Goal: Task Accomplishment & Management: Use online tool/utility

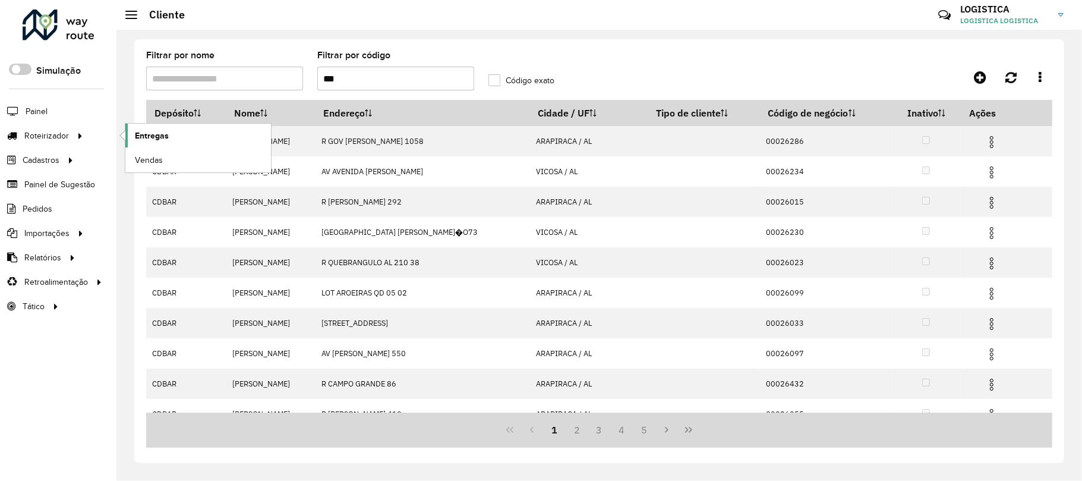
click at [165, 136] on span "Entregas" at bounding box center [152, 135] width 34 height 12
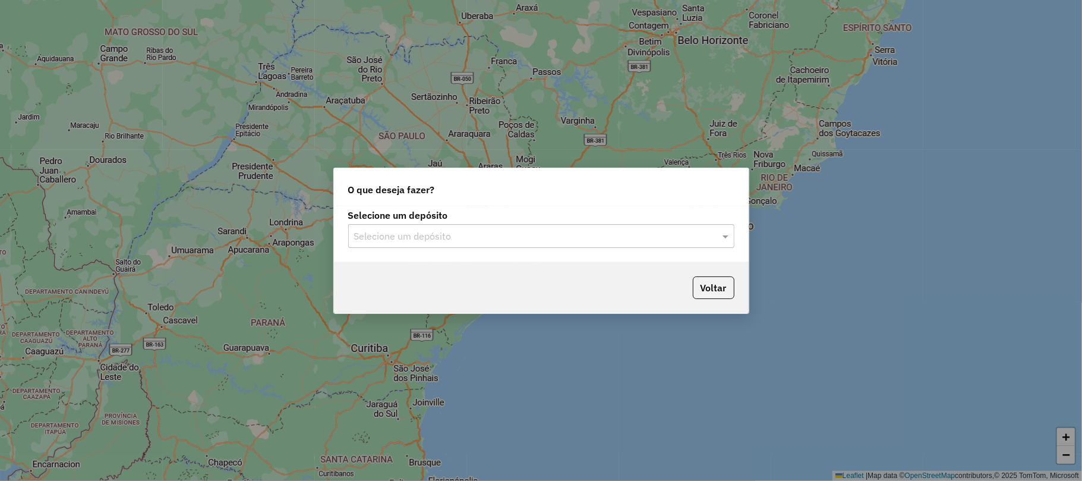
click at [402, 215] on label "Selecione um depósito" at bounding box center [541, 215] width 386 height 14
click at [405, 230] on input "text" at bounding box center [529, 236] width 350 height 14
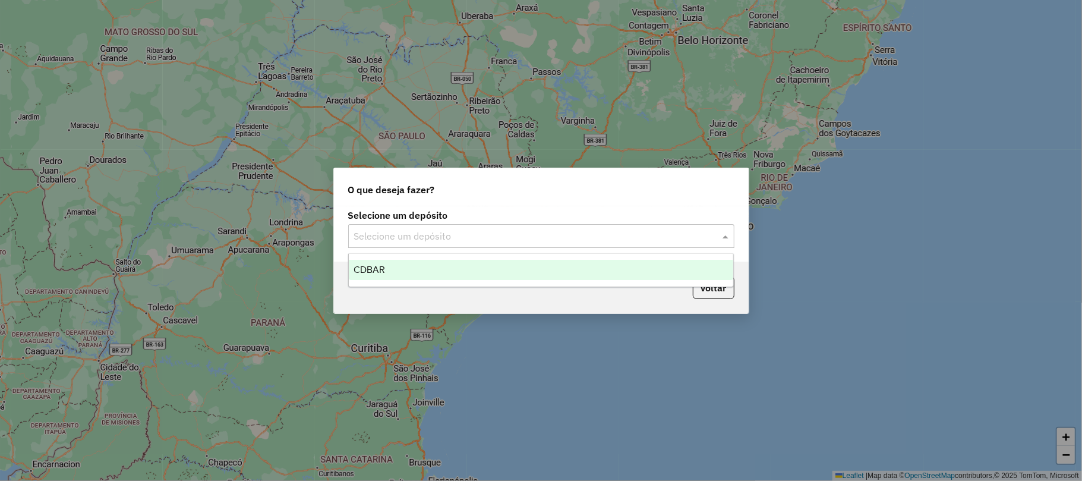
click at [399, 268] on div "CDBAR" at bounding box center [541, 270] width 384 height 20
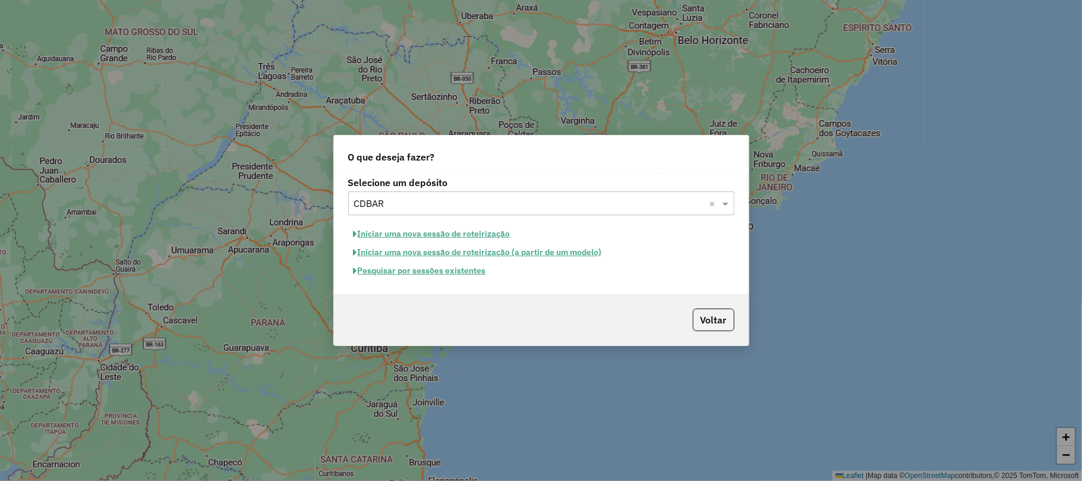
drag, startPoint x: 397, startPoint y: 264, endPoint x: 400, endPoint y: 277, distance: 13.4
click at [400, 277] on button "Pesquisar por sessões existentes" at bounding box center [419, 270] width 143 height 18
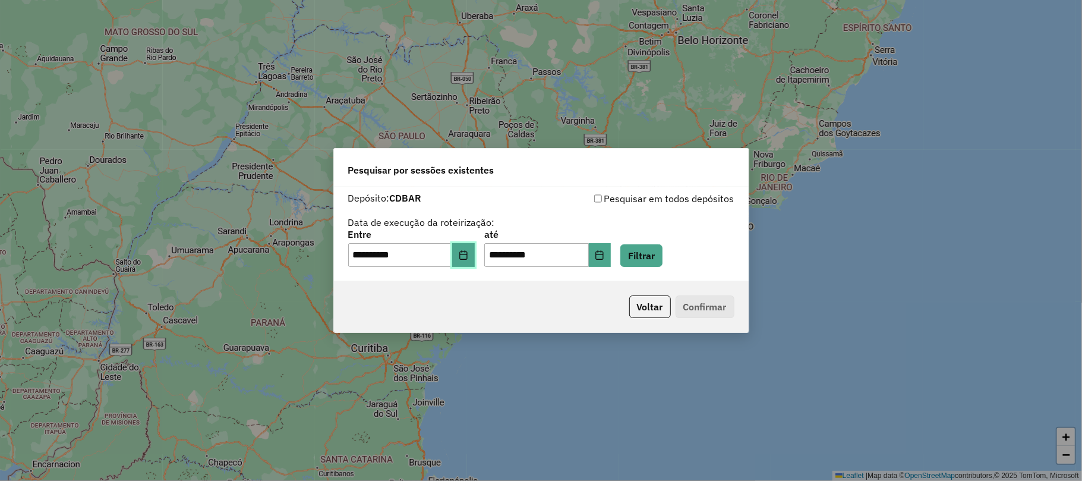
click at [467, 252] on icon "Choose Date" at bounding box center [463, 255] width 8 height 10
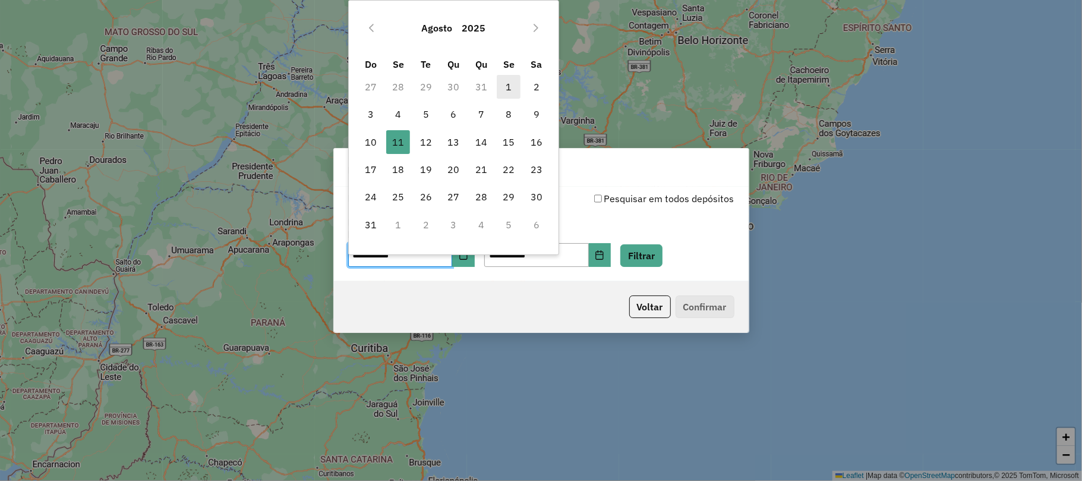
click at [502, 84] on span "1" at bounding box center [509, 87] width 24 height 24
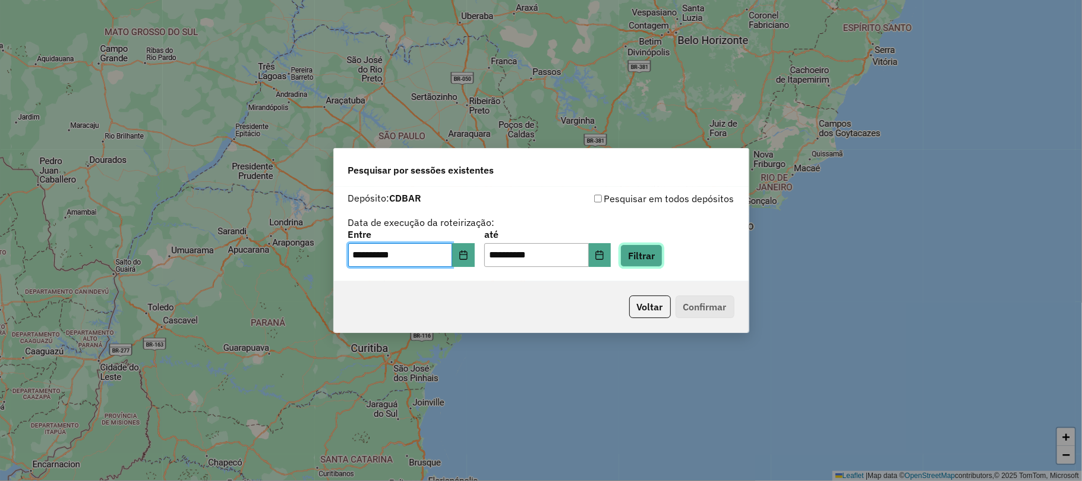
click at [659, 251] on button "Filtrar" at bounding box center [641, 255] width 42 height 23
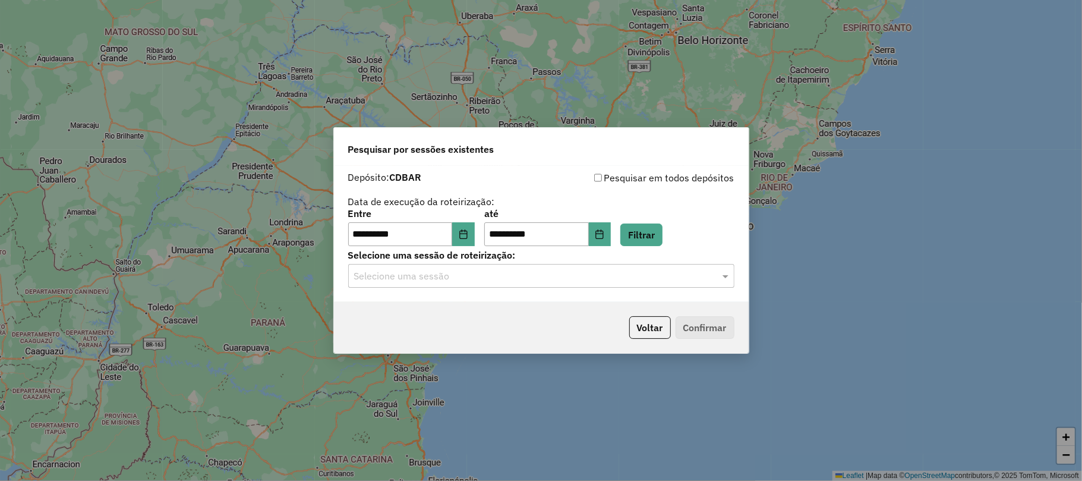
click at [547, 264] on div "Selecione uma sessão" at bounding box center [541, 276] width 386 height 24
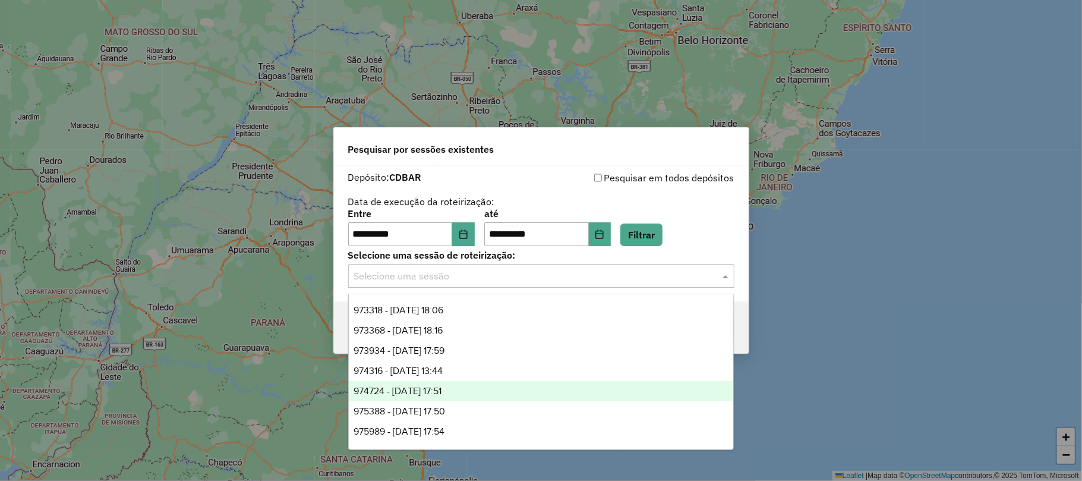
scroll to position [59, 0]
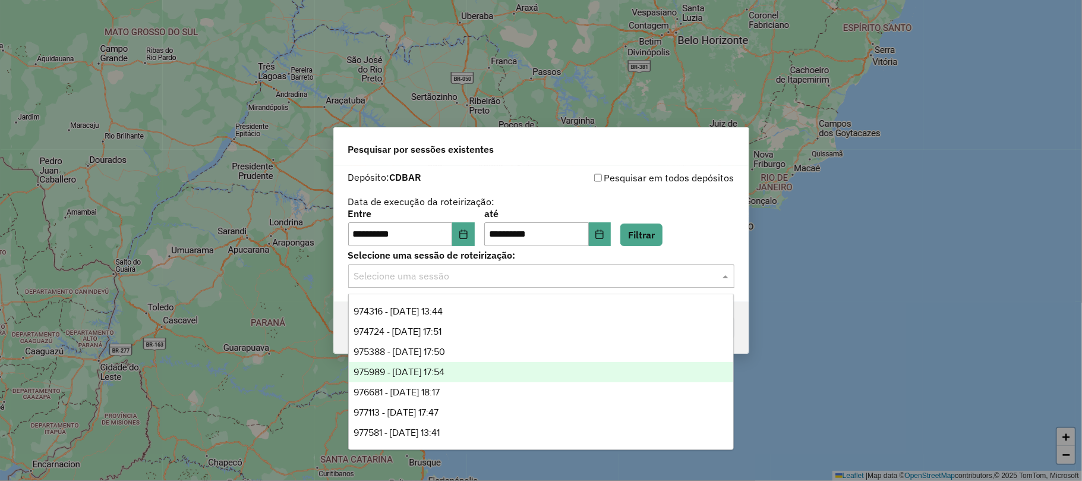
click at [444, 369] on span "975989 - 07/08/2025 17:54" at bounding box center [398, 371] width 91 height 10
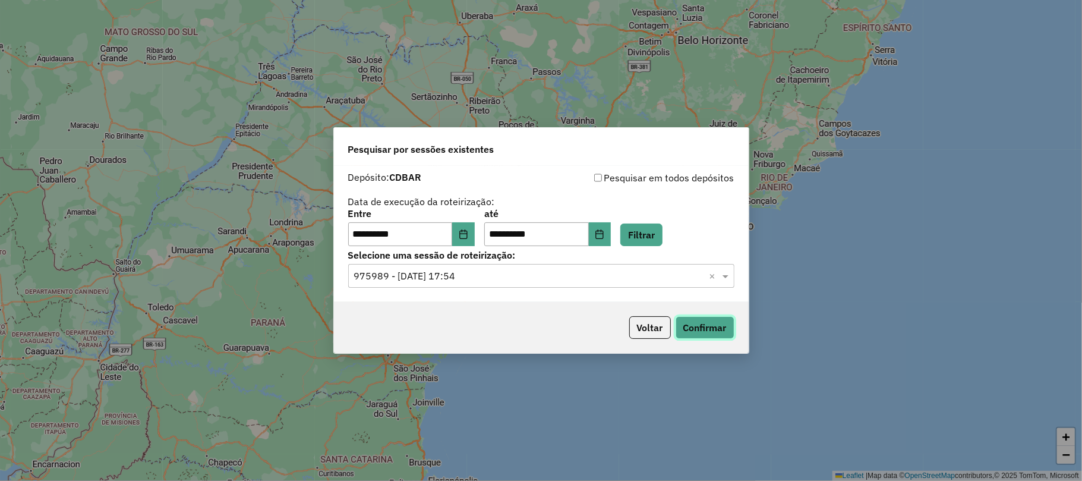
click at [701, 327] on button "Confirmar" at bounding box center [704, 327] width 59 height 23
click at [407, 274] on input "text" at bounding box center [529, 276] width 350 height 14
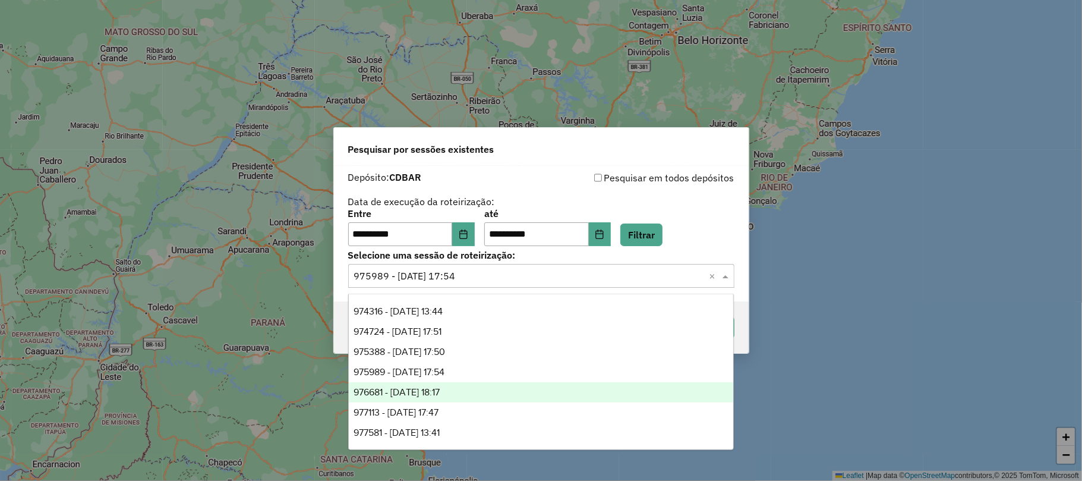
click at [413, 391] on span "976681 - 08/08/2025 18:17" at bounding box center [396, 392] width 86 height 10
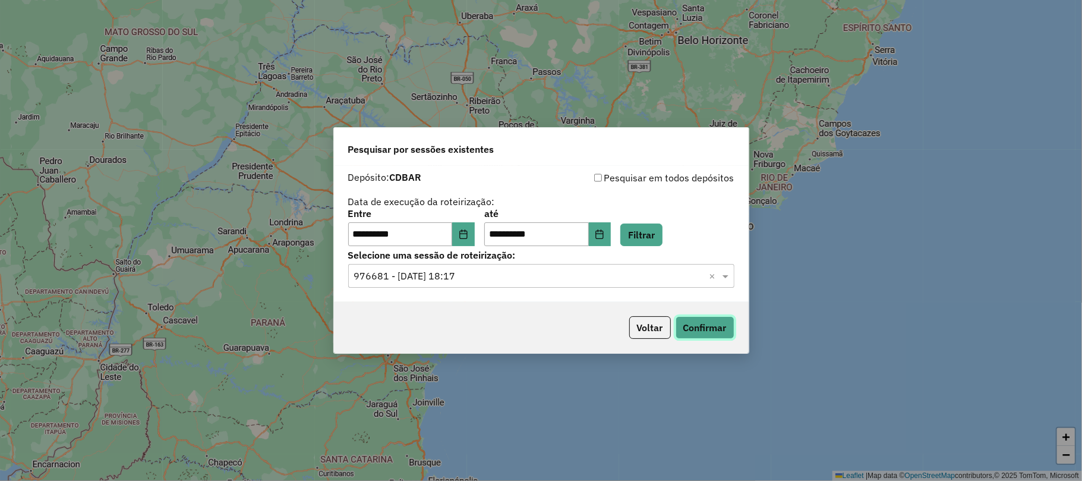
click at [706, 335] on button "Confirmar" at bounding box center [704, 327] width 59 height 23
click at [468, 232] on icon "Choose Date" at bounding box center [464, 234] width 10 height 10
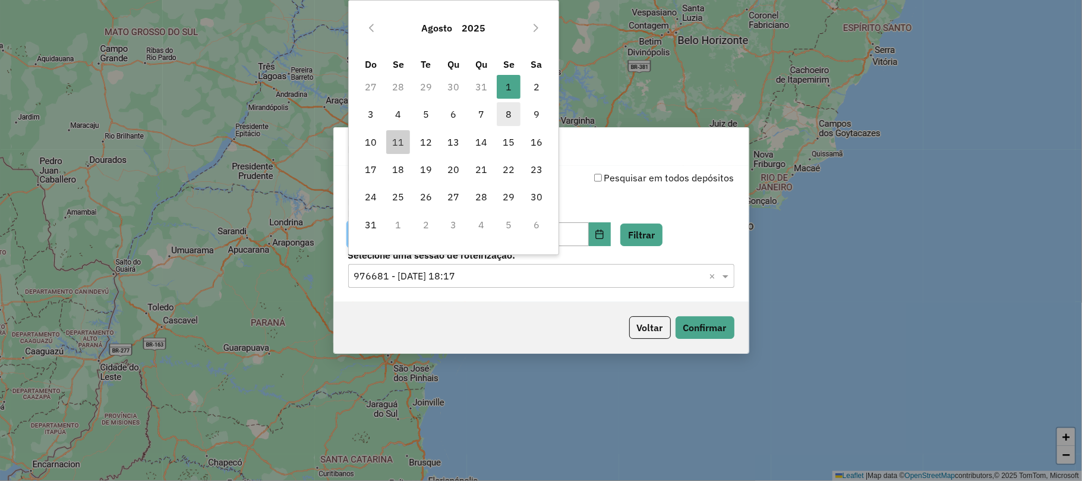
click at [509, 115] on span "8" at bounding box center [509, 114] width 24 height 24
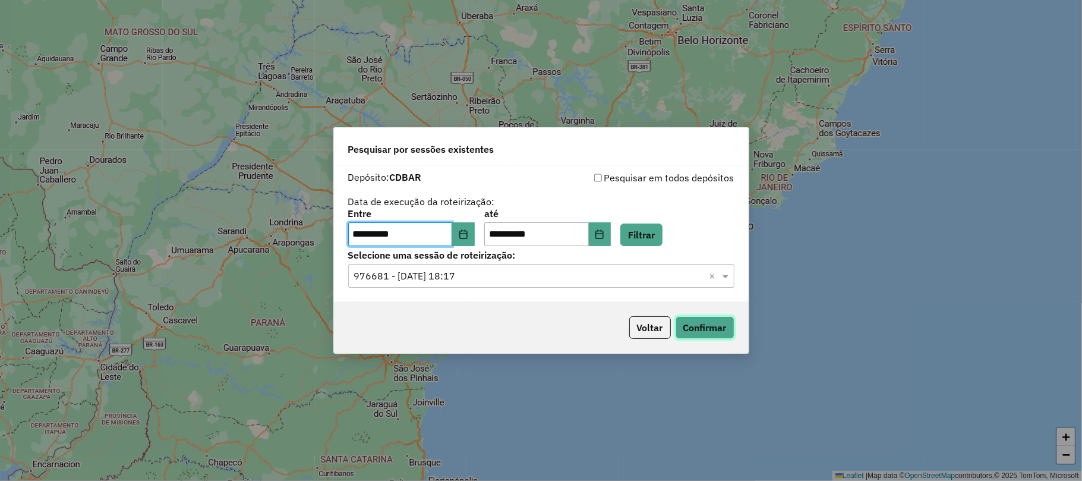
click at [704, 329] on button "Confirmar" at bounding box center [704, 327] width 59 height 23
click at [468, 233] on icon "Choose Date" at bounding box center [464, 234] width 10 height 10
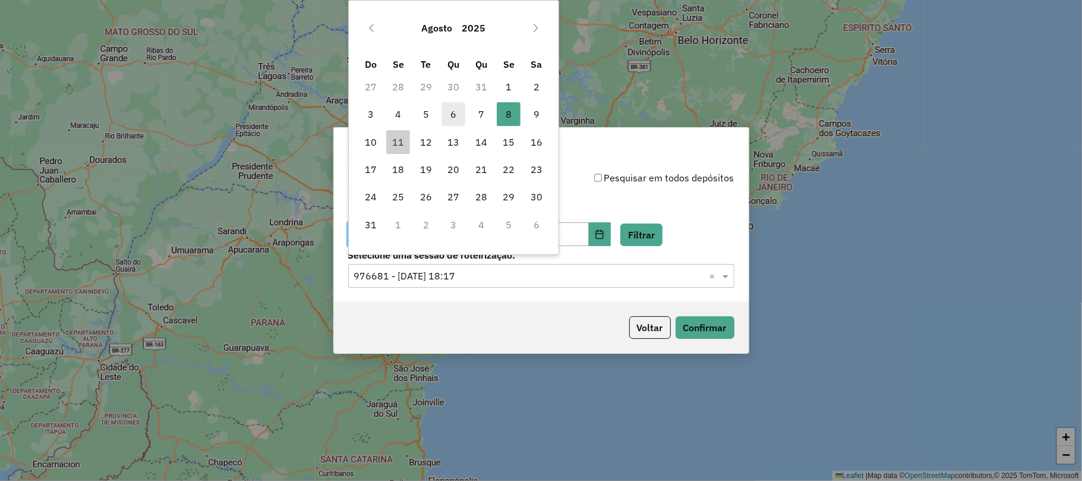
click at [453, 112] on span "6" at bounding box center [453, 114] width 24 height 24
type input "**********"
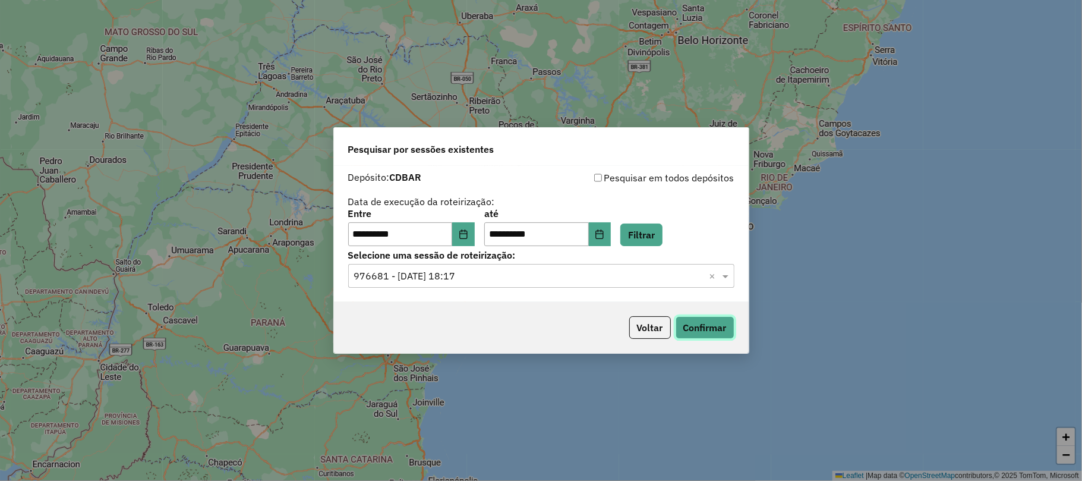
click at [721, 331] on button "Confirmar" at bounding box center [704, 327] width 59 height 23
click at [482, 281] on input "text" at bounding box center [529, 276] width 350 height 14
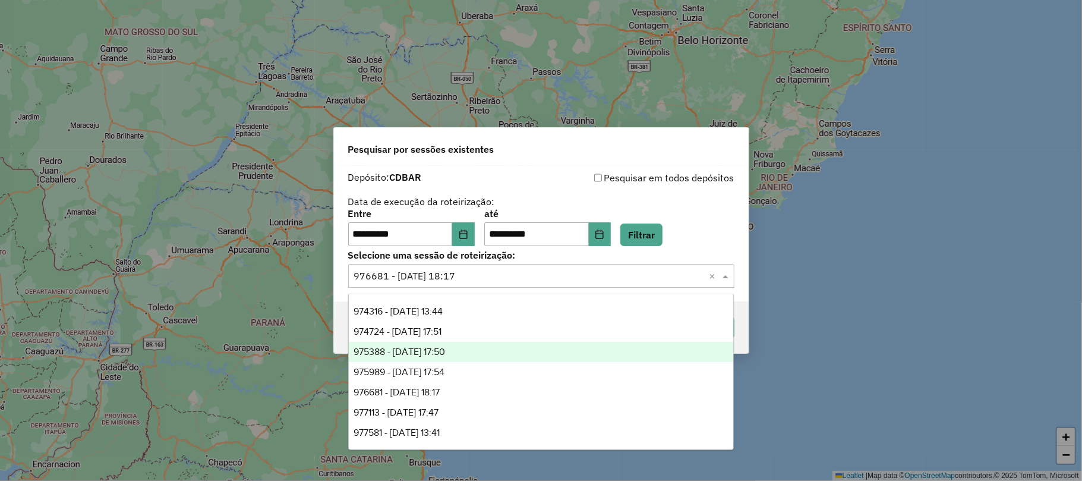
click at [402, 350] on span "975388 - 06/08/2025 17:50" at bounding box center [398, 351] width 91 height 10
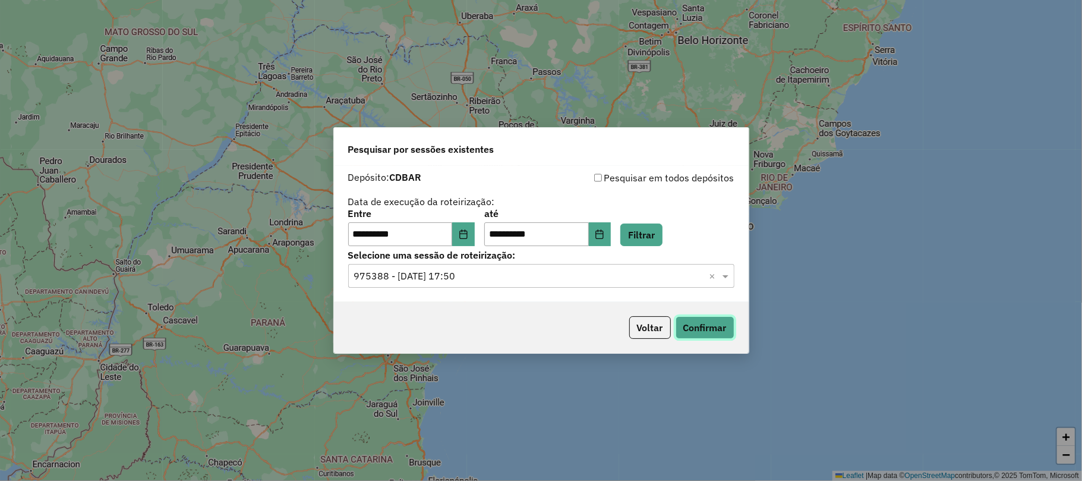
click at [718, 322] on button "Confirmar" at bounding box center [704, 327] width 59 height 23
click at [656, 329] on button "Voltar" at bounding box center [650, 327] width 42 height 23
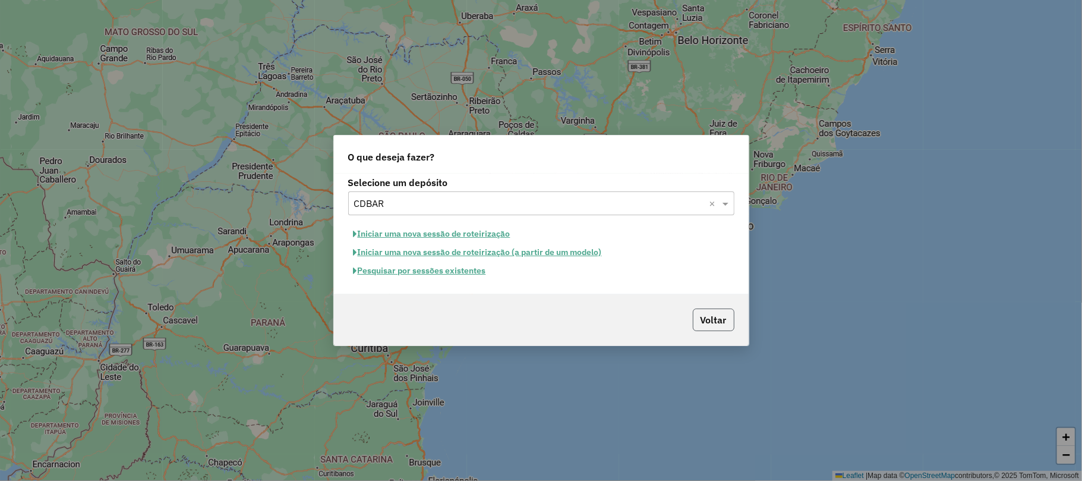
click at [720, 322] on button "Voltar" at bounding box center [714, 319] width 42 height 23
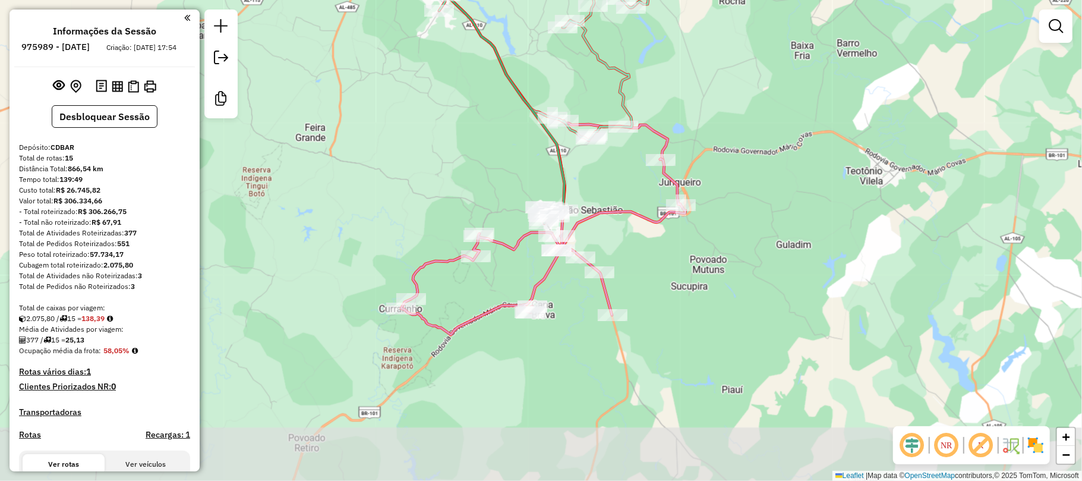
drag, startPoint x: 582, startPoint y: 347, endPoint x: 530, endPoint y: 179, distance: 176.0
click at [530, 179] on div "Janela de atendimento Grade de atendimento Capacidade Transportadoras Veículos …" at bounding box center [541, 240] width 1082 height 481
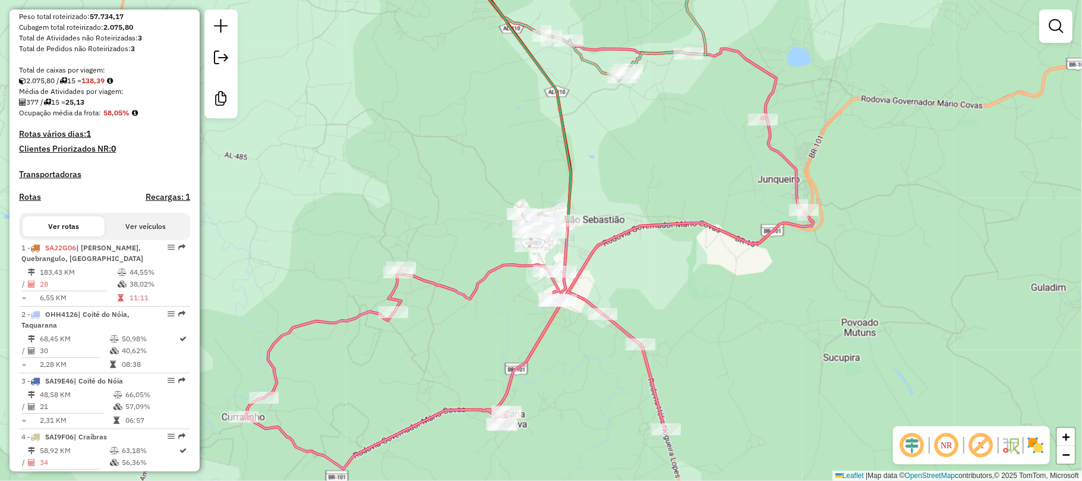
scroll to position [317, 0]
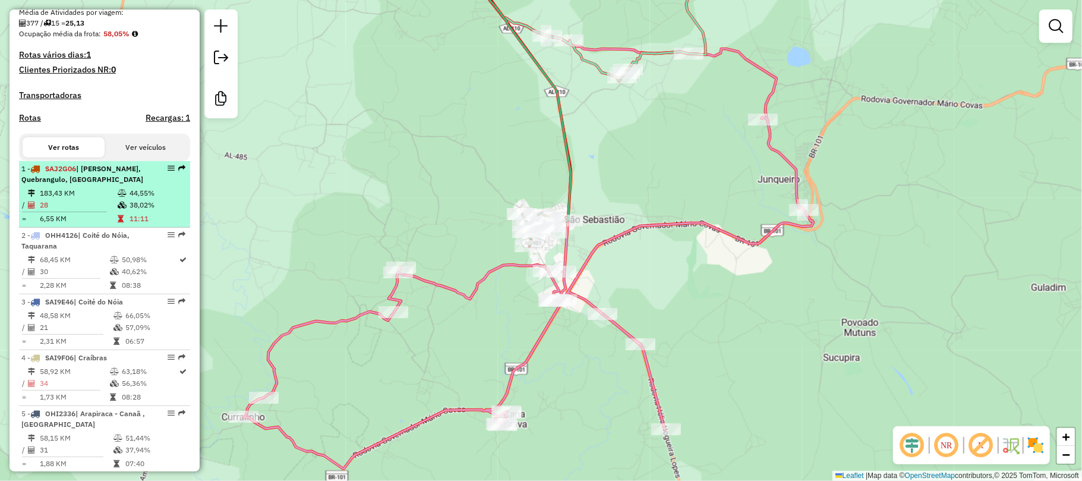
click at [134, 177] on div "1 - SAJ2G06 | Paulo Jacinto, Quebrangulo, Viçosa" at bounding box center [84, 173] width 126 height 21
select select "**********"
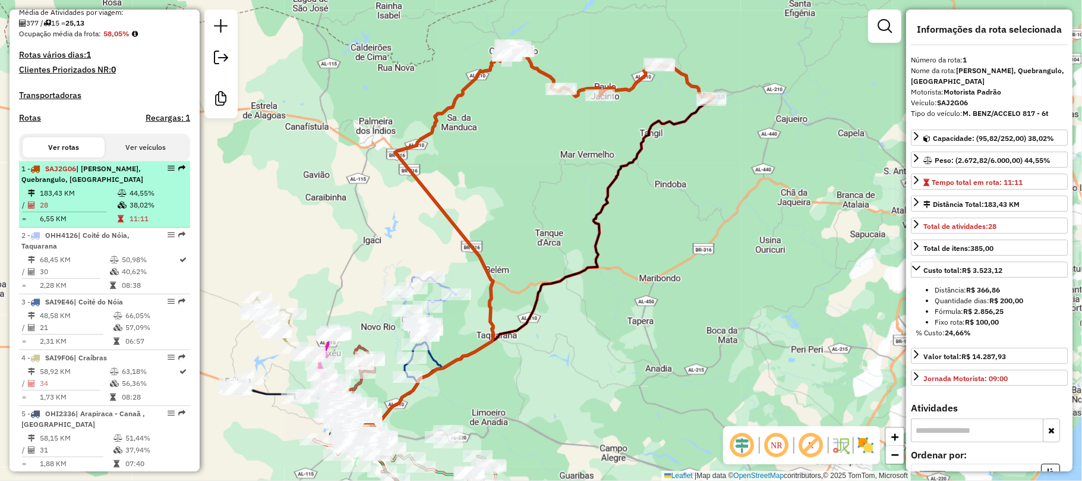
click at [171, 211] on td "38,02%" at bounding box center [157, 205] width 56 height 12
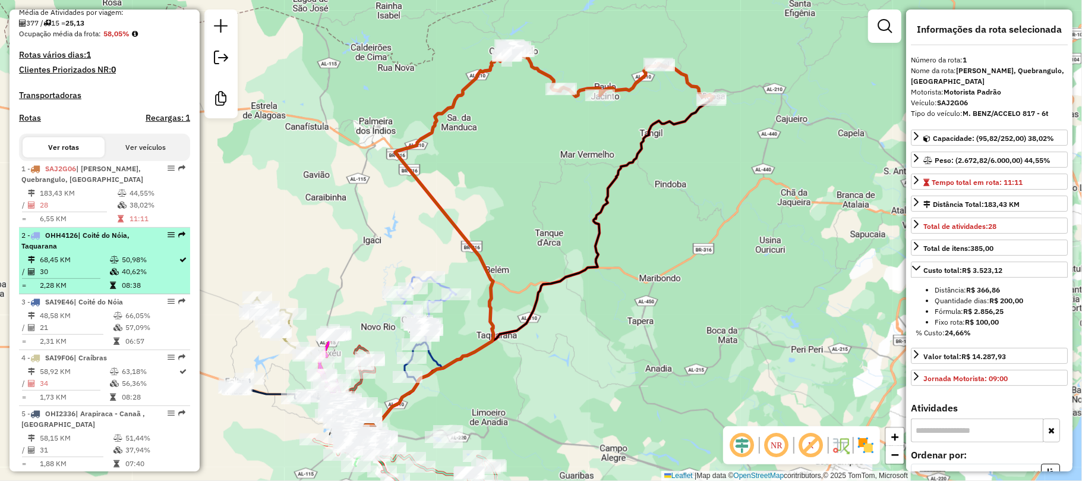
click at [135, 251] on div "2 - OHH4126 | Coité do Nóia, Taquarana" at bounding box center [84, 240] width 126 height 21
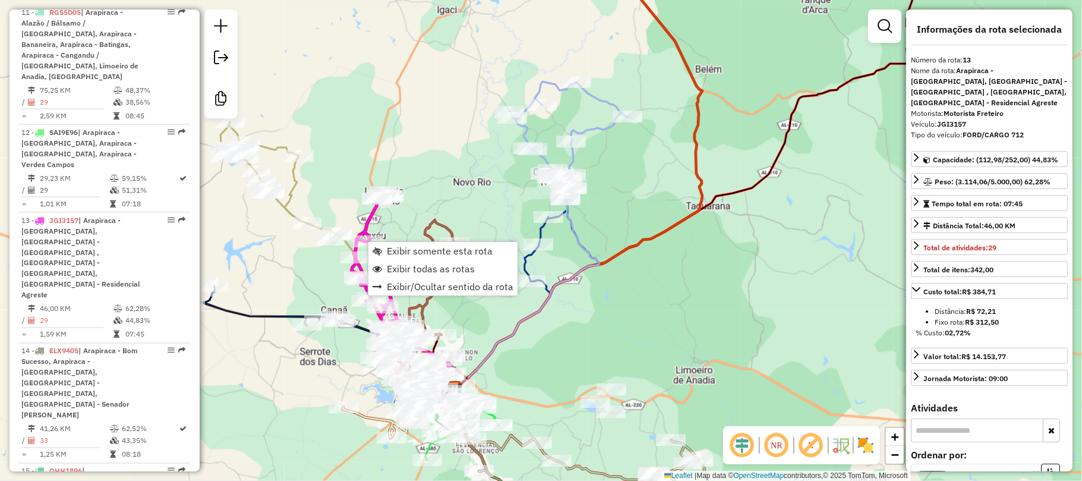
scroll to position [1410, 0]
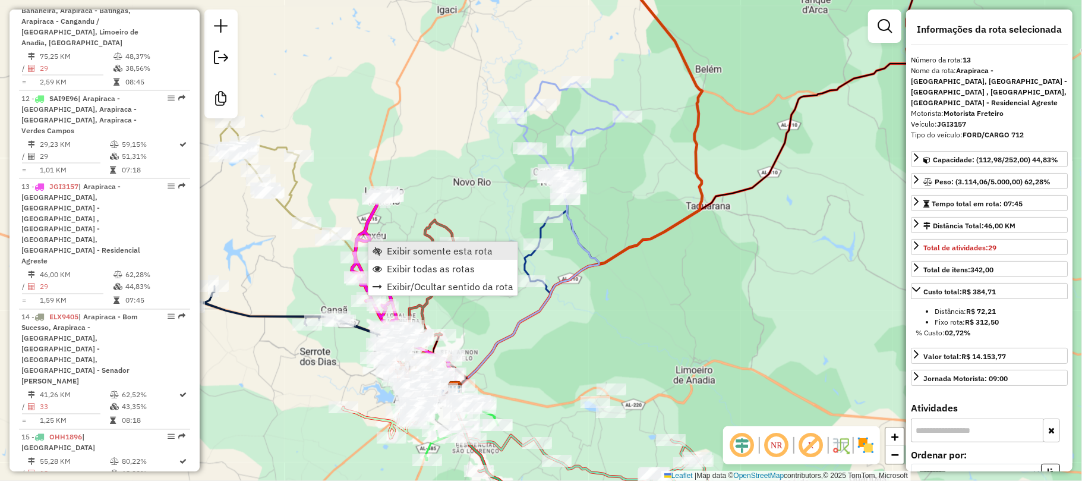
click at [411, 249] on span "Exibir somente esta rota" at bounding box center [440, 251] width 106 height 10
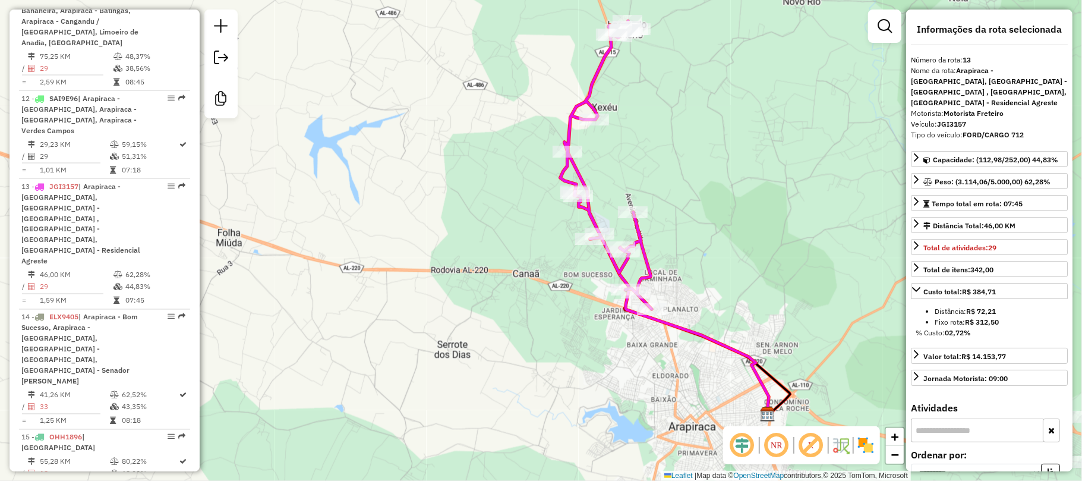
click at [637, 107] on div "Janela de atendimento Grade de atendimento Capacidade Transportadoras Veículos …" at bounding box center [541, 240] width 1082 height 481
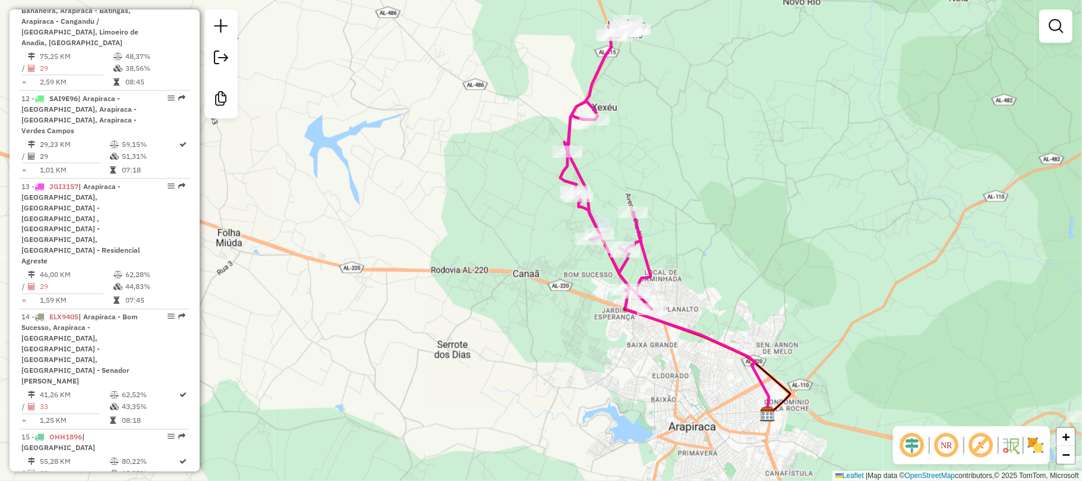
click at [710, 181] on div "Janela de atendimento Grade de atendimento Capacidade Transportadoras Veículos …" at bounding box center [541, 240] width 1082 height 481
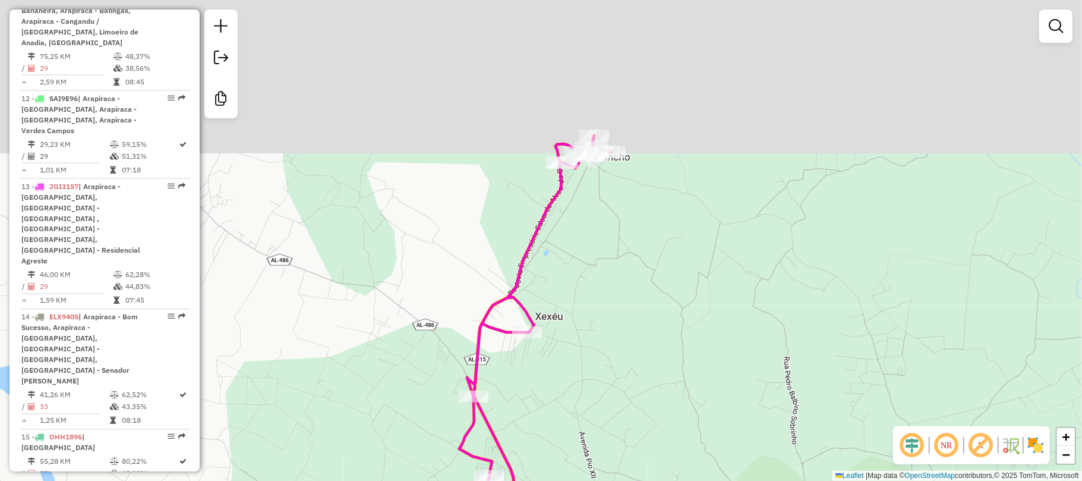
drag, startPoint x: 628, startPoint y: 248, endPoint x: 628, endPoint y: 354, distance: 105.7
click at [628, 360] on div "Janela de atendimento Grade de atendimento Capacidade Transportadoras Veículos …" at bounding box center [541, 240] width 1082 height 481
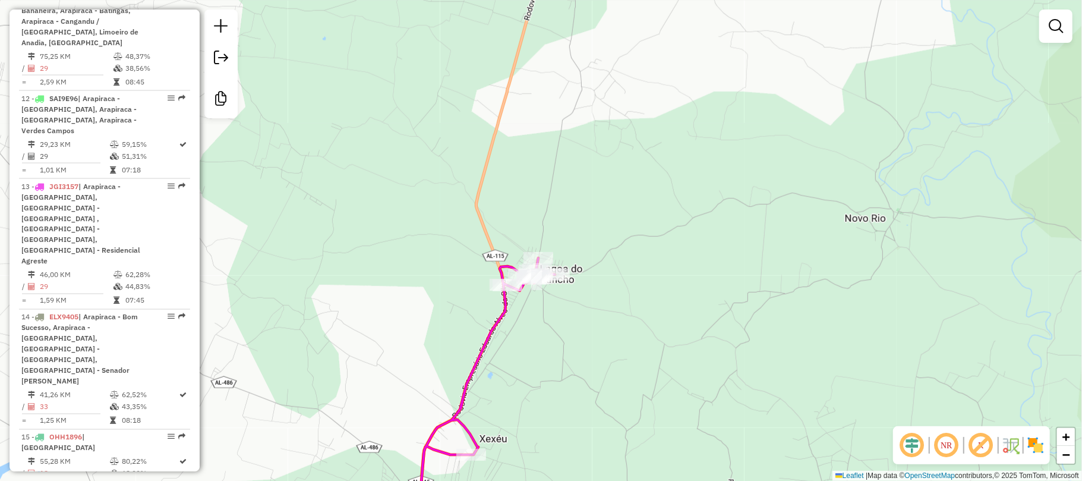
drag, startPoint x: 621, startPoint y: 366, endPoint x: 568, endPoint y: 162, distance: 211.8
click at [568, 162] on div "Janela de atendimento Grade de atendimento Capacidade Transportadoras Veículos …" at bounding box center [541, 240] width 1082 height 481
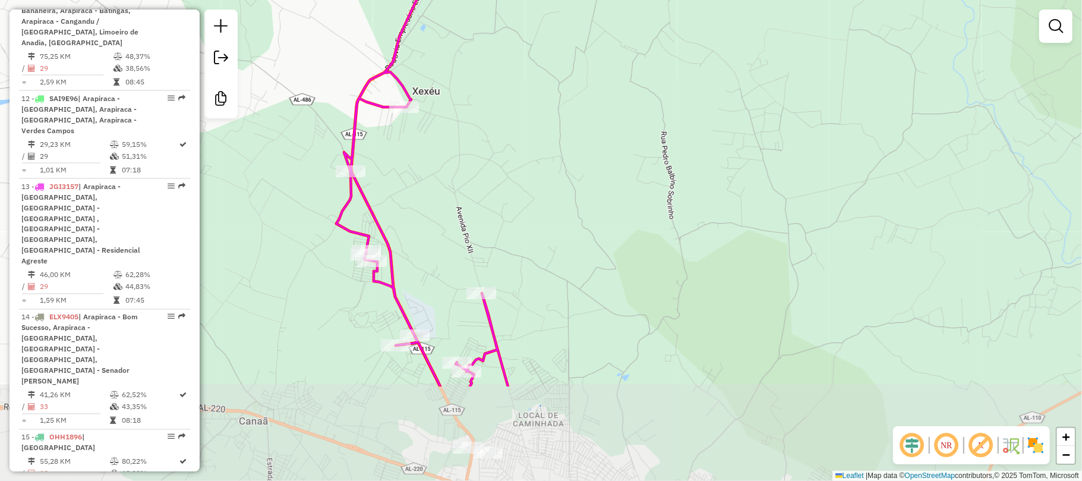
drag, startPoint x: 578, startPoint y: 146, endPoint x: 574, endPoint y: 115, distance: 31.8
click at [574, 115] on div "Janela de atendimento Grade de atendimento Capacidade Transportadoras Veículos …" at bounding box center [541, 240] width 1082 height 481
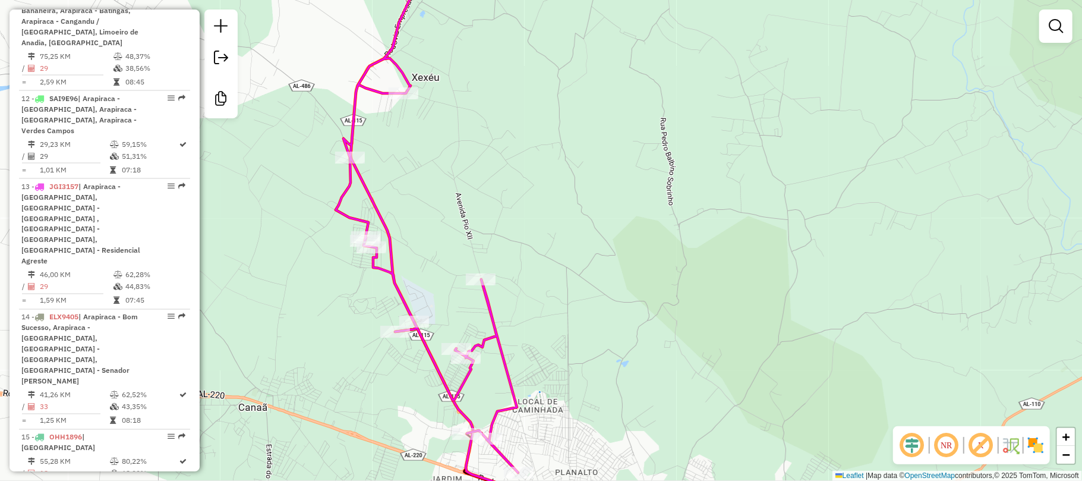
drag, startPoint x: 611, startPoint y: 231, endPoint x: 605, endPoint y: 84, distance: 146.8
click at [605, 86] on div "Janela de atendimento Grade de atendimento Capacidade Transportadoras Veículos …" at bounding box center [541, 240] width 1082 height 481
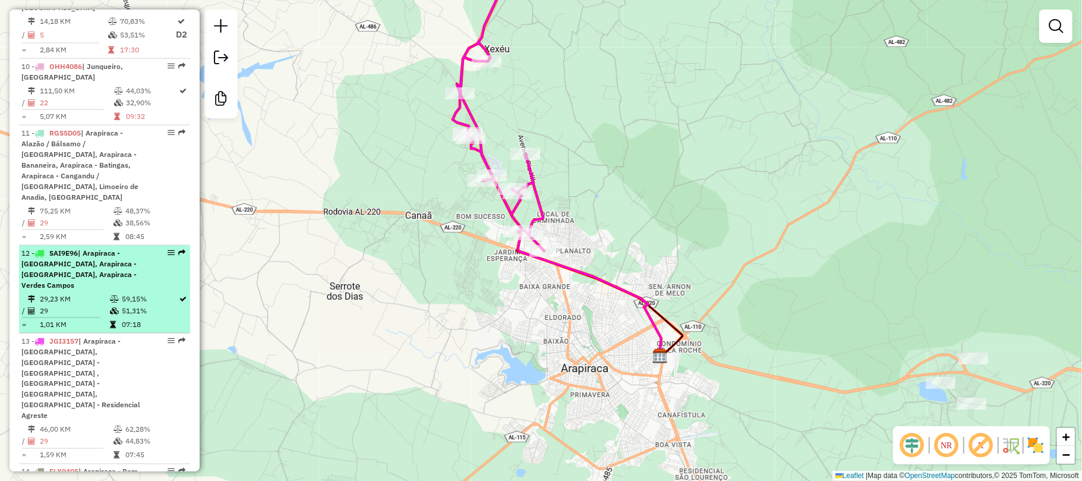
scroll to position [1331, 0]
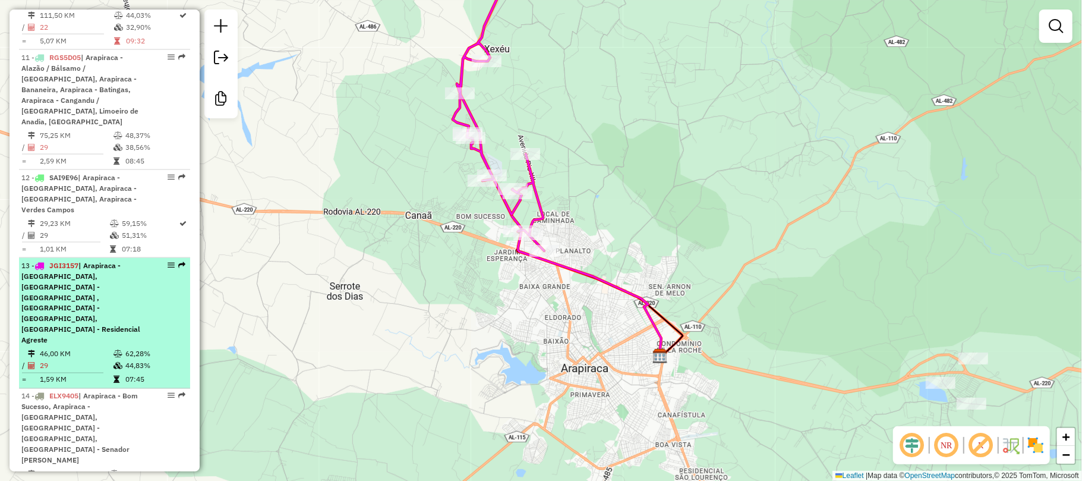
click at [107, 261] on span "| Arapiraca - Bom Sucesso, Arapiraca - Lagoa do Rancho , Arapiraca - Massarandu…" at bounding box center [80, 303] width 119 height 84
select select "**********"
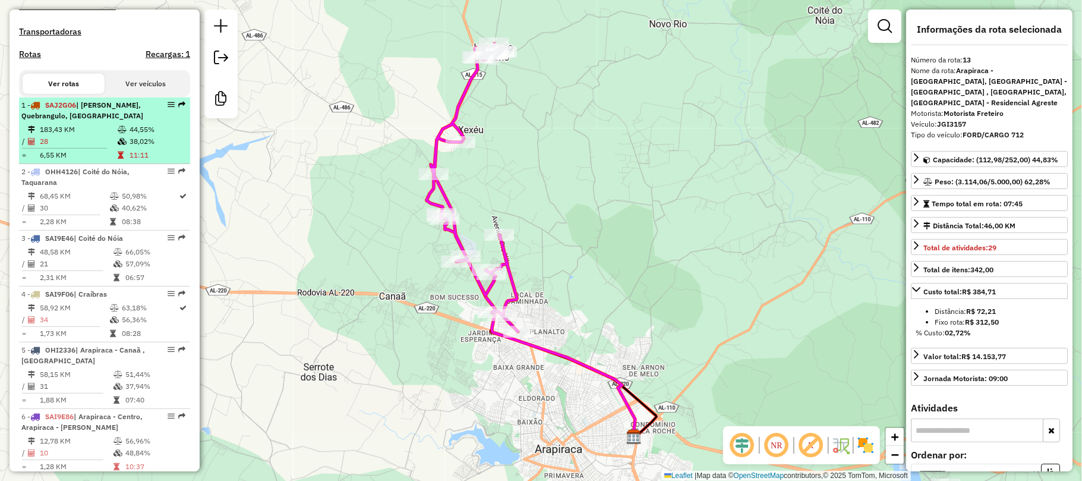
scroll to position [381, 0]
click at [110, 121] on div "1 - SAJ2G06 | Paulo Jacinto, Quebrangulo, Viçosa" at bounding box center [84, 109] width 126 height 21
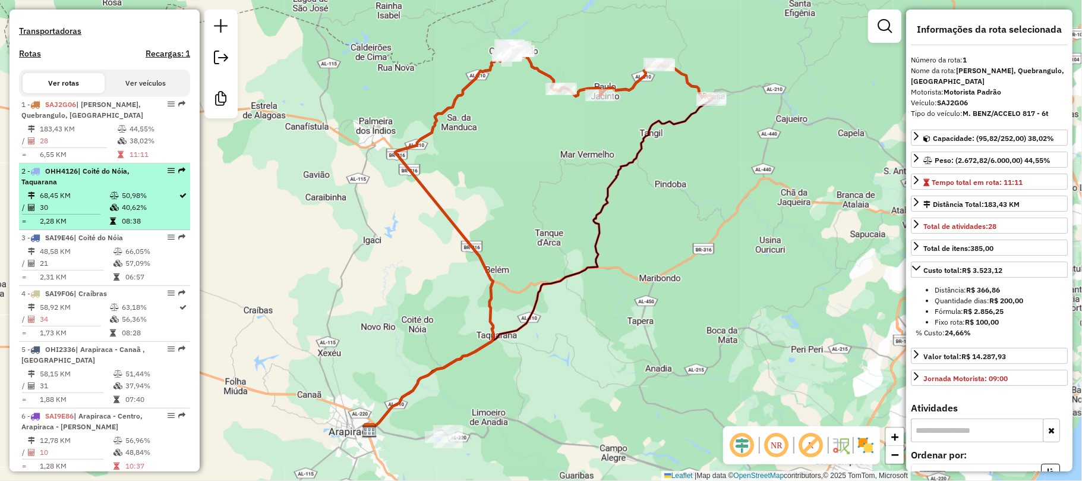
click at [102, 185] on span "| Coité do Nóia, Taquarana" at bounding box center [75, 176] width 108 height 20
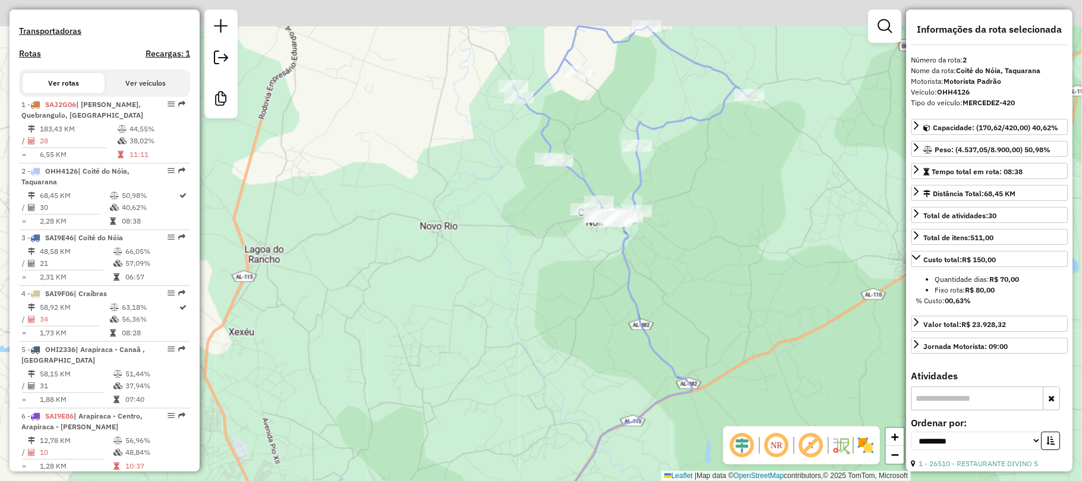
drag, startPoint x: 675, startPoint y: 50, endPoint x: 668, endPoint y: 157, distance: 107.2
click at [668, 157] on div "Janela de atendimento Grade de atendimento Capacidade Transportadoras Veículos …" at bounding box center [541, 240] width 1082 height 481
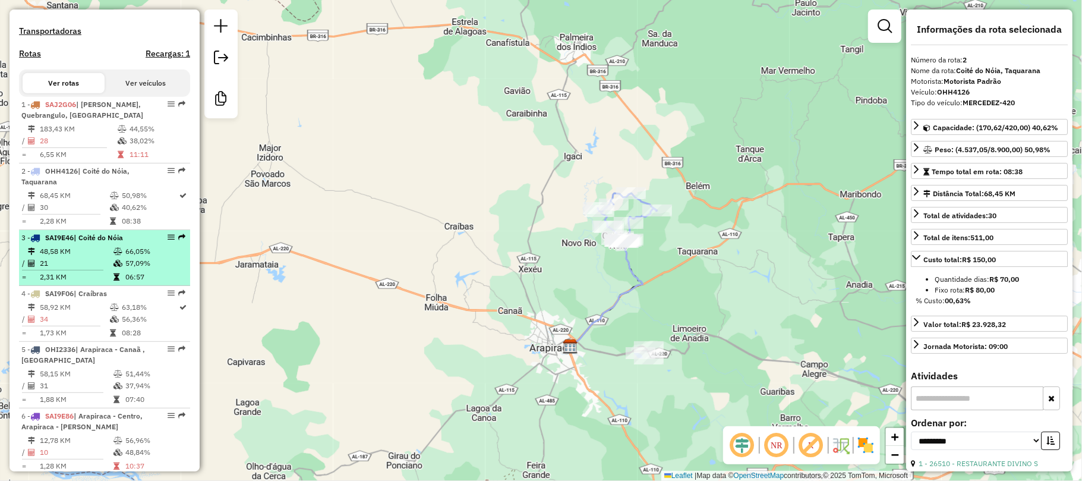
click at [89, 257] on td "48,58 KM" at bounding box center [76, 251] width 74 height 12
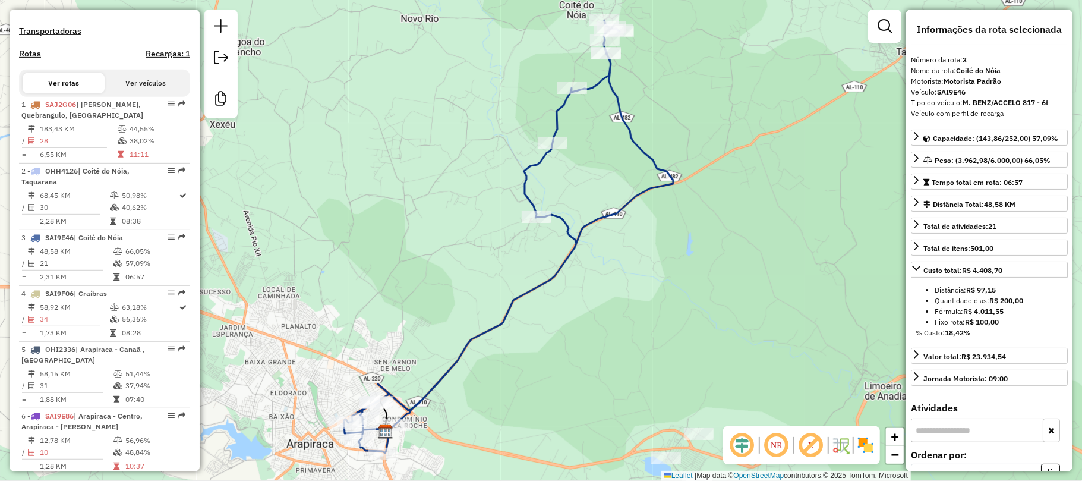
drag, startPoint x: 390, startPoint y: 279, endPoint x: 407, endPoint y: 258, distance: 27.1
click at [407, 258] on div "Janela de atendimento Grade de atendimento Capacidade Transportadoras Veículos …" at bounding box center [541, 240] width 1082 height 481
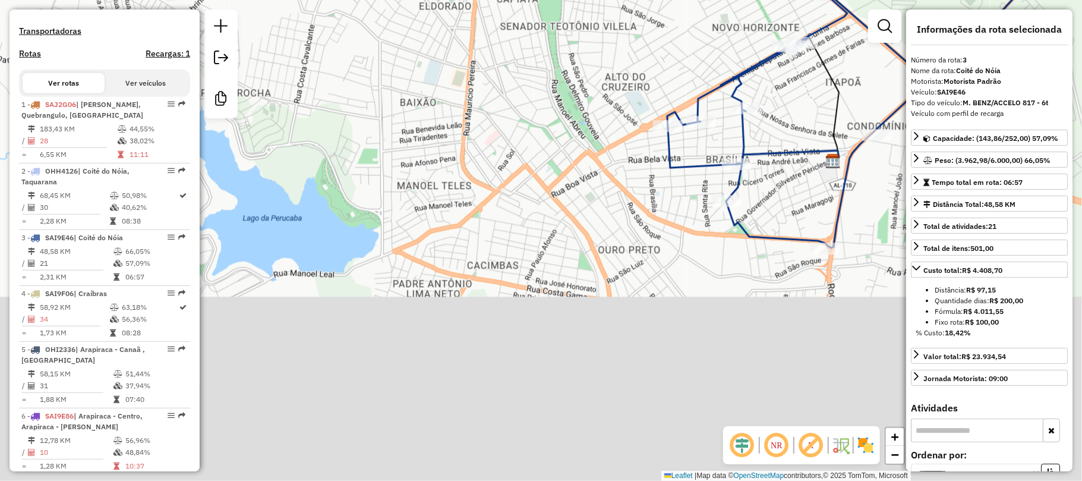
drag, startPoint x: 502, startPoint y: 410, endPoint x: 445, endPoint y: 128, distance: 287.1
click at [445, 129] on div "Janela de atendimento Grade de atendimento Capacidade Transportadoras Veículos …" at bounding box center [541, 240] width 1082 height 481
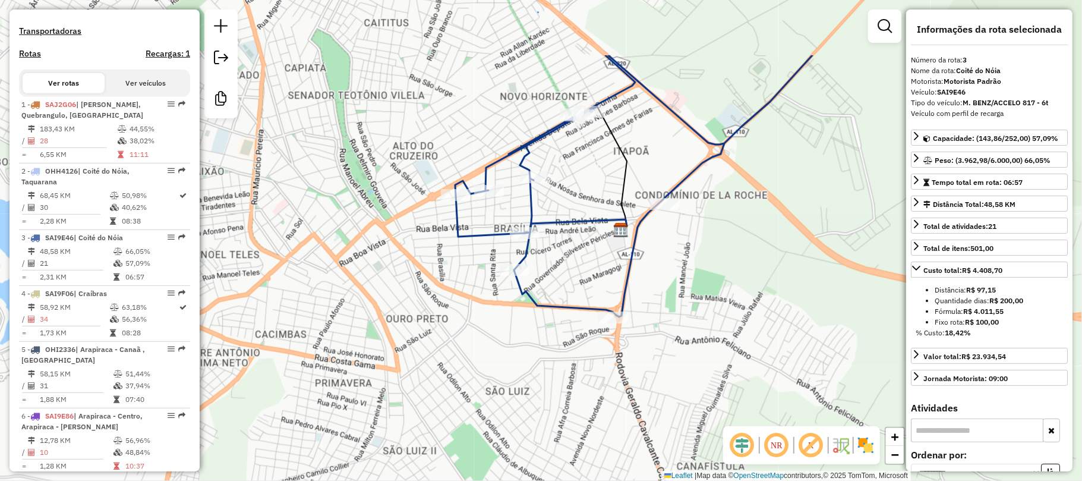
drag, startPoint x: 790, startPoint y: 109, endPoint x: 590, endPoint y: 213, distance: 225.3
click at [590, 213] on div "Janela de atendimento Grade de atendimento Capacidade Transportadoras Veículos …" at bounding box center [541, 240] width 1082 height 481
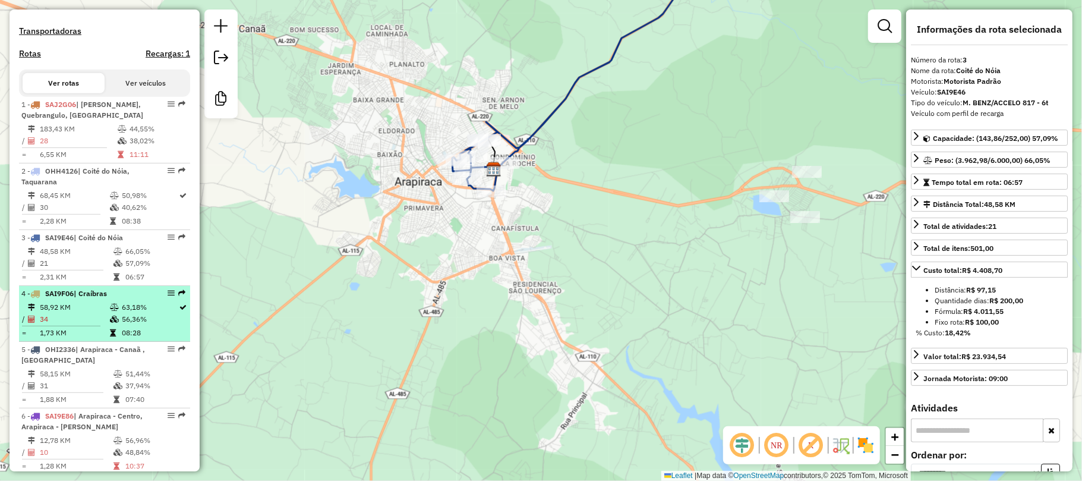
click at [94, 313] on td "58,92 KM" at bounding box center [74, 307] width 70 height 12
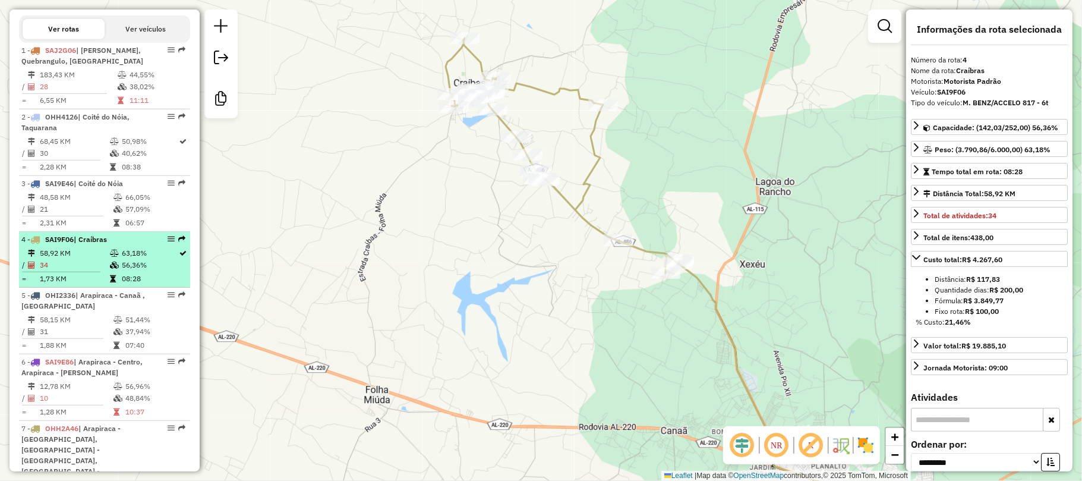
scroll to position [460, 0]
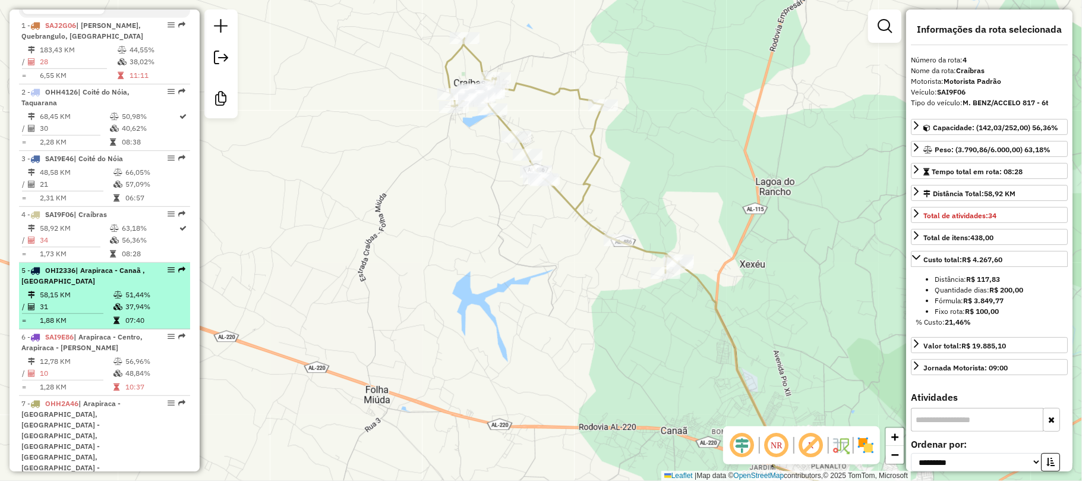
click at [96, 286] on div "5 - OHI2336 | Arapiraca - Canaã , Craíbras" at bounding box center [84, 275] width 126 height 21
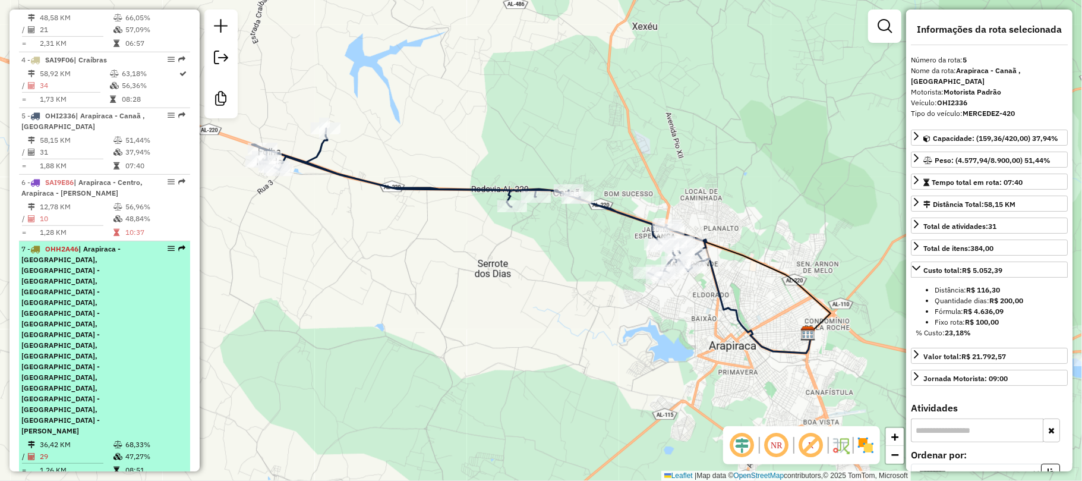
scroll to position [618, 0]
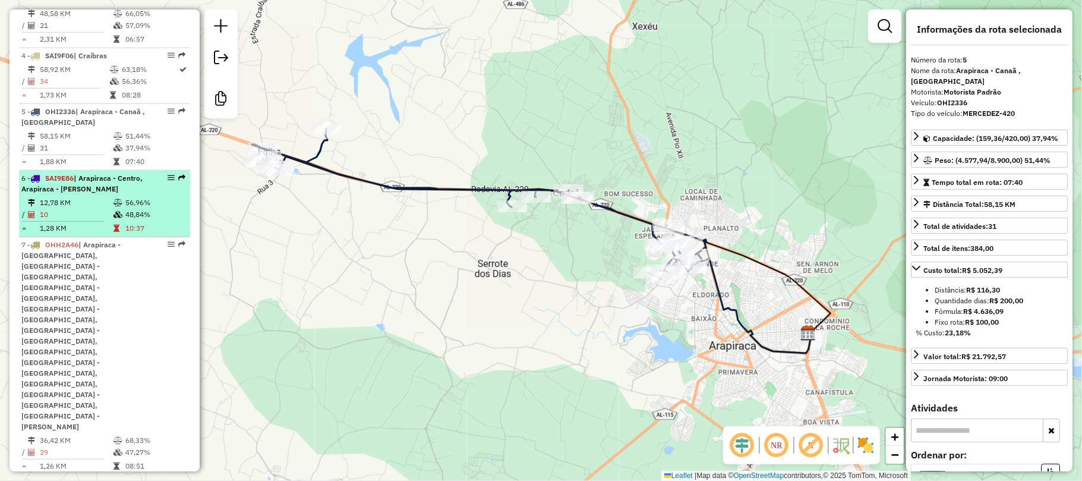
click at [80, 207] on li "6 - SAI9E86 | Arapiraca - Centro, Arapiraca - Manoel Teles 12,78 KM 56,96% / 10…" at bounding box center [104, 203] width 171 height 67
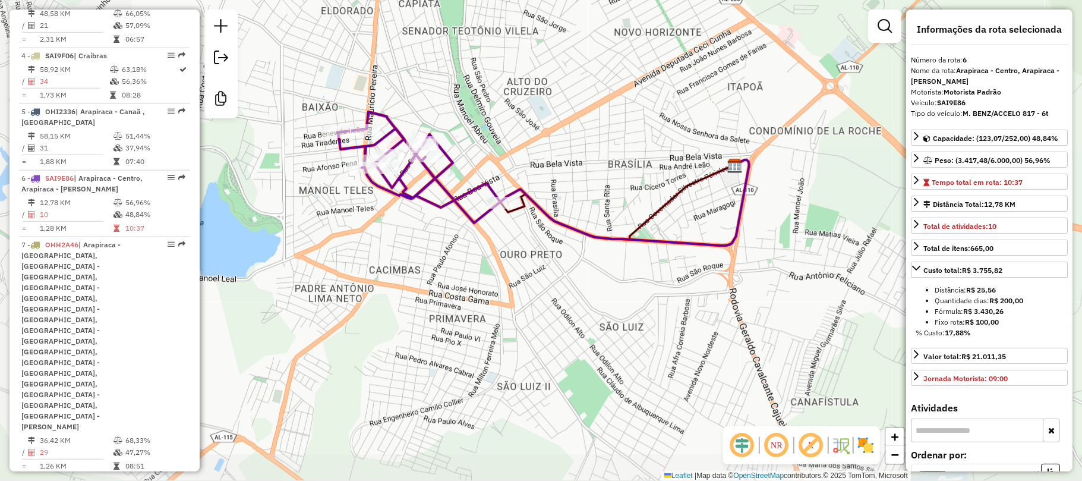
drag, startPoint x: 422, startPoint y: 153, endPoint x: 519, endPoint y: 132, distance: 99.7
click at [519, 132] on div "Janela de atendimento Grade de atendimento Capacidade Transportadoras Veículos …" at bounding box center [541, 240] width 1082 height 481
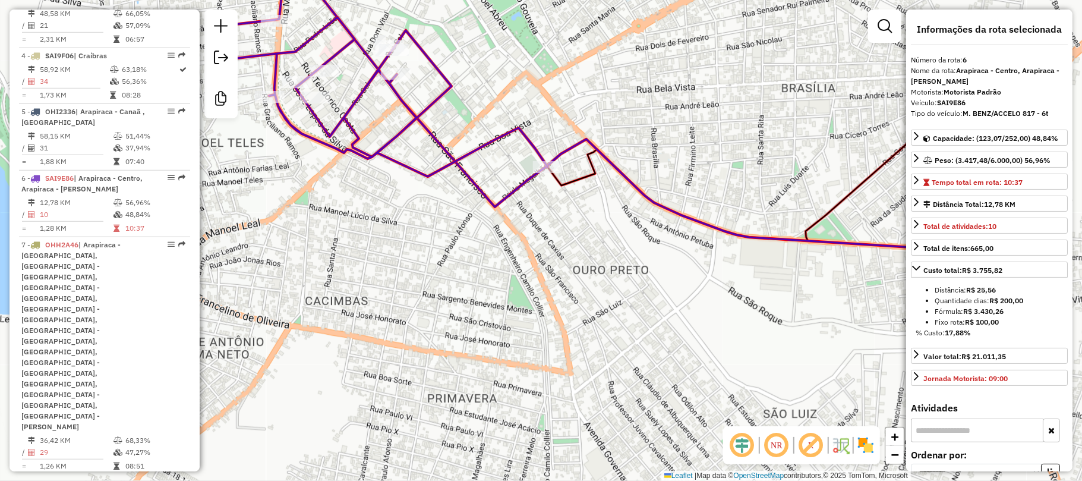
drag, startPoint x: 438, startPoint y: 162, endPoint x: 511, endPoint y: 151, distance: 74.4
click at [511, 151] on div "Janela de atendimento Grade de atendimento Capacidade Transportadoras Veículos …" at bounding box center [541, 240] width 1082 height 481
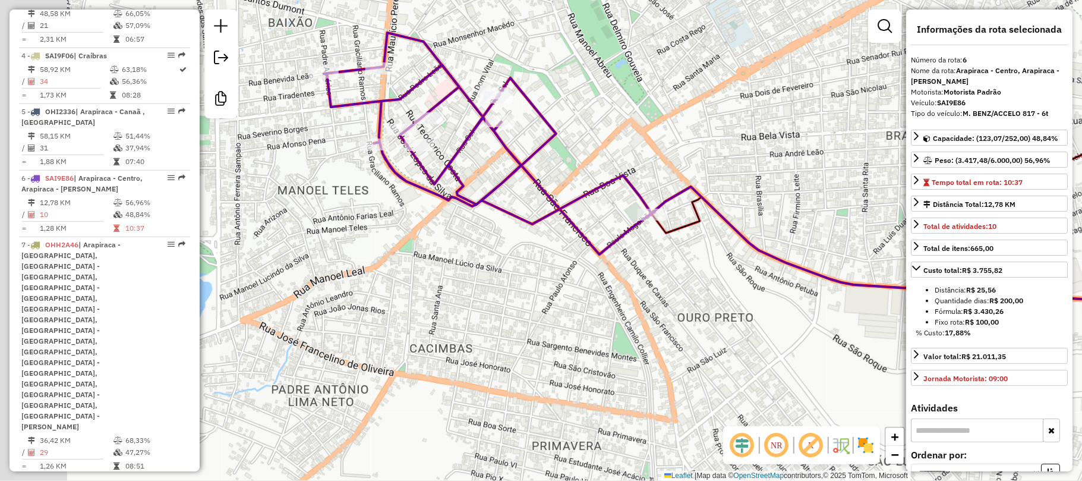
drag, startPoint x: 353, startPoint y: 103, endPoint x: 514, endPoint y: 200, distance: 188.1
click at [514, 200] on icon at bounding box center [488, 144] width 328 height 159
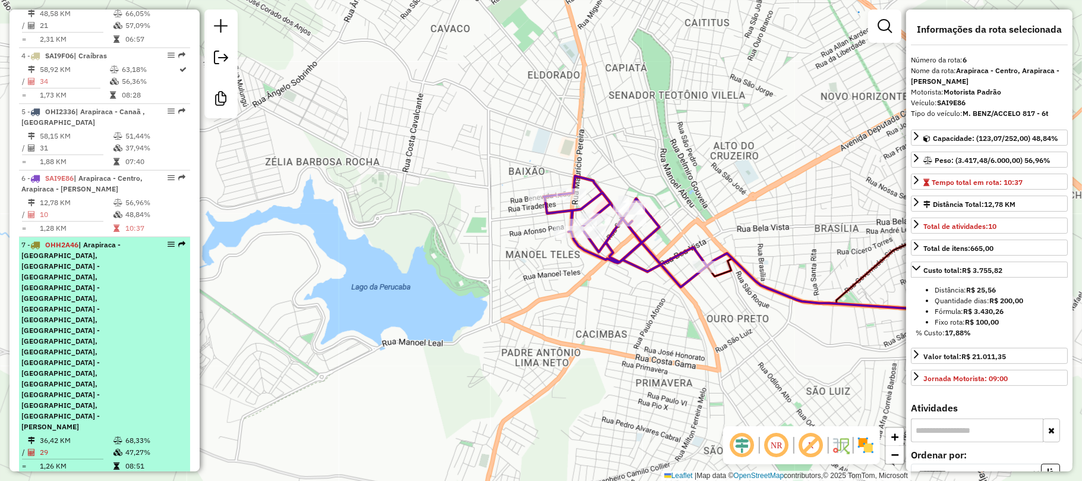
click at [105, 279] on span "| Arapiraca - Alto do Cruzeiro, Arapiraca - Brasiliana, Arapiraca - Caitius, Ar…" at bounding box center [70, 335] width 99 height 191
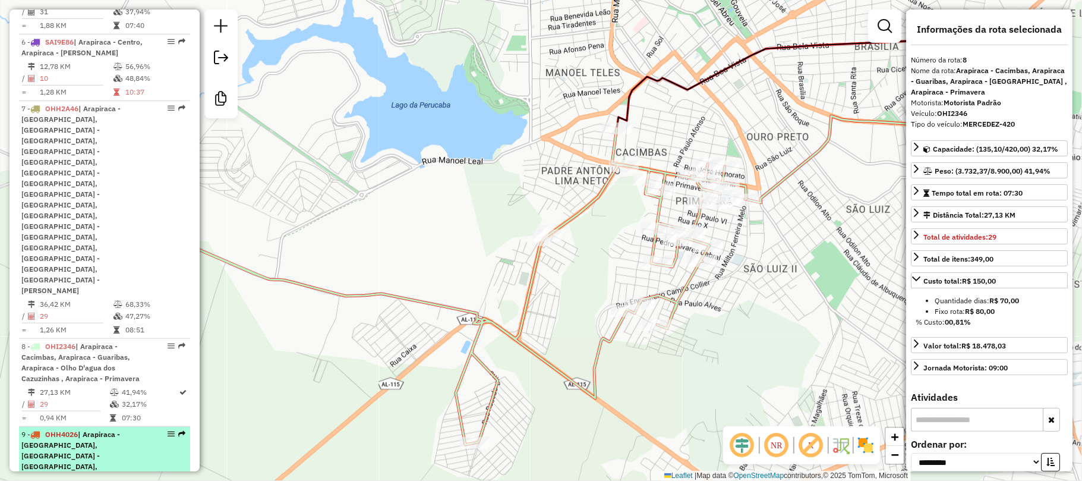
scroll to position [777, 0]
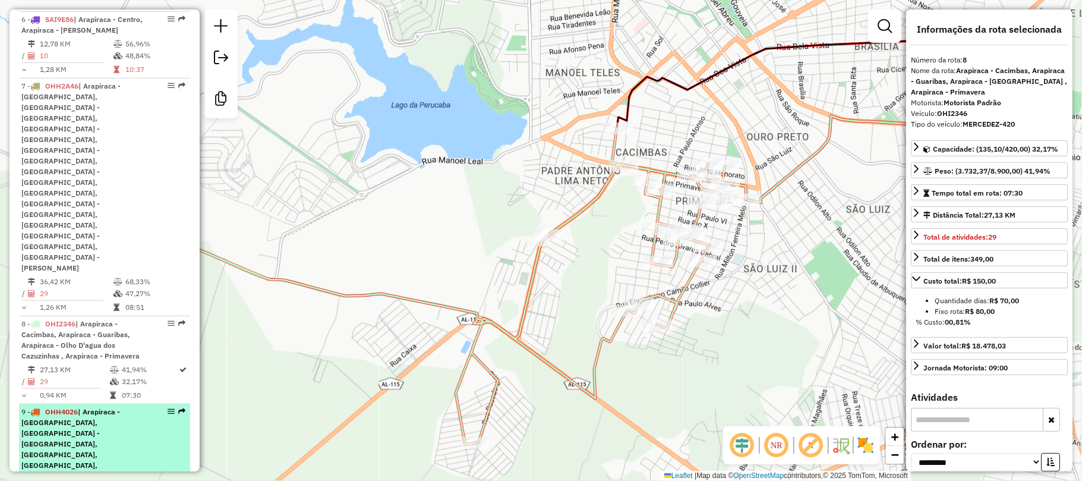
click at [88, 406] on div "9 - OHH4026 | Arapiraca - Baixa Grande, Arapiraca - Baixão, Arapiraca - Centro,…" at bounding box center [84, 449] width 126 height 86
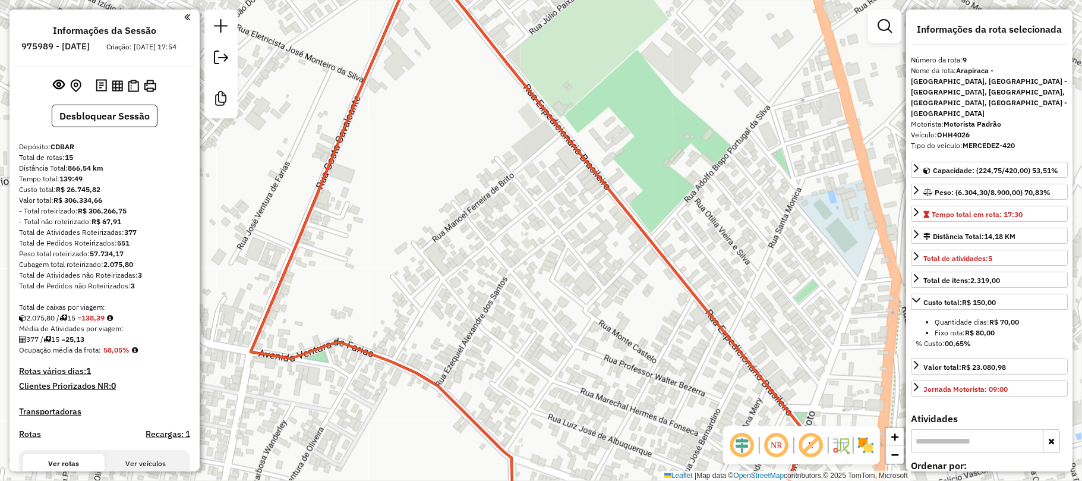
scroll to position [0, 0]
click at [90, 46] on h6 "975989 - 07/08/2025" at bounding box center [56, 47] width 68 height 11
click at [179, 15] on div at bounding box center [102, 18] width 176 height 16
click at [185, 18] on em at bounding box center [187, 17] width 6 height 11
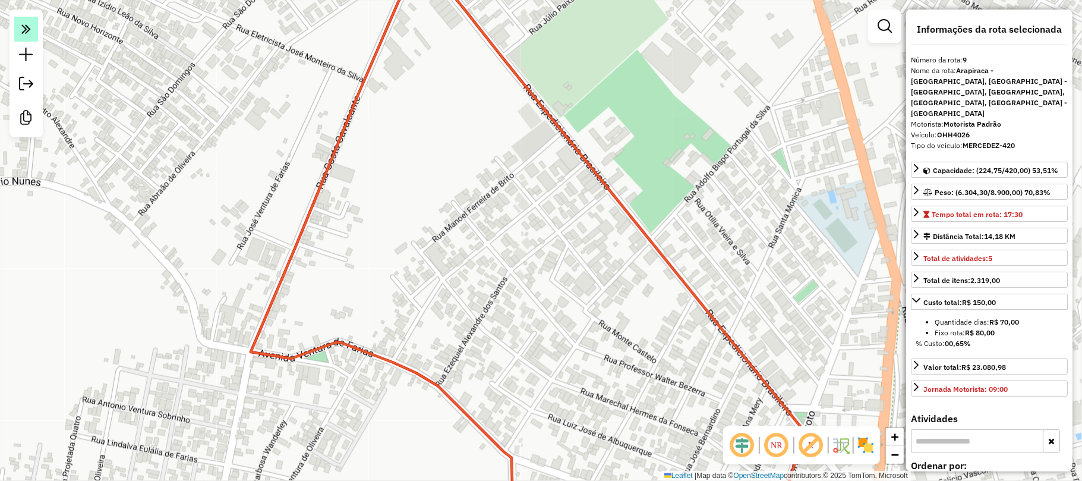
click at [25, 29] on icon at bounding box center [26, 28] width 10 height 17
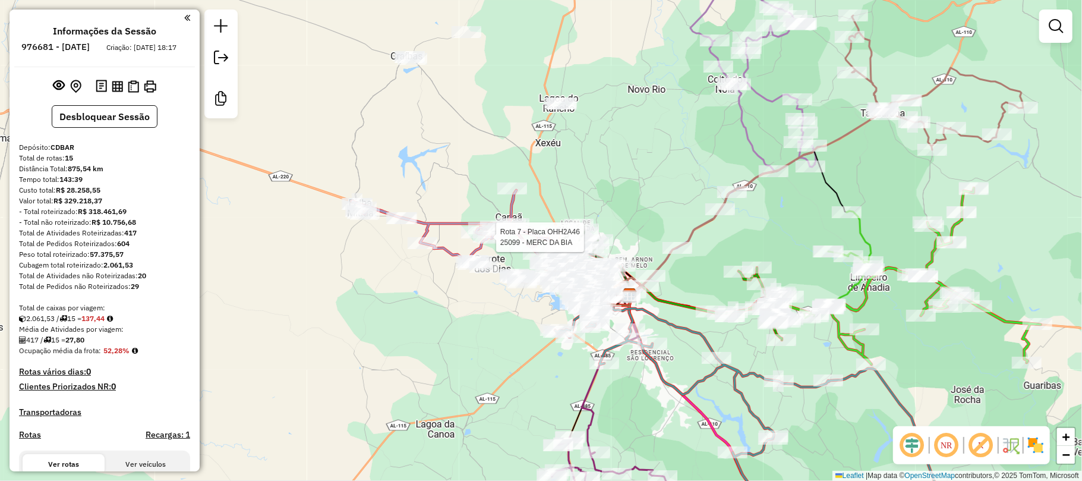
select select "**********"
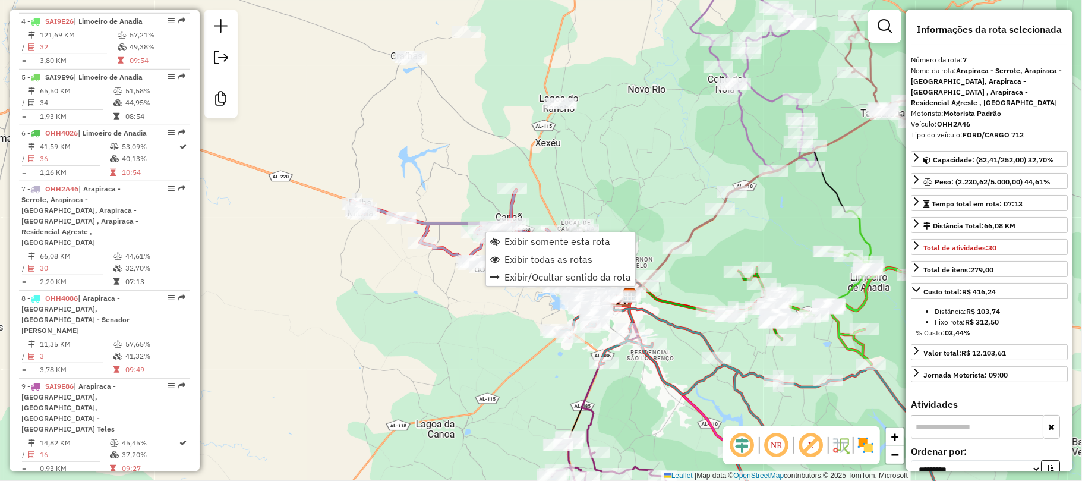
scroll to position [858, 0]
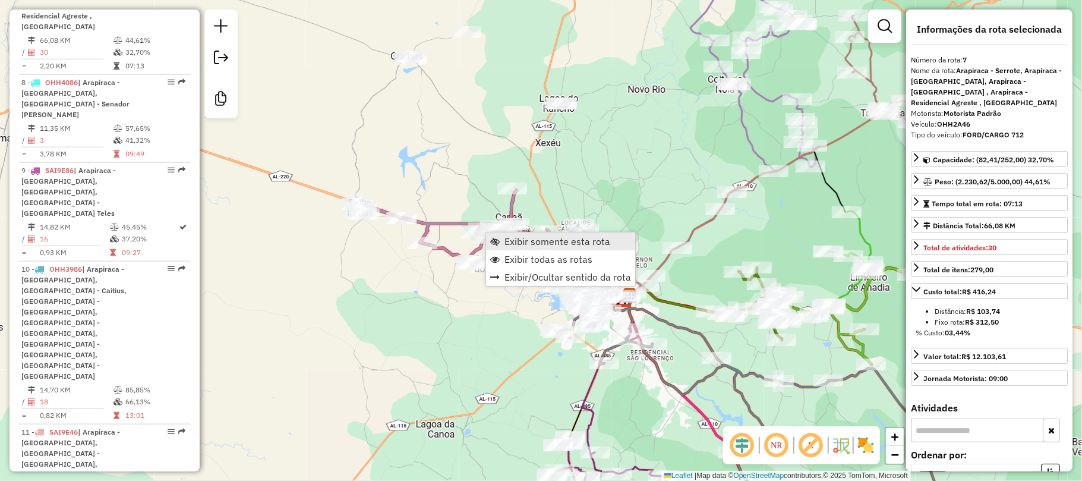
click at [527, 241] on span "Exibir somente esta rota" at bounding box center [557, 241] width 106 height 10
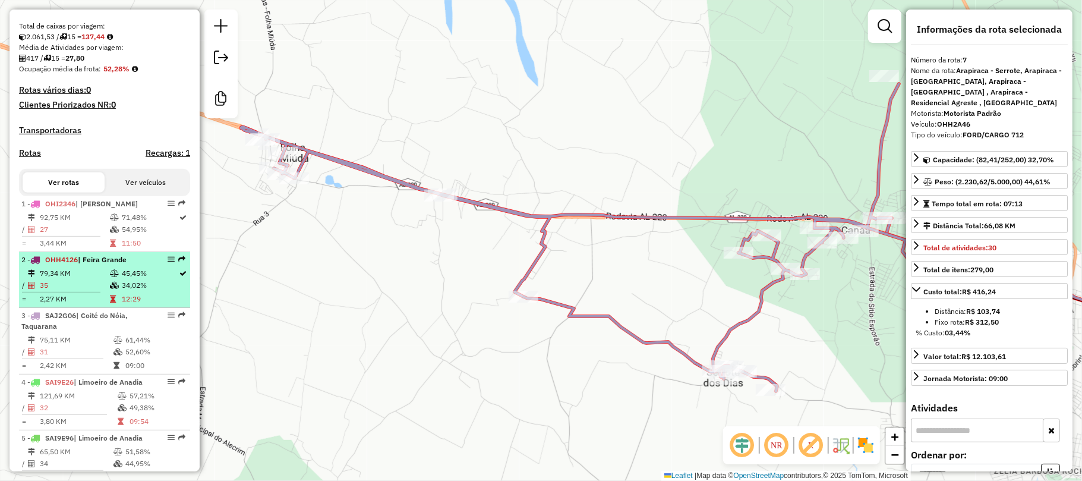
scroll to position [383, 0]
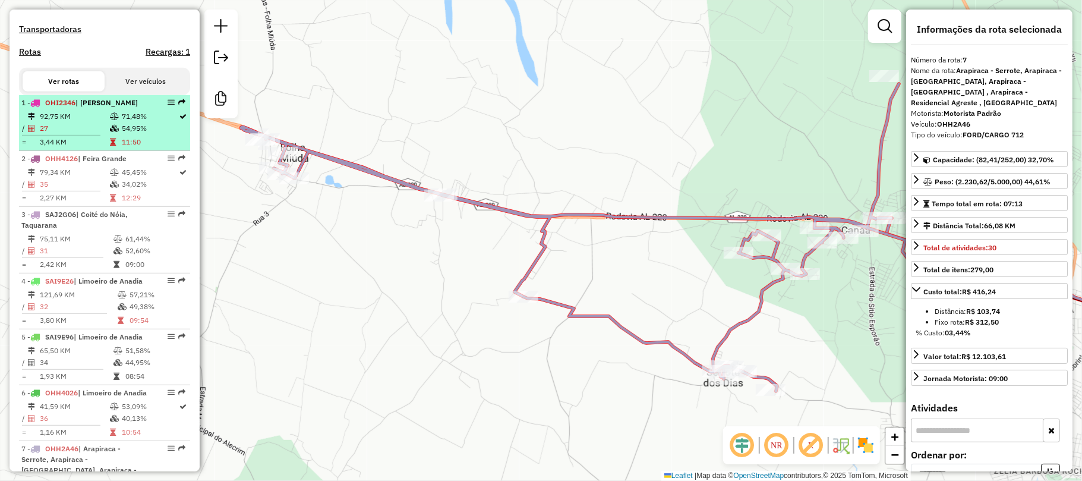
click at [94, 122] on td "92,75 KM" at bounding box center [74, 116] width 70 height 12
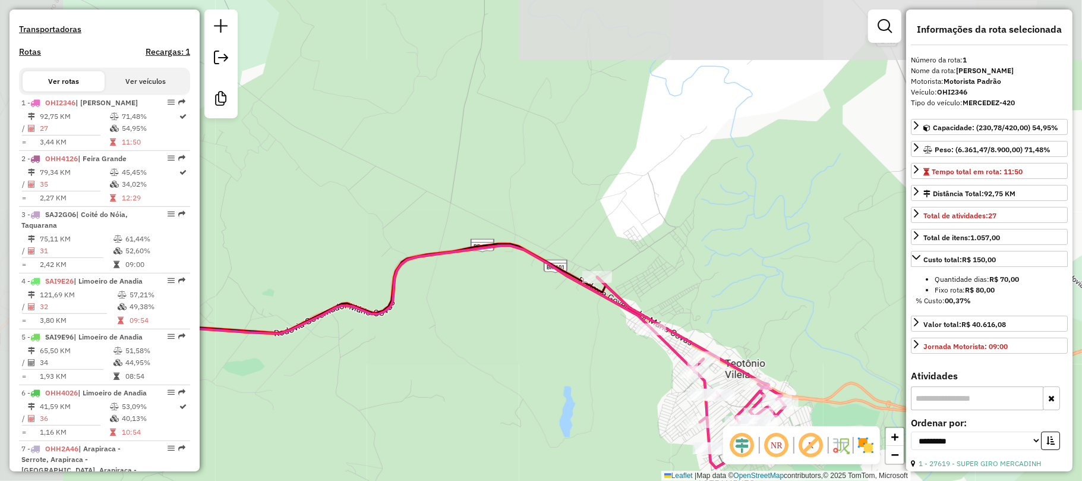
drag, startPoint x: 514, startPoint y: 255, endPoint x: 739, endPoint y: 324, distance: 235.4
click at [742, 326] on div "Janela de atendimento Grade de atendimento Capacidade Transportadoras Veículos …" at bounding box center [541, 240] width 1082 height 481
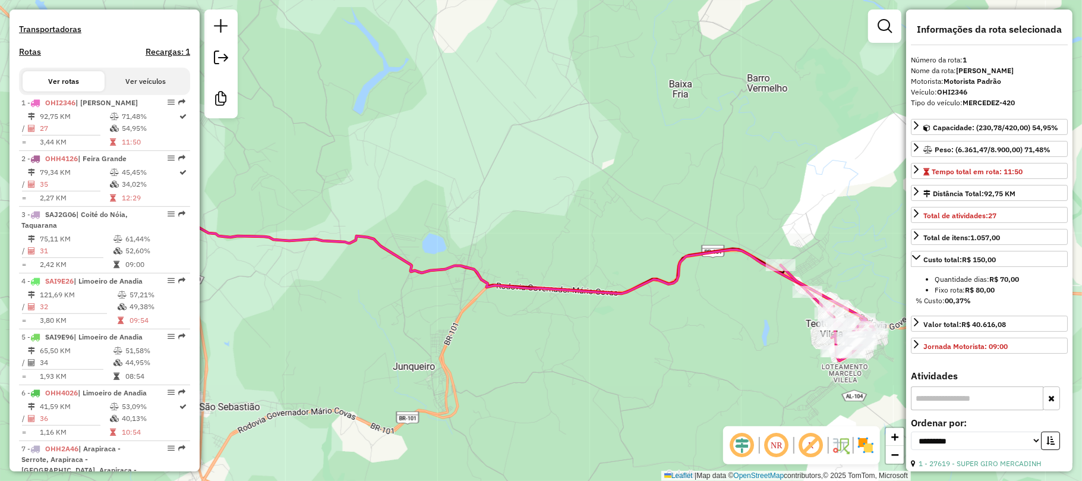
drag, startPoint x: 372, startPoint y: 171, endPoint x: 746, endPoint y: 233, distance: 379.4
click at [746, 233] on div "Janela de atendimento Grade de atendimento Capacidade Transportadoras Veículos …" at bounding box center [541, 240] width 1082 height 481
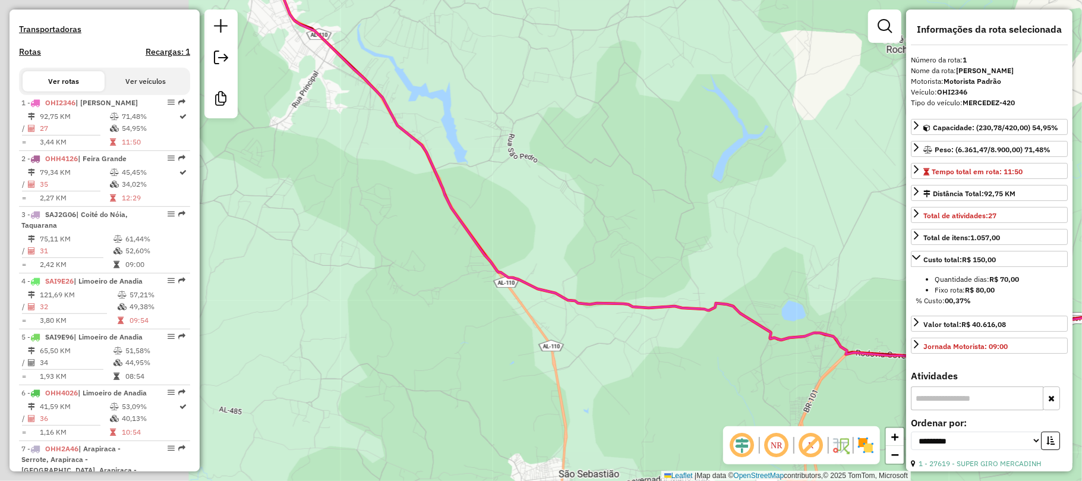
drag, startPoint x: 435, startPoint y: 226, endPoint x: 742, endPoint y: 283, distance: 312.3
click at [741, 282] on div "Janela de atendimento Grade de atendimento Capacidade Transportadoras Veículos …" at bounding box center [541, 240] width 1082 height 481
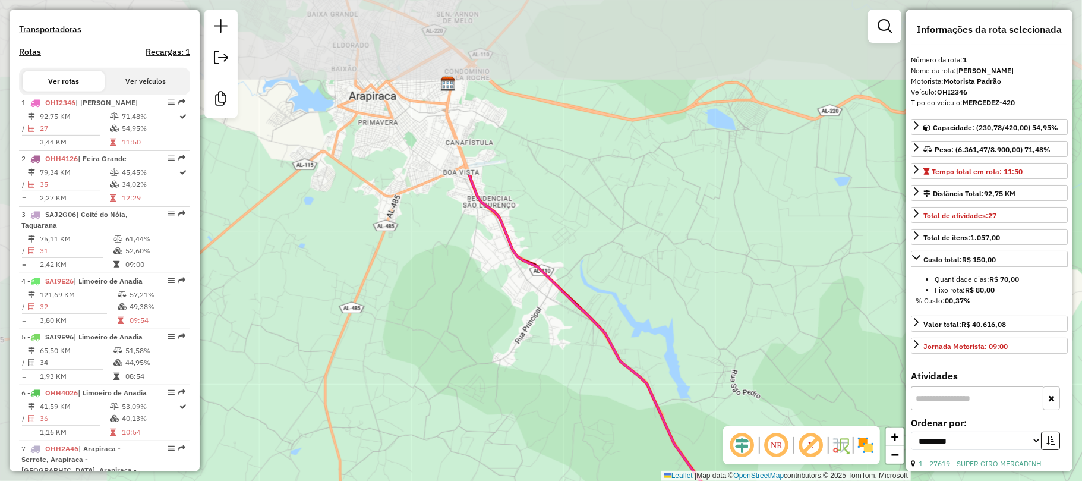
drag, startPoint x: 595, startPoint y: 308, endPoint x: 555, endPoint y: 325, distance: 44.1
click at [660, 406] on icon at bounding box center [907, 385] width 876 height 421
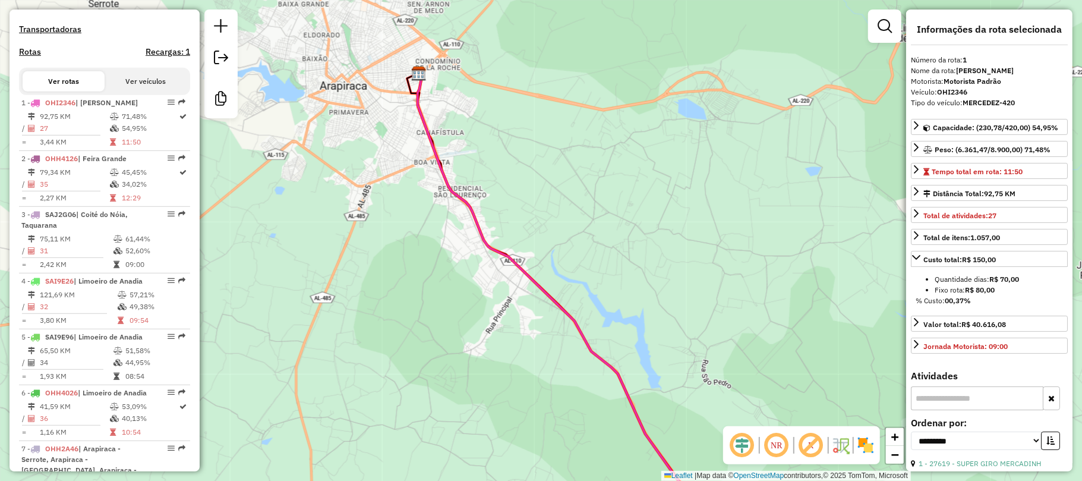
drag, startPoint x: 546, startPoint y: 257, endPoint x: 165, endPoint y: 31, distance: 443.4
click at [165, 31] on hb-router-mapa "Informações da Sessão 976681 - 08/08/2025 Criação: 07/08/2025 18:17 Desbloquear…" at bounding box center [541, 240] width 1082 height 481
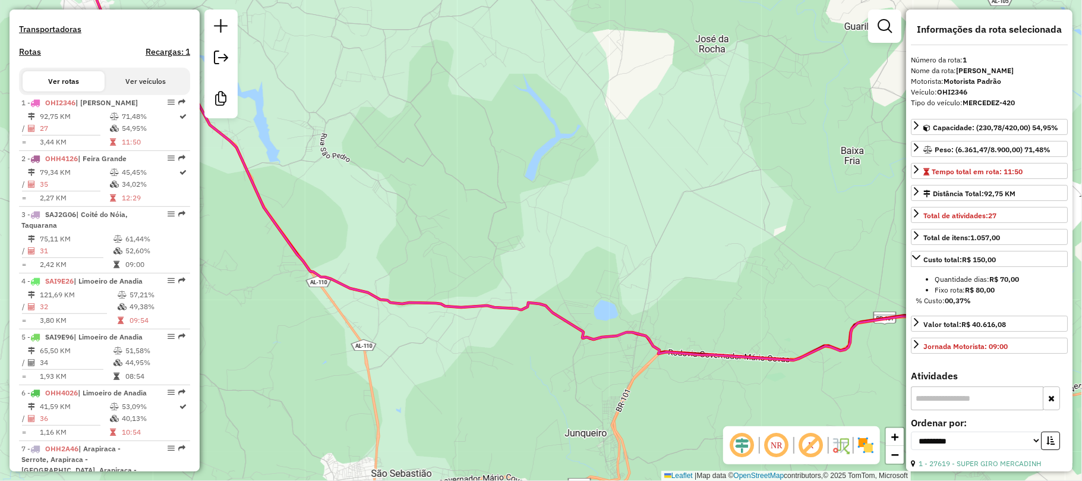
drag, startPoint x: 495, startPoint y: 153, endPoint x: 362, endPoint y: 76, distance: 153.3
click at [362, 76] on div "Janela de atendimento Grade de atendimento Capacidade Transportadoras Veículos …" at bounding box center [541, 240] width 1082 height 481
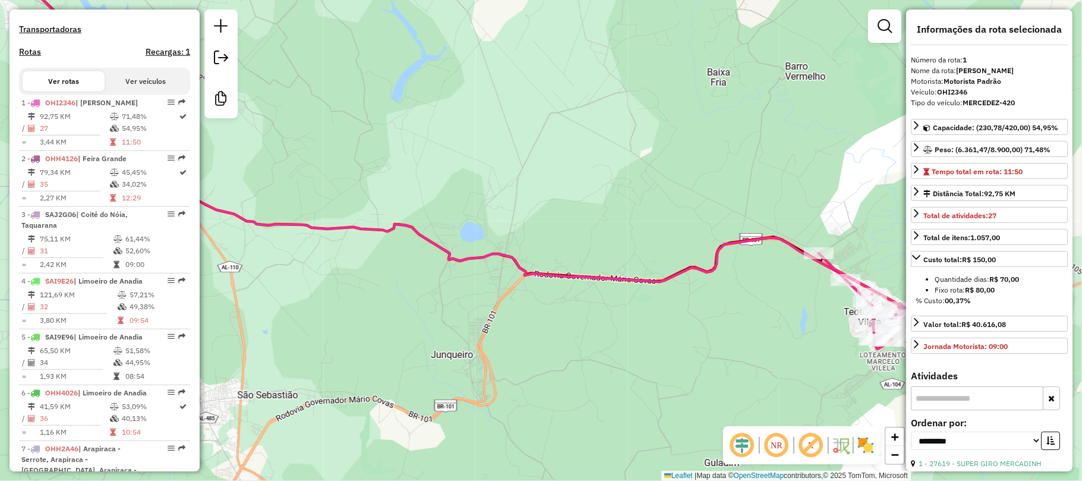
drag, startPoint x: 381, startPoint y: 102, endPoint x: 355, endPoint y: 89, distance: 28.7
click at [355, 86] on div "Janela de atendimento Grade de atendimento Capacidade Transportadoras Veículos …" at bounding box center [541, 240] width 1082 height 481
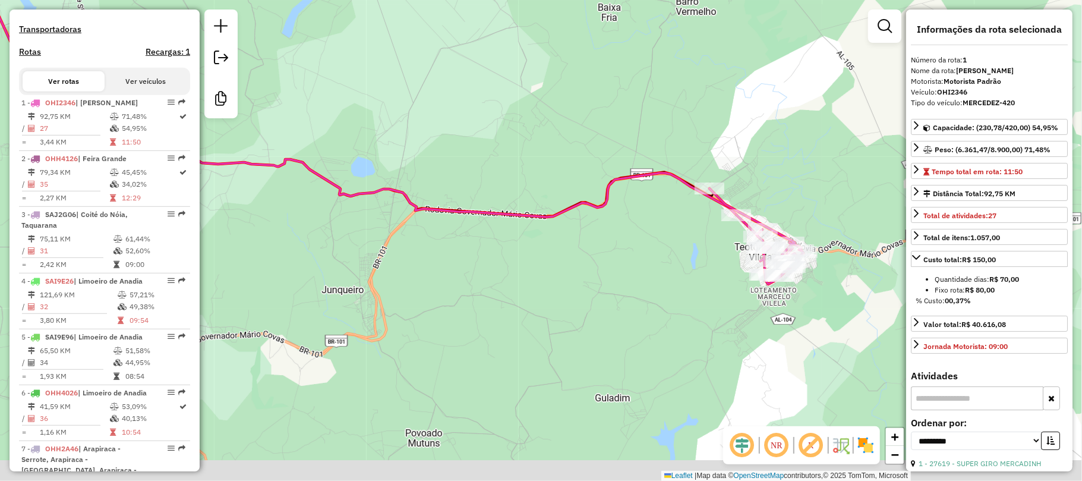
drag, startPoint x: 483, startPoint y: 112, endPoint x: 362, endPoint y: 75, distance: 126.1
click at [350, 50] on div "Janela de atendimento Grade de atendimento Capacidade Transportadoras Veículos …" at bounding box center [541, 240] width 1082 height 481
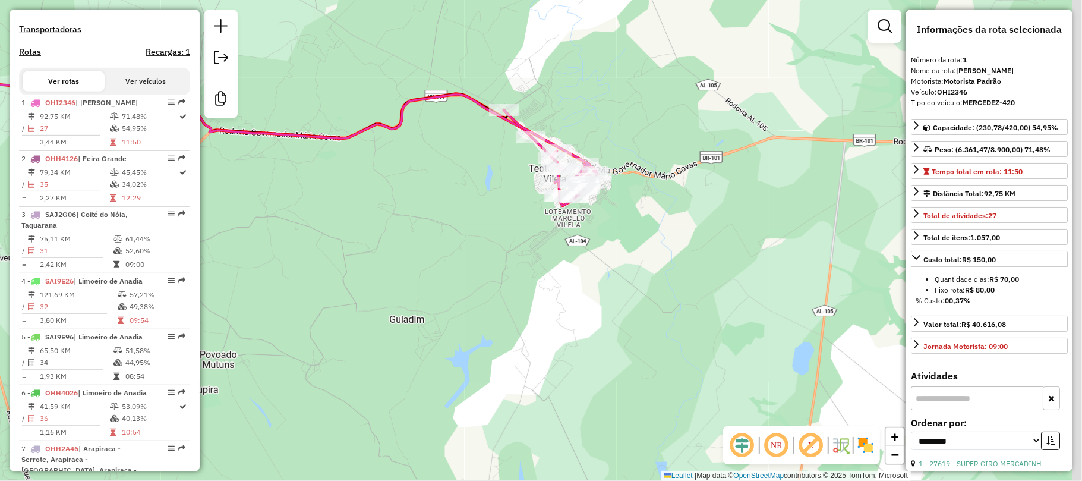
drag, startPoint x: 519, startPoint y: 179, endPoint x: 410, endPoint y: 148, distance: 113.0
click at [410, 148] on div "Janela de atendimento Grade de atendimento Capacidade Transportadoras Veículos …" at bounding box center [541, 240] width 1082 height 481
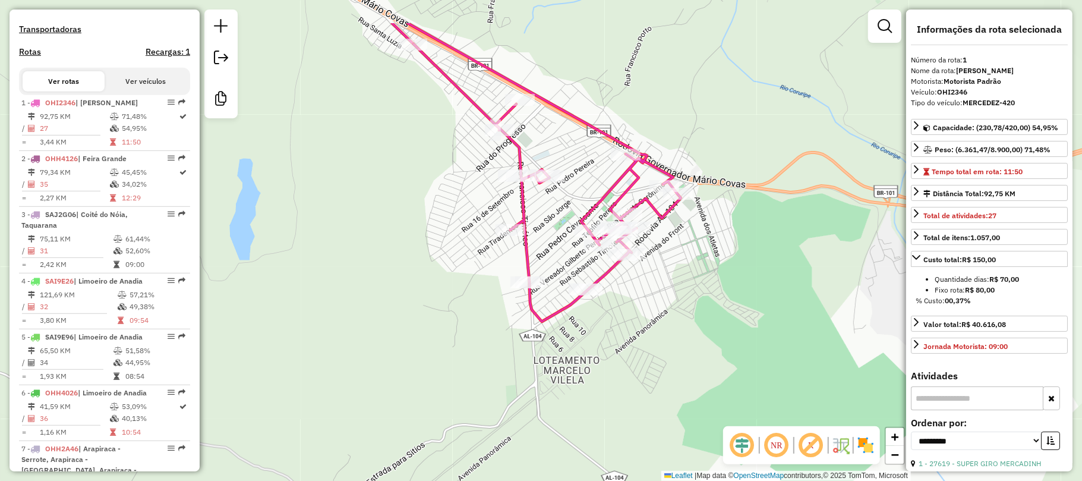
drag, startPoint x: 552, startPoint y: 120, endPoint x: 575, endPoint y: 193, distance: 76.5
click at [570, 192] on div "Janela de atendimento Grade de atendimento Capacidade Transportadoras Veículos …" at bounding box center [541, 240] width 1082 height 481
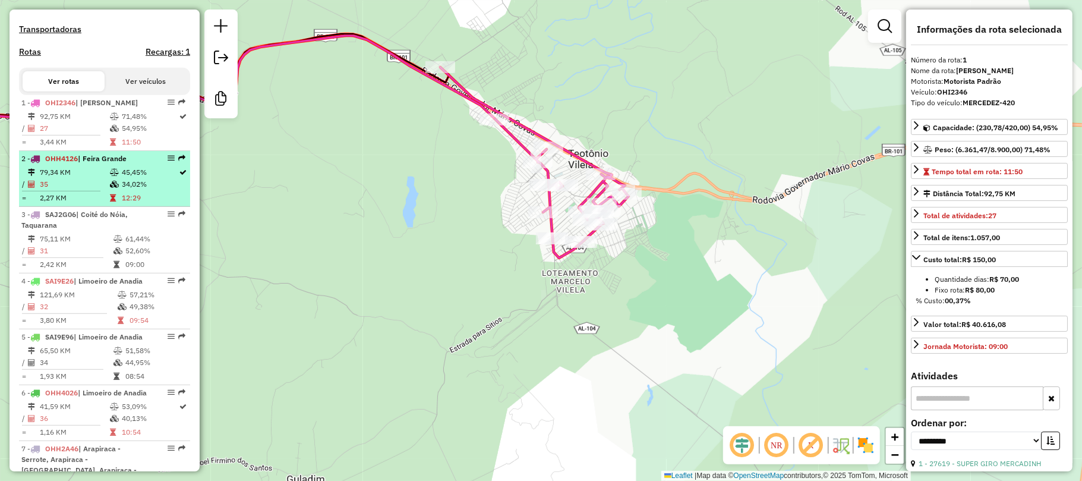
click at [112, 176] on icon at bounding box center [114, 172] width 9 height 7
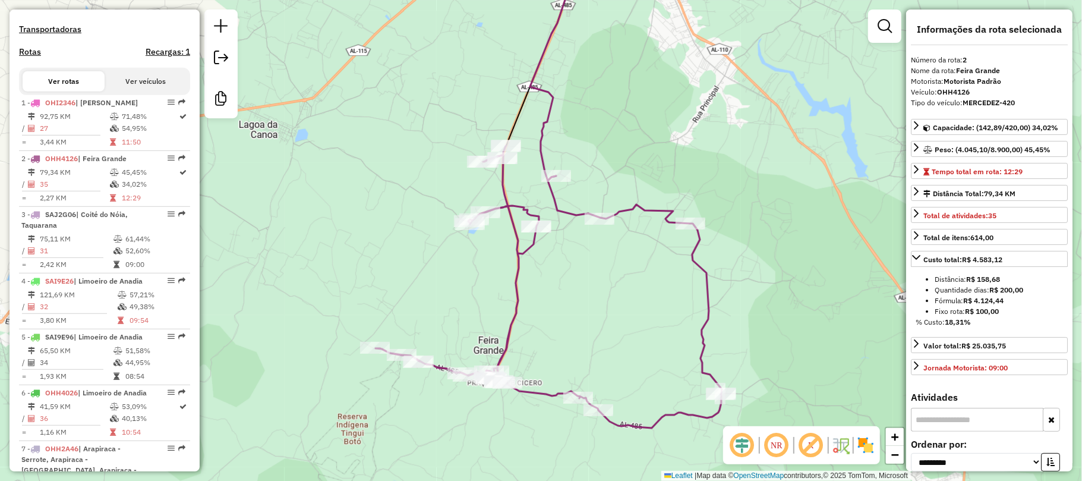
drag, startPoint x: 517, startPoint y: 318, endPoint x: 457, endPoint y: 283, distance: 69.3
click at [457, 283] on div "Janela de atendimento Grade de atendimento Capacidade Transportadoras Veículos …" at bounding box center [541, 240] width 1082 height 481
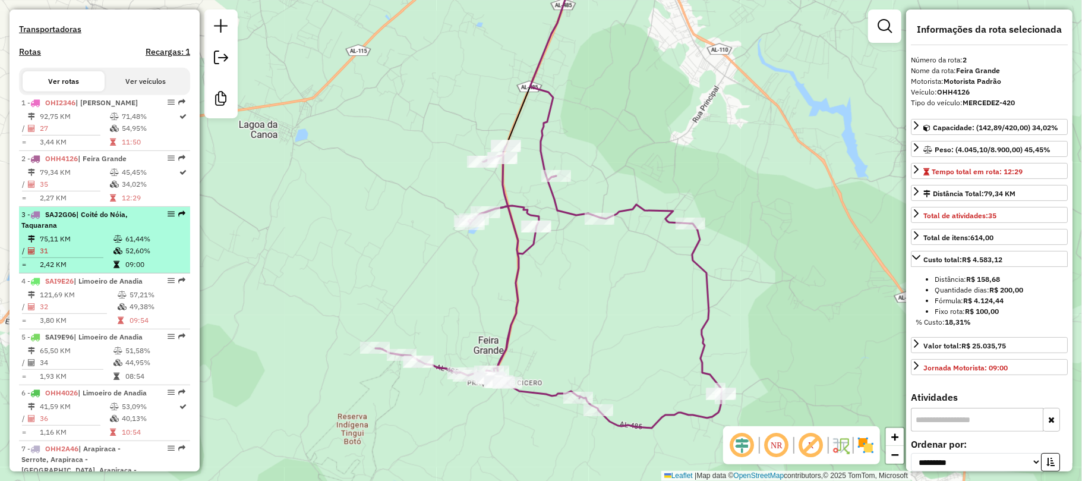
click at [114, 242] on icon at bounding box center [117, 238] width 9 height 7
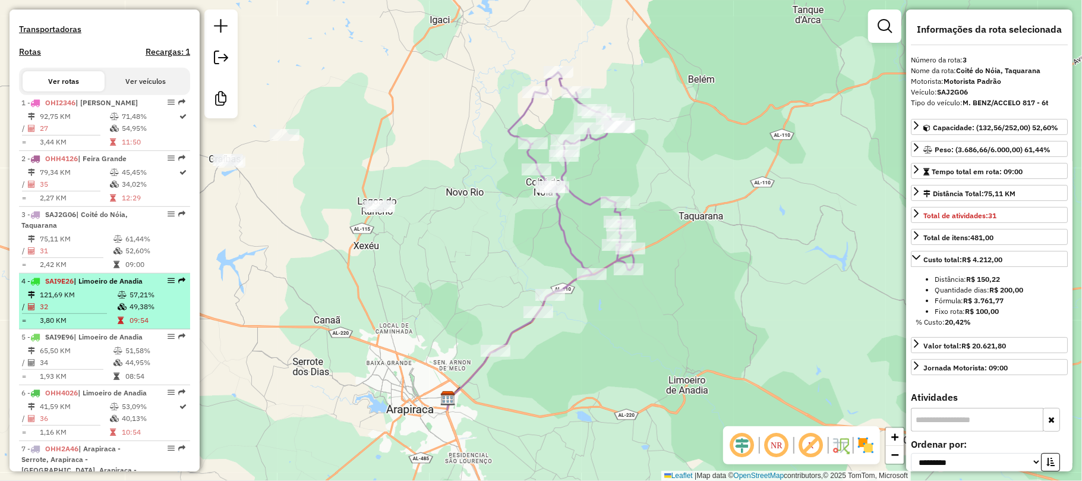
click at [84, 301] on td "121,69 KM" at bounding box center [78, 295] width 78 height 12
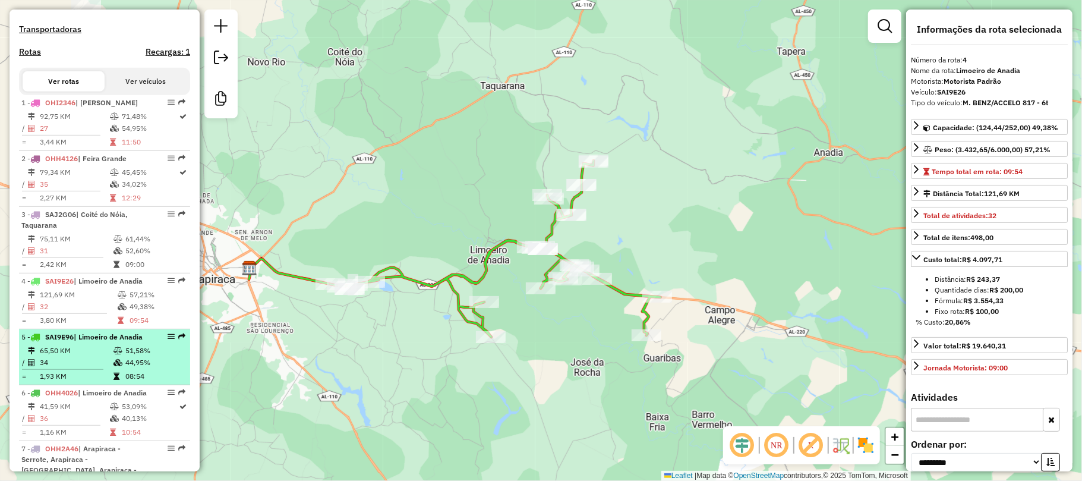
click at [93, 342] on div "5 - SAI9E96 | Limoeiro de Anadia" at bounding box center [84, 336] width 126 height 11
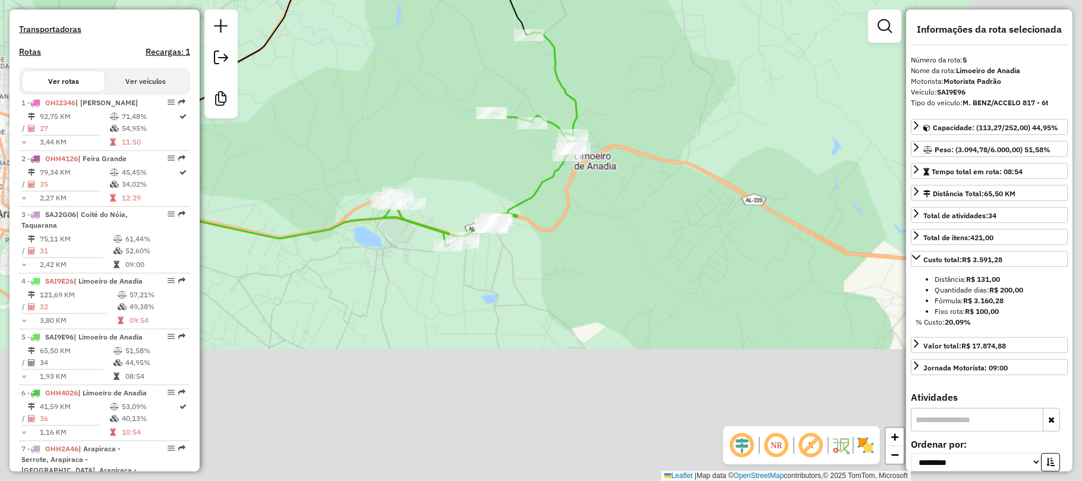
drag, startPoint x: 570, startPoint y: 264, endPoint x: 361, endPoint y: 100, distance: 266.1
click at [361, 100] on div "Janela de atendimento Grade de atendimento Capacidade Transportadoras Veículos …" at bounding box center [541, 240] width 1082 height 481
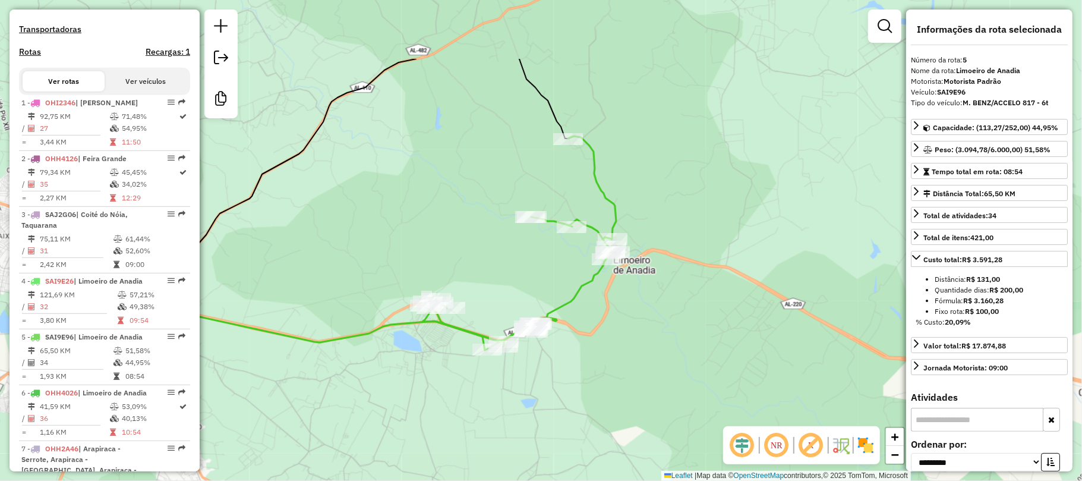
drag, startPoint x: 400, startPoint y: 100, endPoint x: 445, endPoint y: 203, distance: 112.8
click at [444, 207] on div "Janela de atendimento Grade de atendimento Capacidade Transportadoras Veículos …" at bounding box center [541, 240] width 1082 height 481
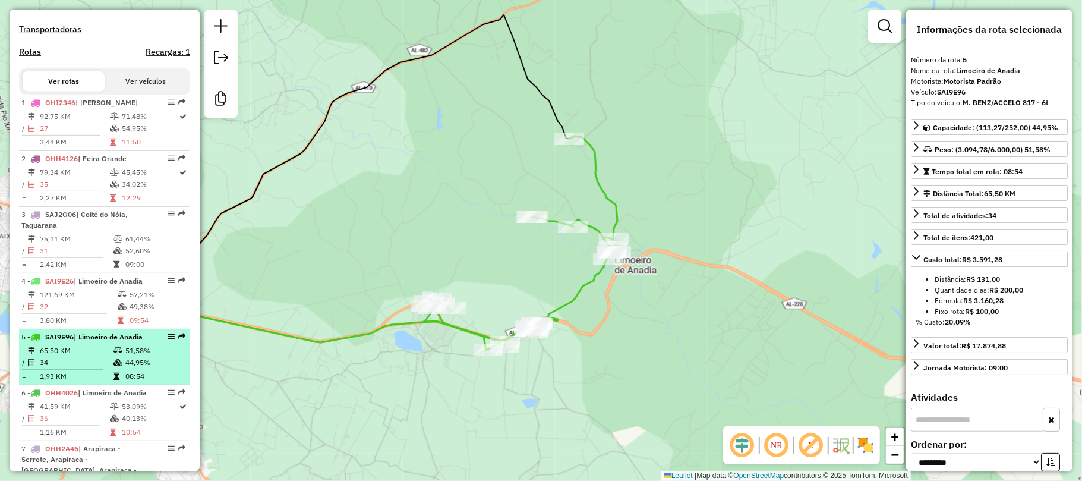
scroll to position [462, 0]
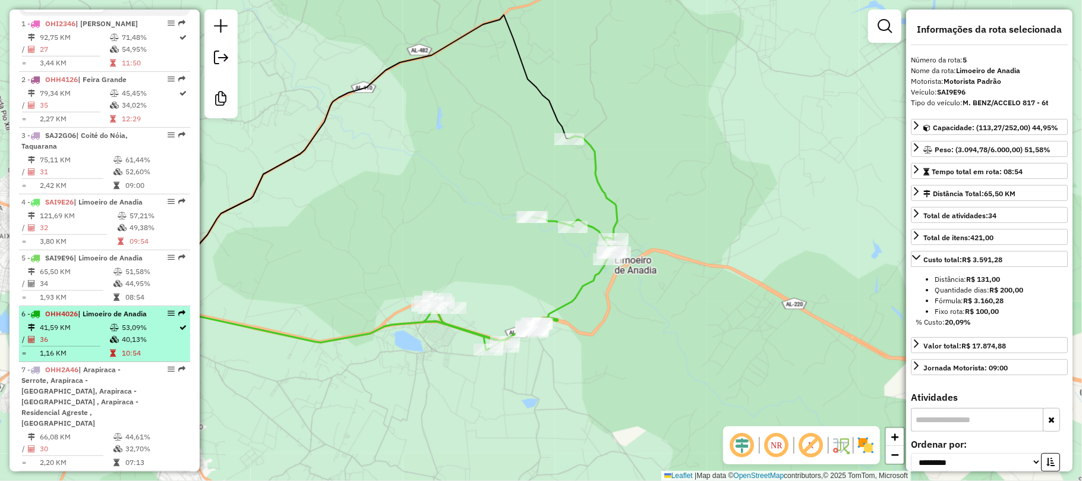
click at [91, 319] on div "6 - OHH4026 | Limoeiro de Anadia" at bounding box center [84, 313] width 126 height 11
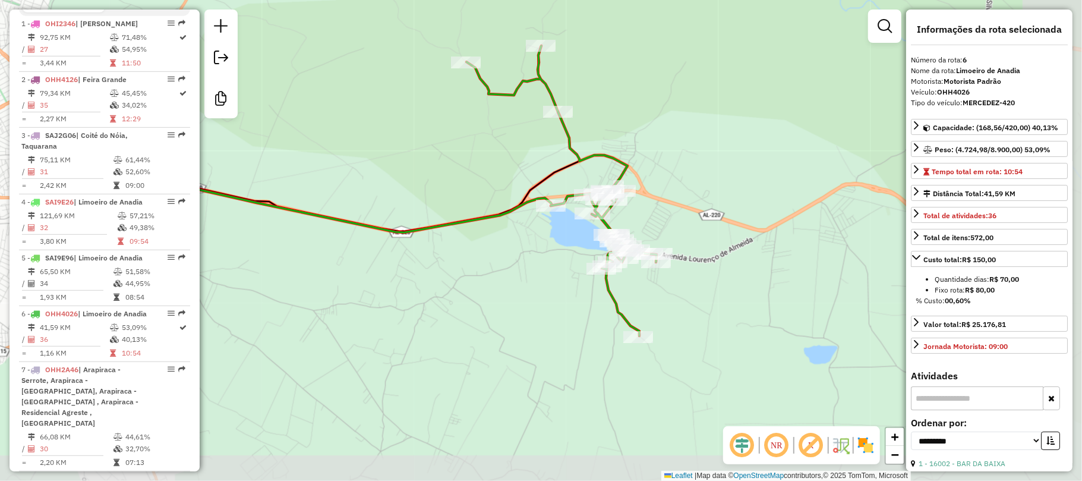
drag, startPoint x: 563, startPoint y: 208, endPoint x: 354, endPoint y: 157, distance: 215.2
click at [354, 157] on div "Janela de atendimento Grade de atendimento Capacidade Transportadoras Veículos …" at bounding box center [541, 240] width 1082 height 481
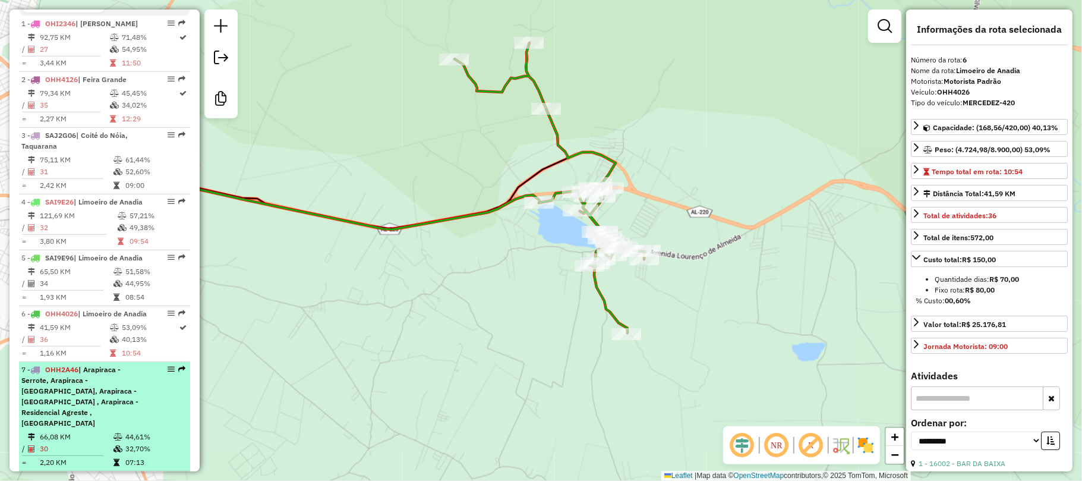
click at [105, 427] on span "| Arapiraca - Serrote, Arapiraca - Bom Sucesso, Arapiraca - Canaã , Arapiraca -…" at bounding box center [79, 396] width 117 height 62
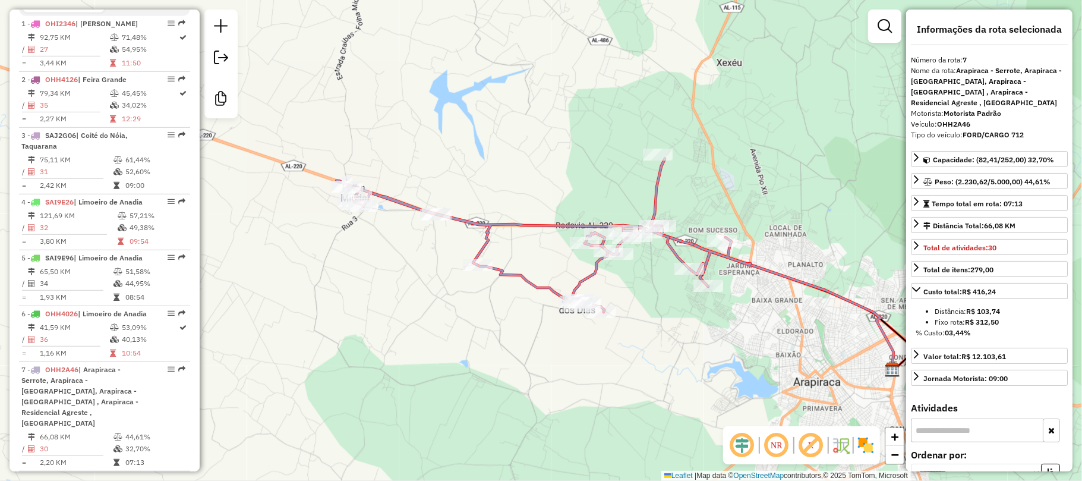
drag, startPoint x: 464, startPoint y: 224, endPoint x: 549, endPoint y: 248, distance: 87.6
click at [549, 248] on div "Janela de atendimento Grade de atendimento Capacidade Transportadoras Veículos …" at bounding box center [541, 240] width 1082 height 481
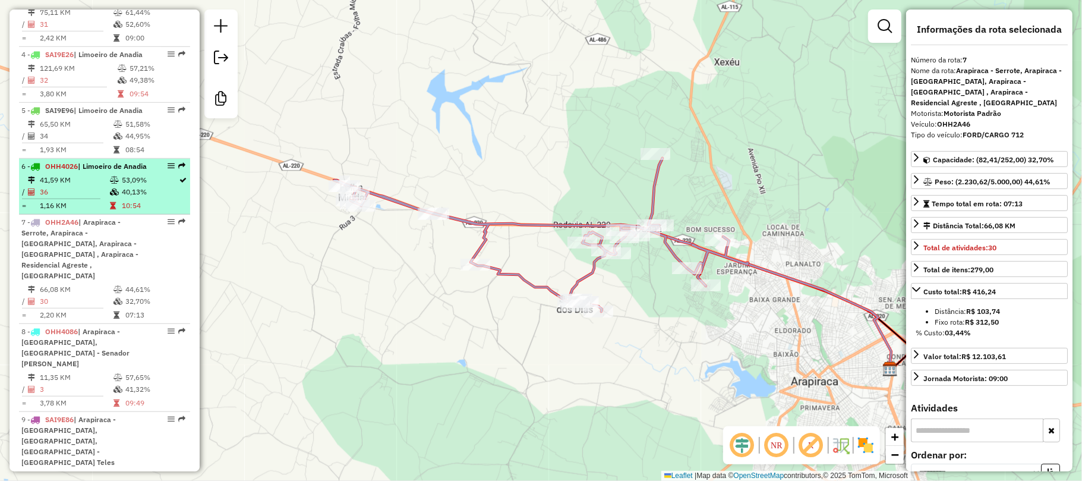
scroll to position [699, 0]
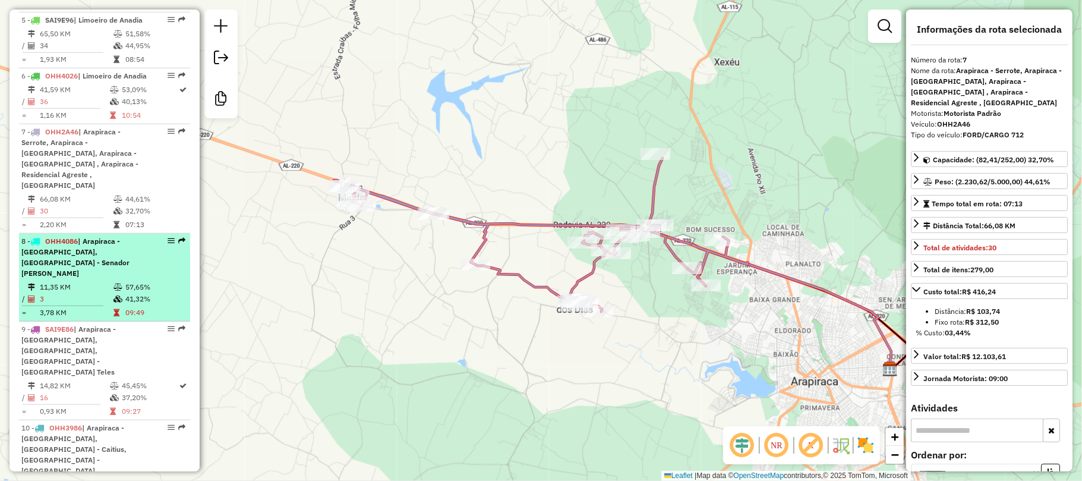
click at [72, 293] on td "11,35 KM" at bounding box center [76, 287] width 74 height 12
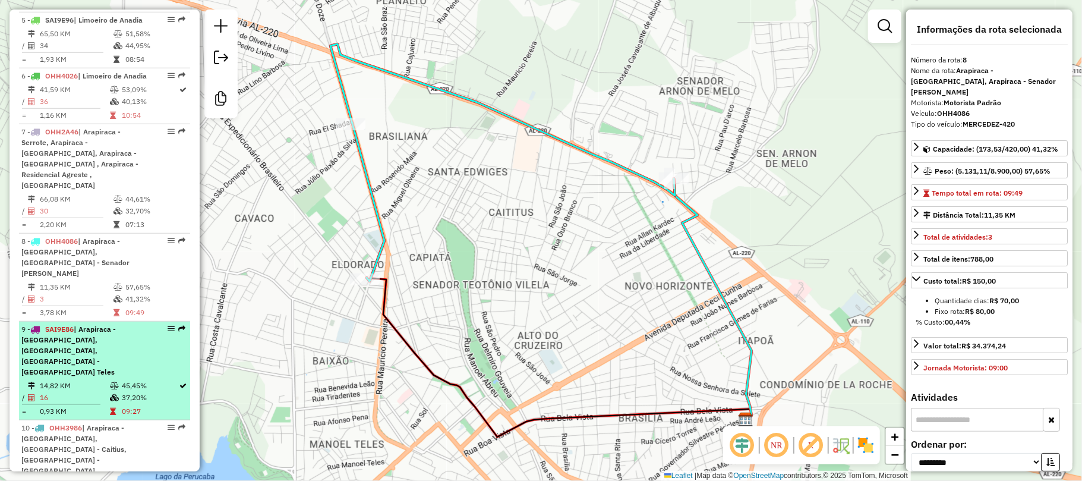
click at [122, 354] on div "9 - SAI9E86 | Arapiraca - Alto do Cruzeiro, Arapiraca - Centro, Arapiraca - Man…" at bounding box center [84, 350] width 126 height 53
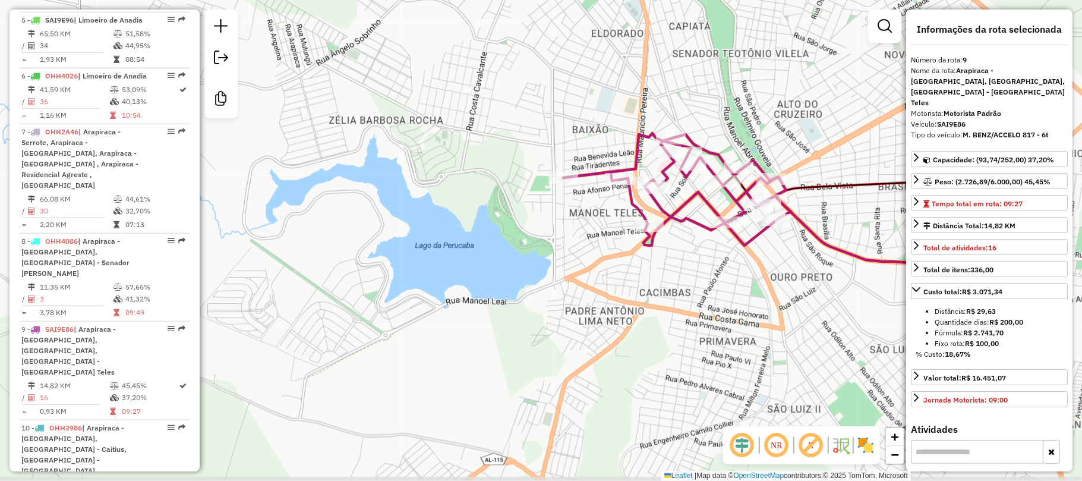
drag, startPoint x: 360, startPoint y: 324, endPoint x: 668, endPoint y: 319, distance: 308.3
click at [668, 319] on div "Janela de atendimento Grade de atendimento Capacidade Transportadoras Veículos …" at bounding box center [541, 240] width 1082 height 481
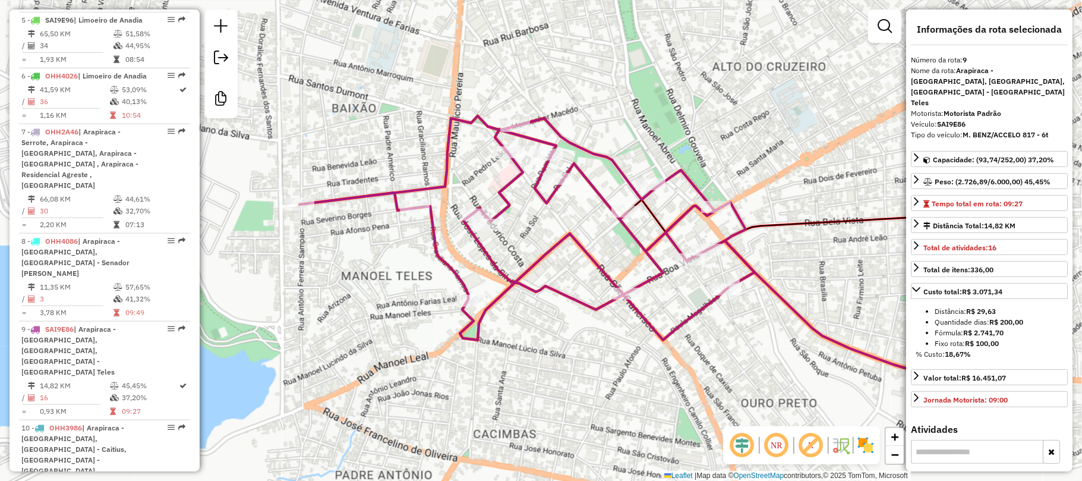
drag, startPoint x: 732, startPoint y: 245, endPoint x: 576, endPoint y: 384, distance: 208.7
click at [576, 384] on div "Janela de atendimento Grade de atendimento Capacidade Transportadoras Veículos …" at bounding box center [541, 240] width 1082 height 481
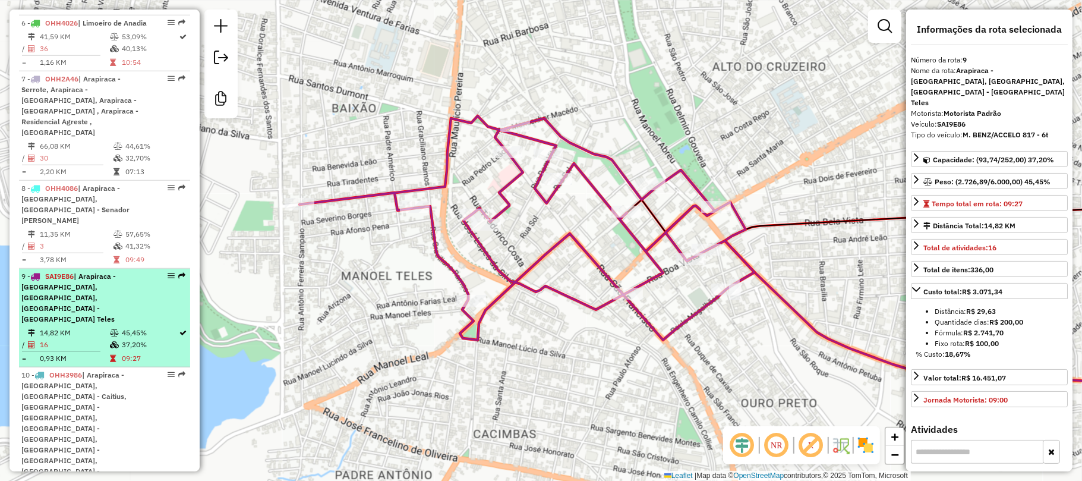
scroll to position [778, 0]
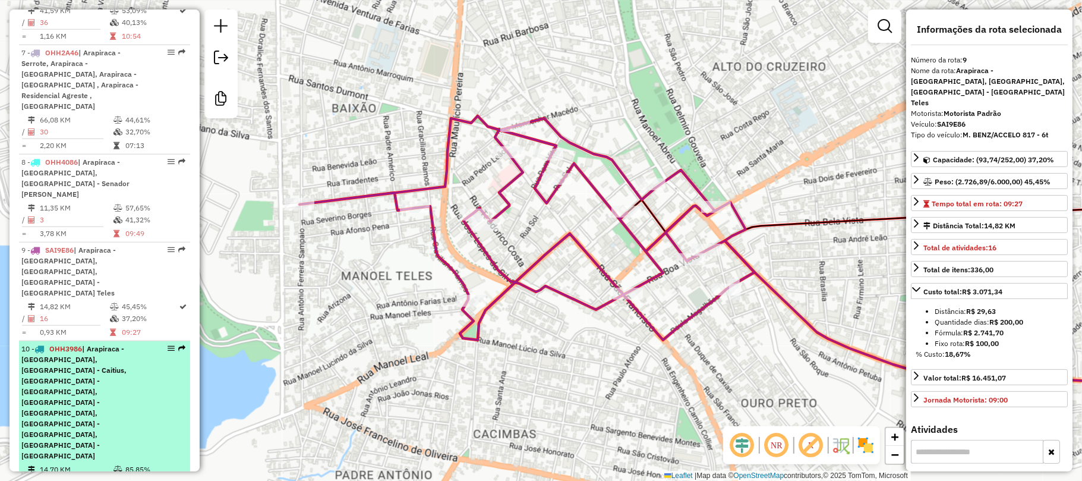
click at [116, 364] on span "| Arapiraca - Brasiliana, Arapiraca - Caitius, Arapiraca - Eldorado, Arapiraca …" at bounding box center [73, 402] width 105 height 116
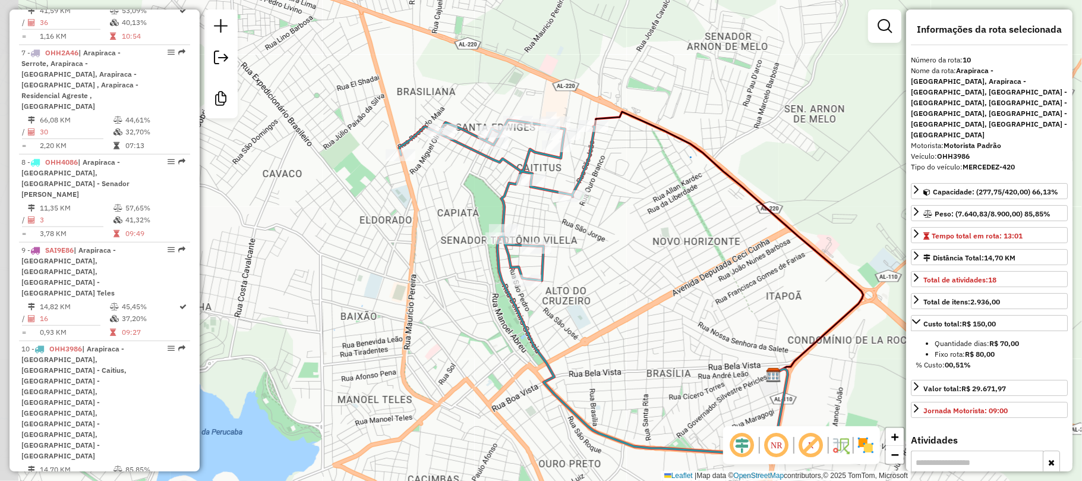
drag, startPoint x: 376, startPoint y: 154, endPoint x: 467, endPoint y: 198, distance: 100.7
click at [467, 198] on div "Janela de atendimento Grade de atendimento Capacidade Transportadoras Veículos …" at bounding box center [541, 240] width 1082 height 481
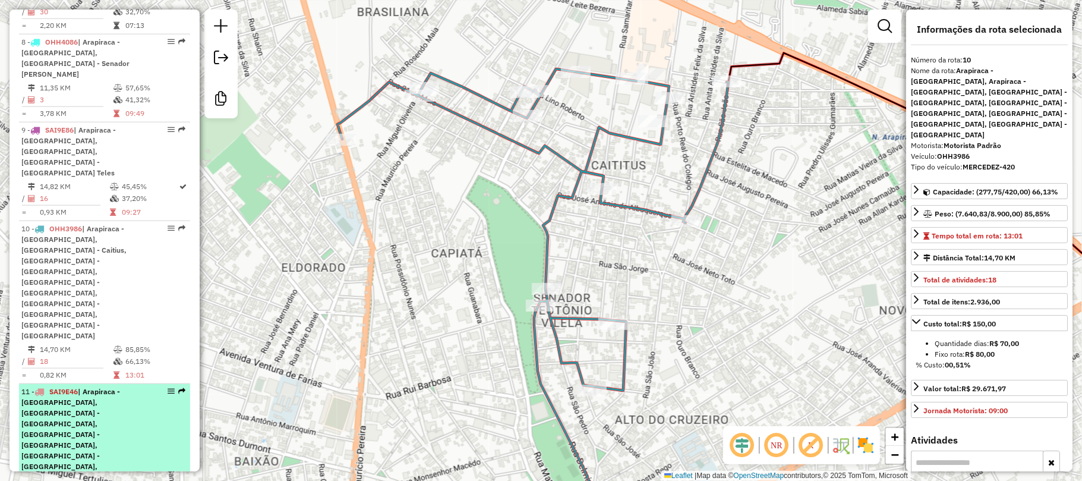
scroll to position [937, 0]
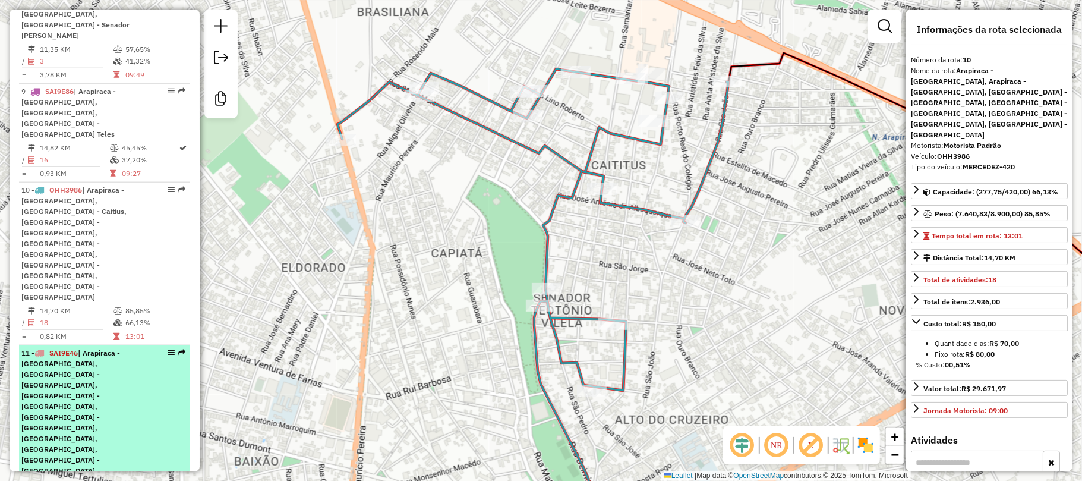
click at [89, 348] on span "| Arapiraca - Alto do Cruzeiro, Arapiraca - Baixão, Arapiraca - Capiatã, Arapir…" at bounding box center [70, 427] width 99 height 159
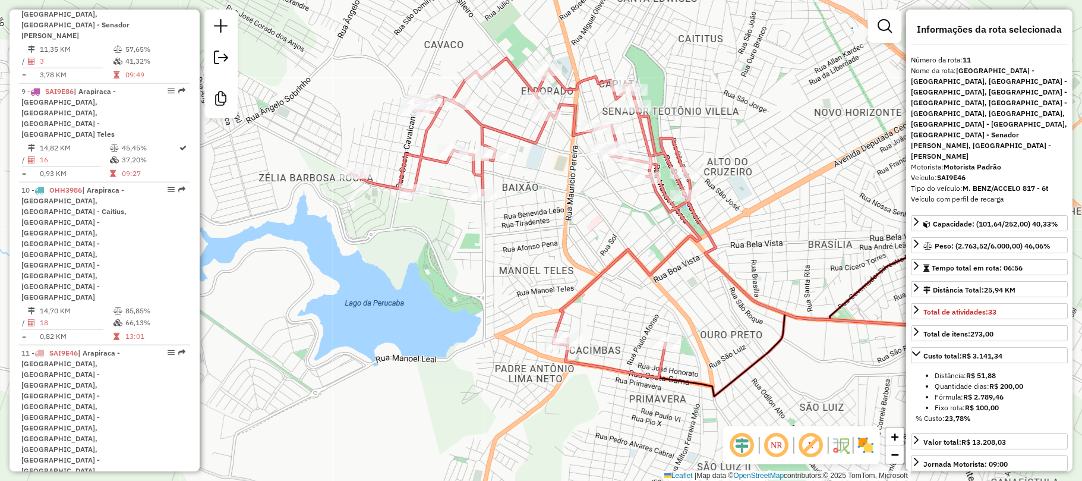
drag, startPoint x: 248, startPoint y: 270, endPoint x: 358, endPoint y: 257, distance: 110.1
click at [358, 257] on div "Janela de atendimento Grade de atendimento Capacidade Transportadoras Veículos …" at bounding box center [541, 240] width 1082 height 481
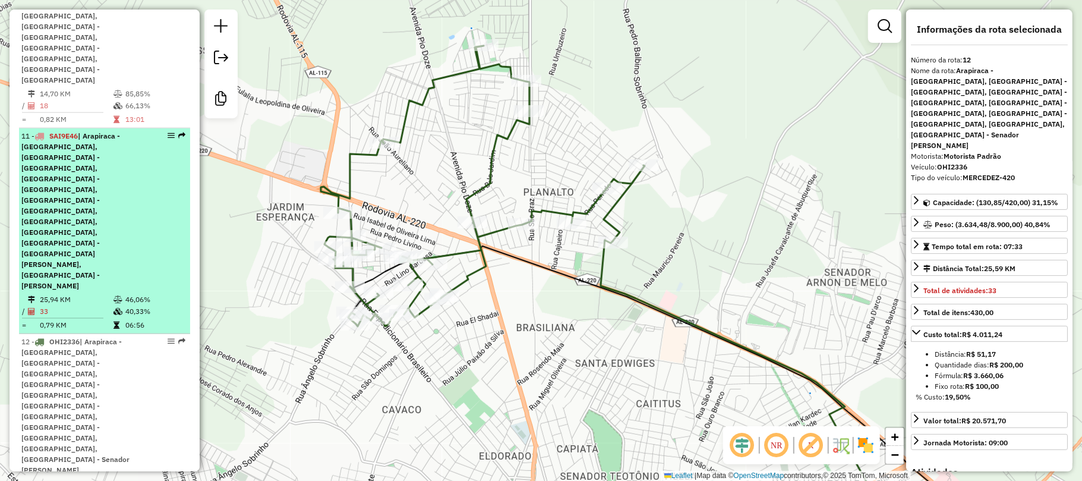
scroll to position [1174, 0]
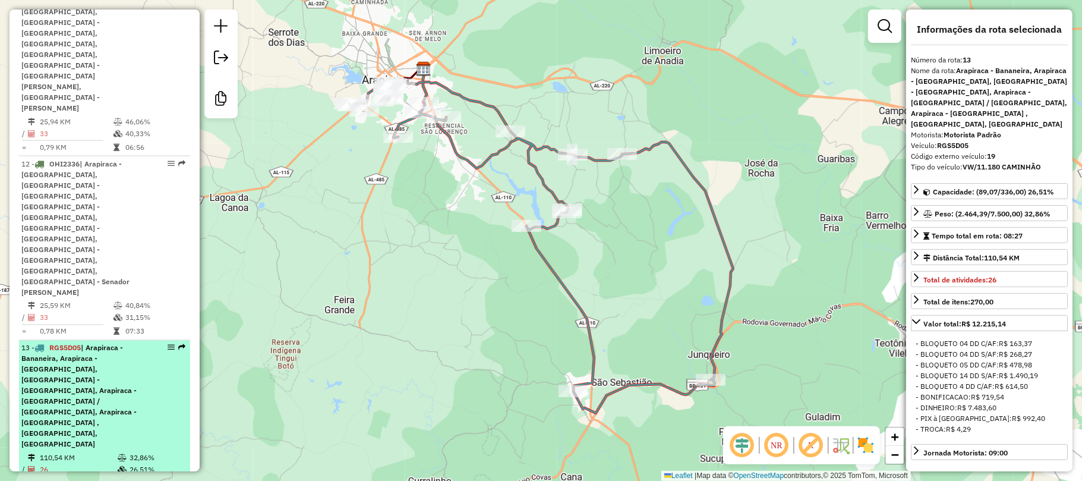
scroll to position [1333, 0]
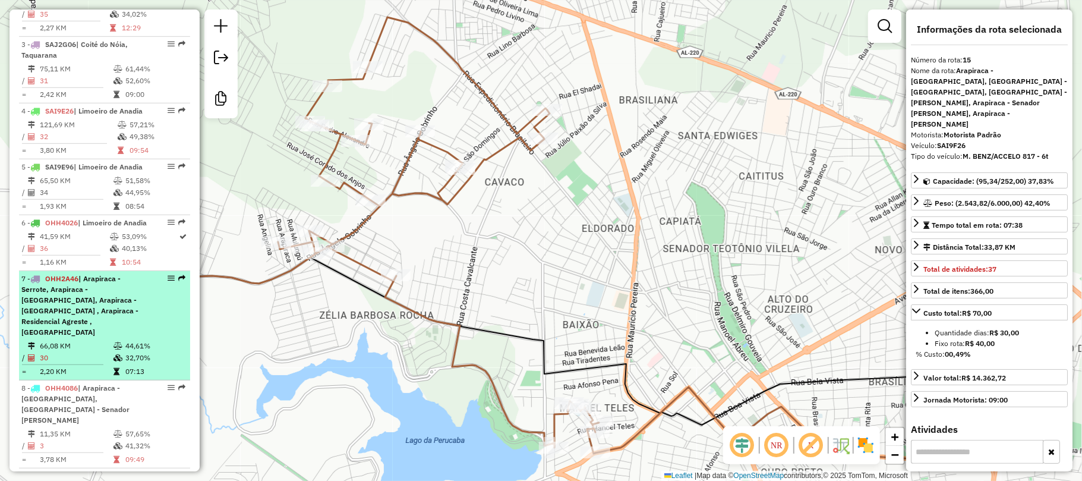
scroll to position [500, 0]
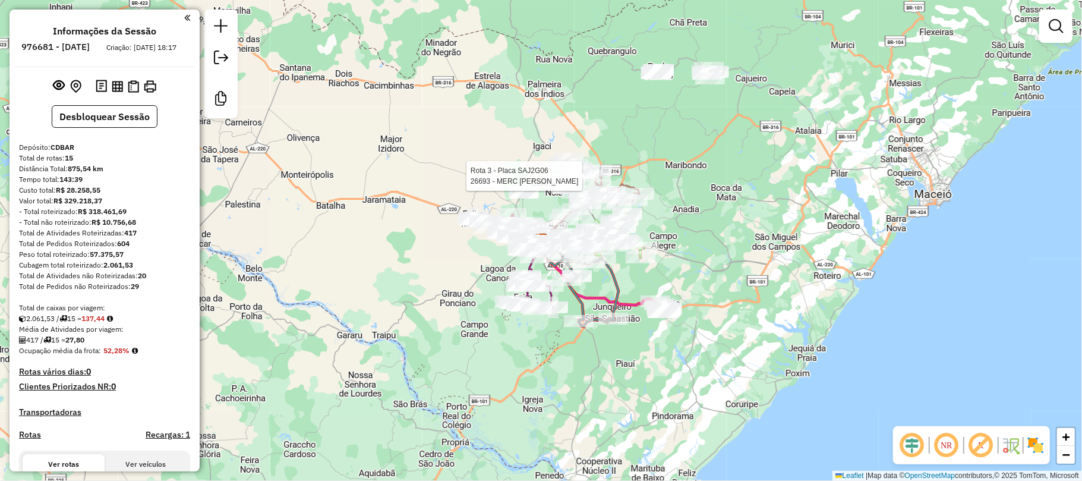
select select "**********"
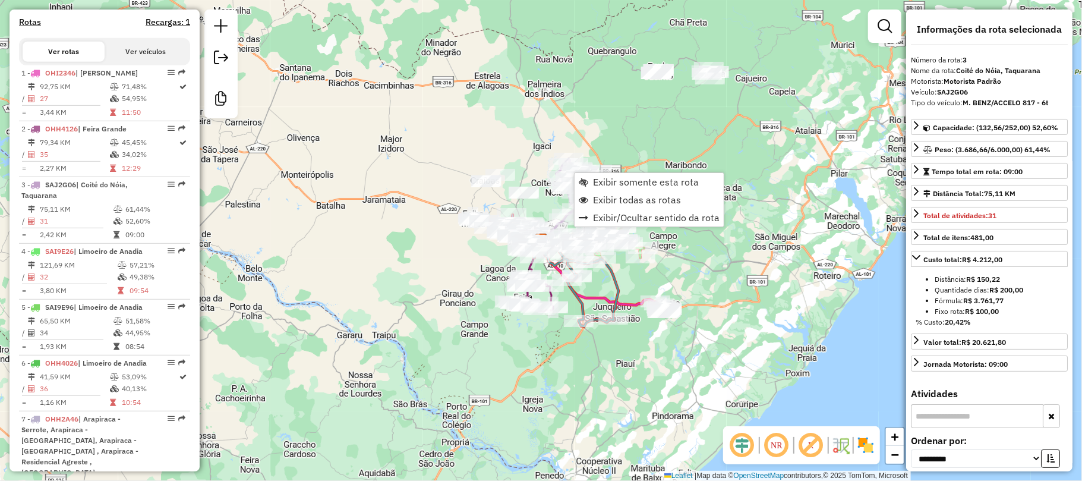
scroll to position [590, 0]
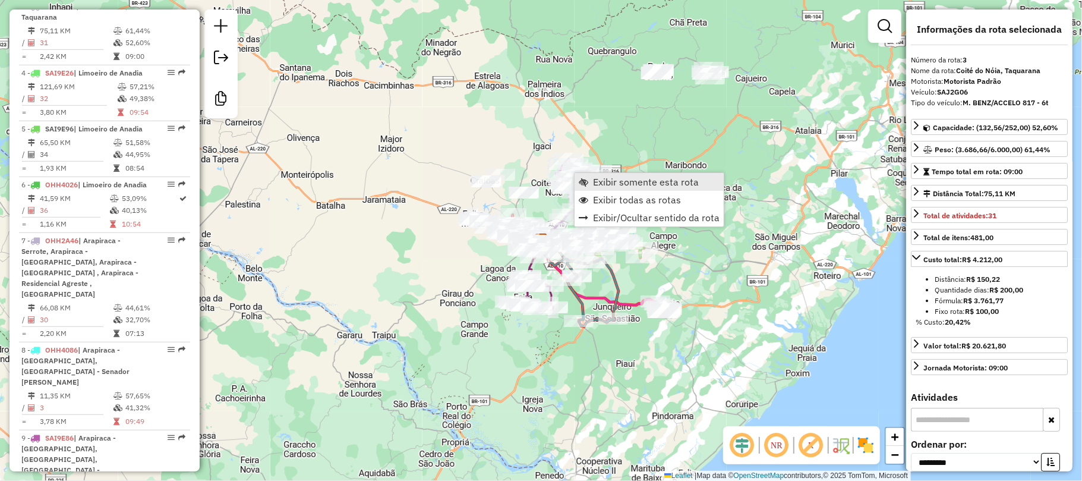
click at [614, 184] on span "Exibir somente esta rota" at bounding box center [646, 182] width 106 height 10
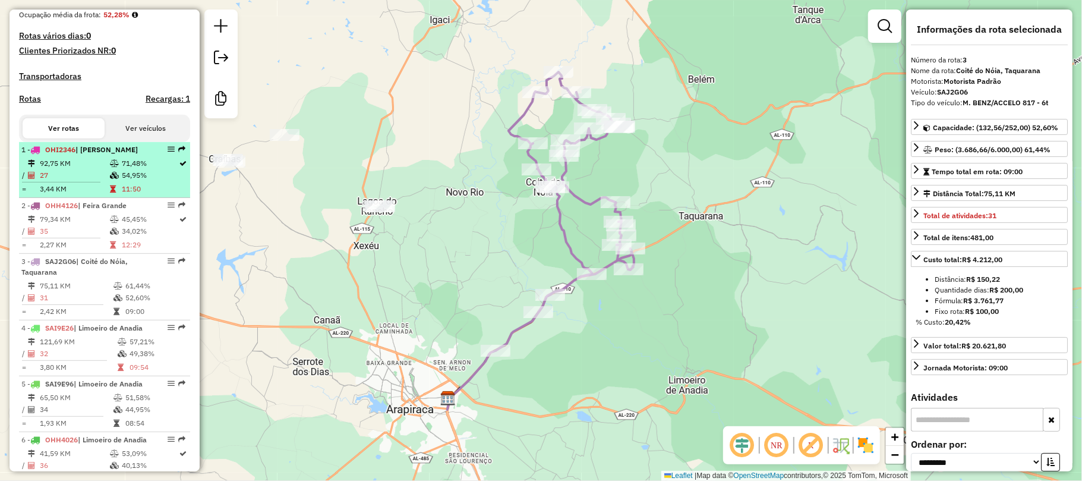
scroll to position [353, 0]
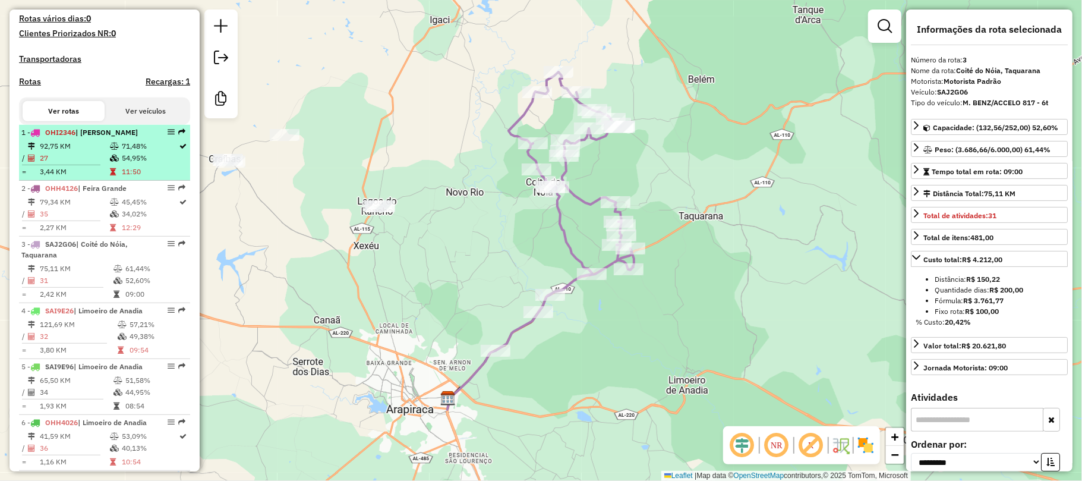
click at [109, 162] on td at bounding box center [115, 158] width 12 height 12
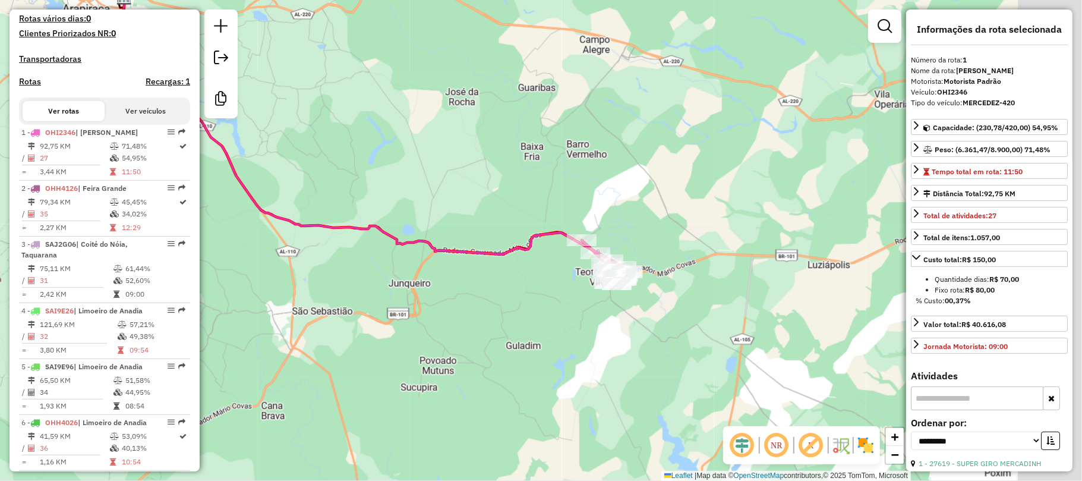
drag, startPoint x: 784, startPoint y: 282, endPoint x: 602, endPoint y: 175, distance: 210.9
click at [602, 175] on div "Janela de atendimento Grade de atendimento Capacidade Transportadoras Veículos …" at bounding box center [541, 240] width 1082 height 481
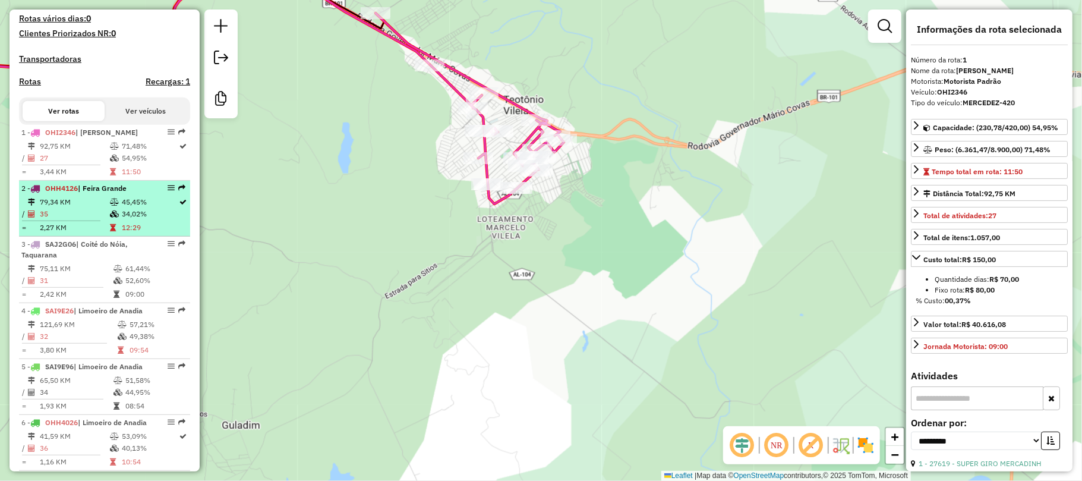
click at [138, 208] on td "45,45%" at bounding box center [150, 202] width 58 height 12
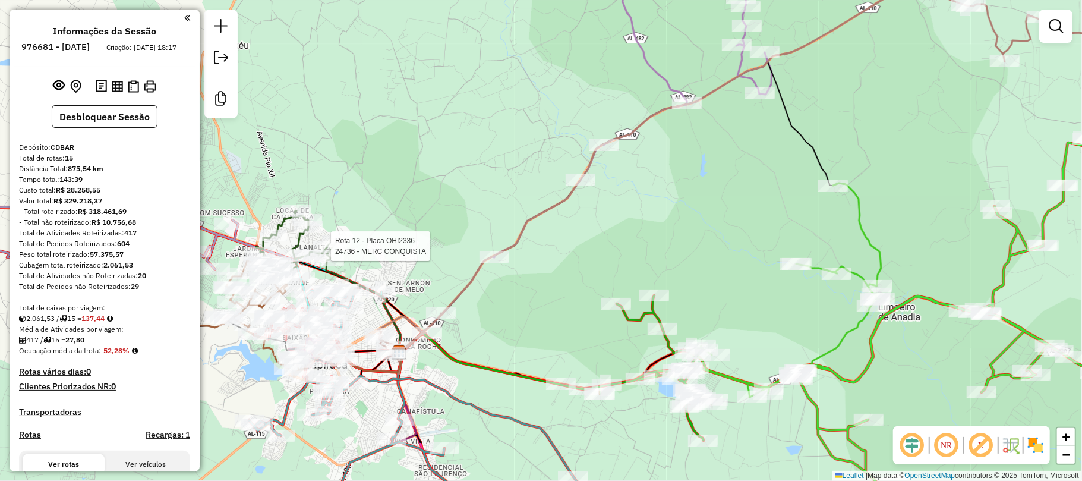
select select "**********"
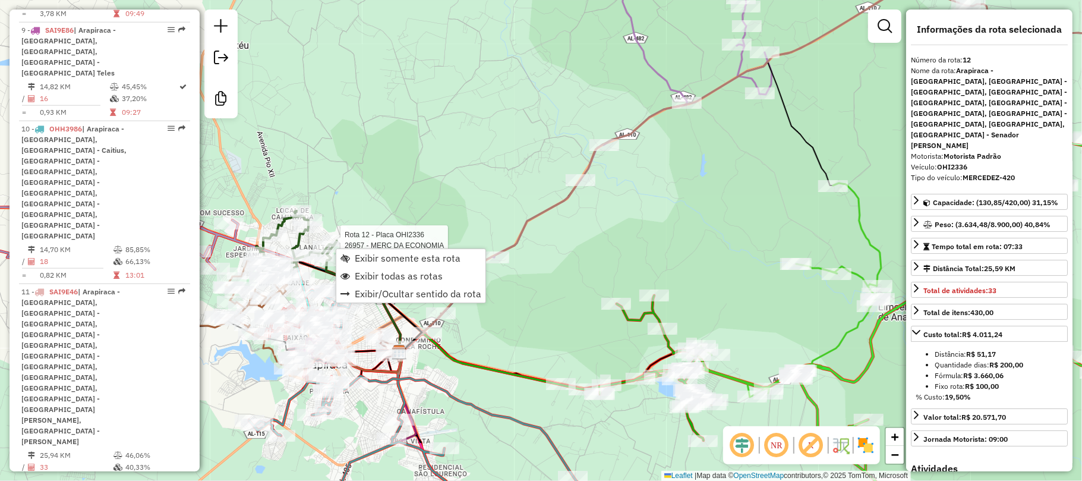
scroll to position [1331, 0]
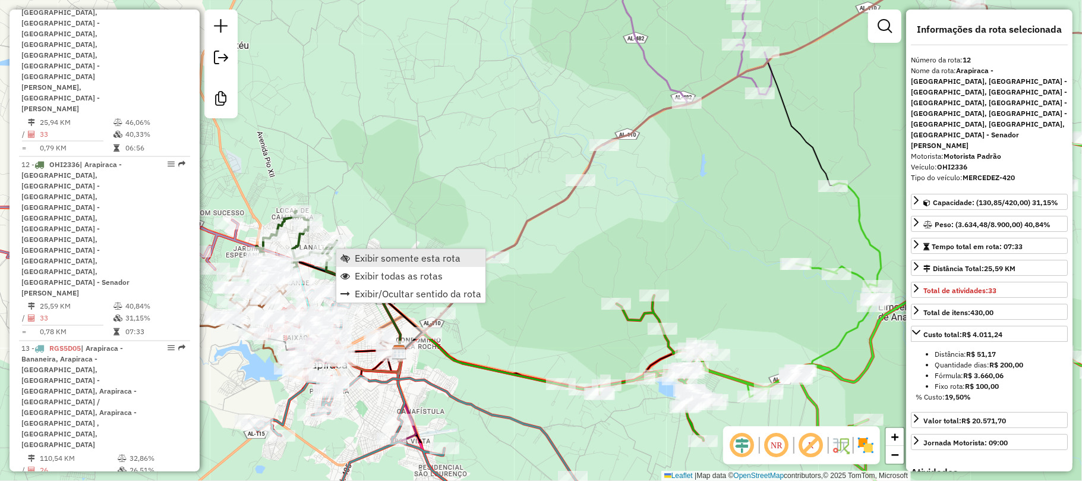
click at [395, 259] on span "Exibir somente esta rota" at bounding box center [408, 258] width 106 height 10
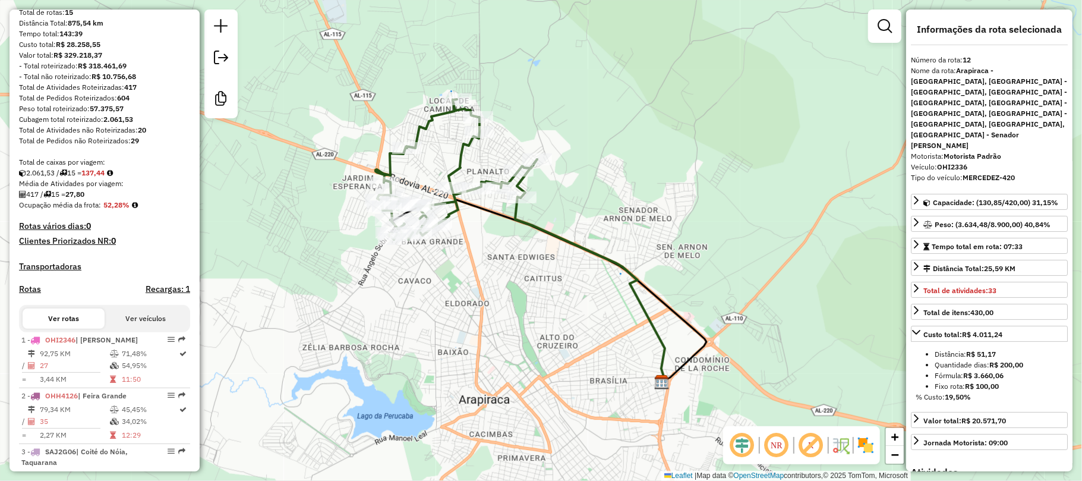
scroll to position [380, 0]
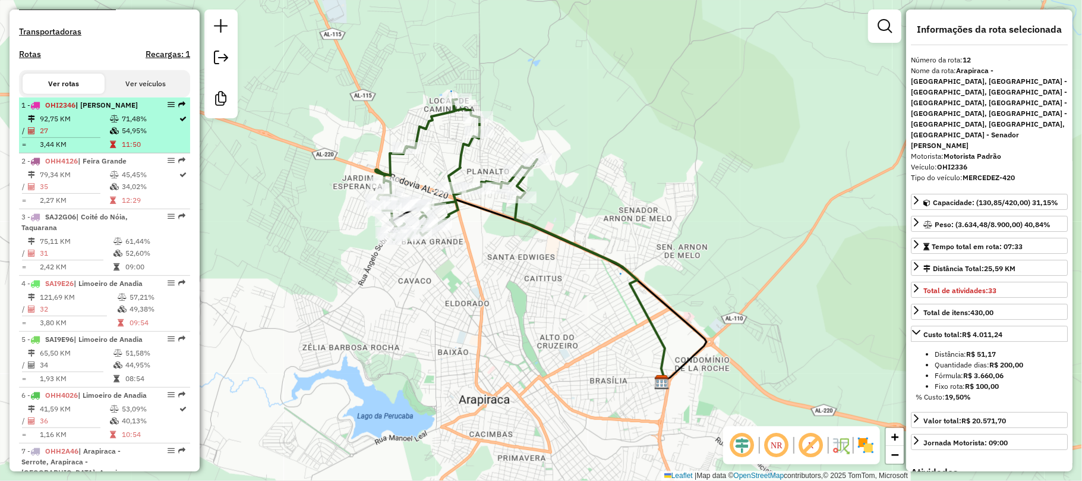
click at [107, 122] on li "1 - OHI2346 | Teotônio Vilela 92,75 KM 71,48% / 27 54,95% = 3,44 KM 11:50" at bounding box center [104, 125] width 171 height 56
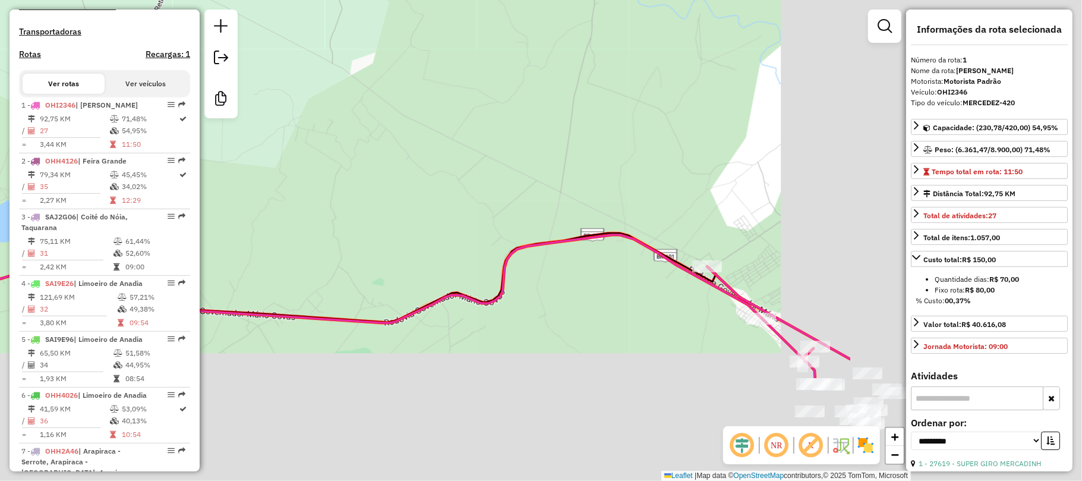
drag, startPoint x: 729, startPoint y: 323, endPoint x: 379, endPoint y: 170, distance: 382.5
click at [380, 169] on div "Janela de atendimento Grade de atendimento Capacidade Transportadoras Veículos …" at bounding box center [541, 240] width 1082 height 481
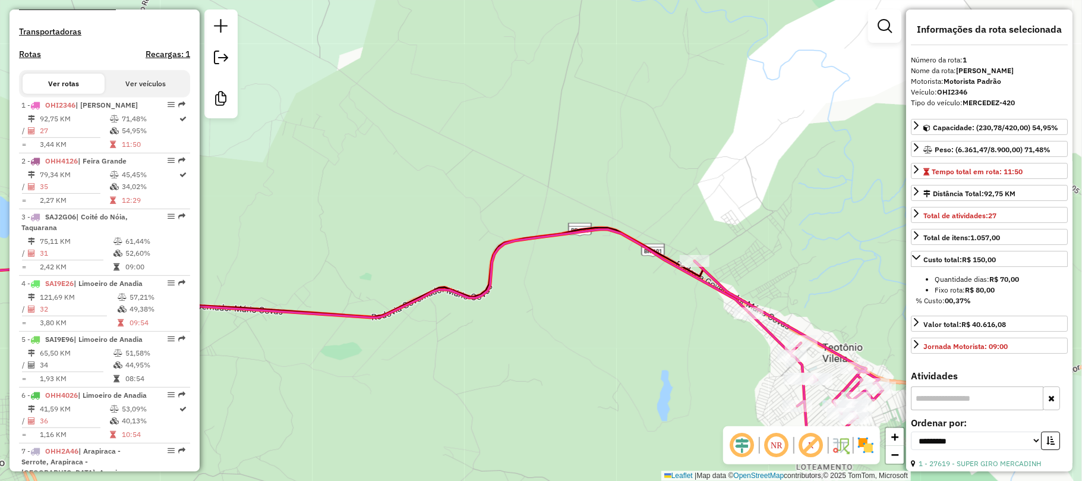
drag, startPoint x: 580, startPoint y: 255, endPoint x: 576, endPoint y: 244, distance: 11.8
click at [576, 245] on div "Janela de atendimento Grade de atendimento Capacidade Transportadoras Veículos …" at bounding box center [541, 240] width 1082 height 481
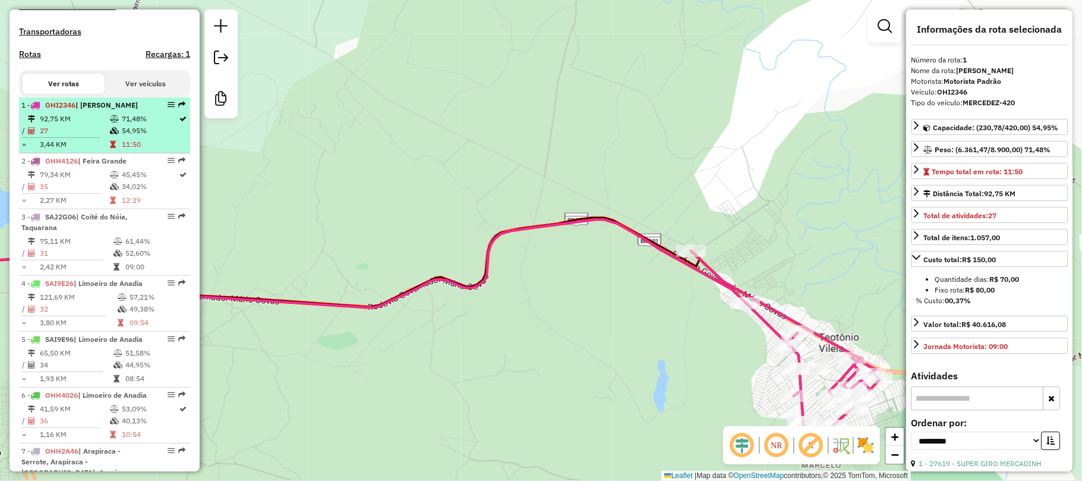
scroll to position [0, 0]
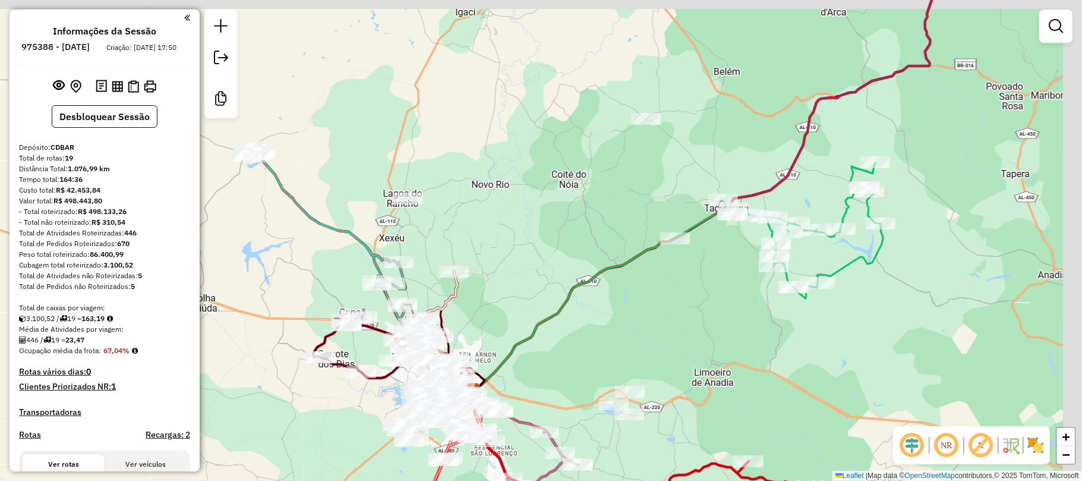
drag, startPoint x: 602, startPoint y: 176, endPoint x: 598, endPoint y: 250, distance: 74.4
click at [535, 252] on div "Janela de atendimento Grade de atendimento Capacidade Transportadoras Veículos …" at bounding box center [541, 240] width 1082 height 481
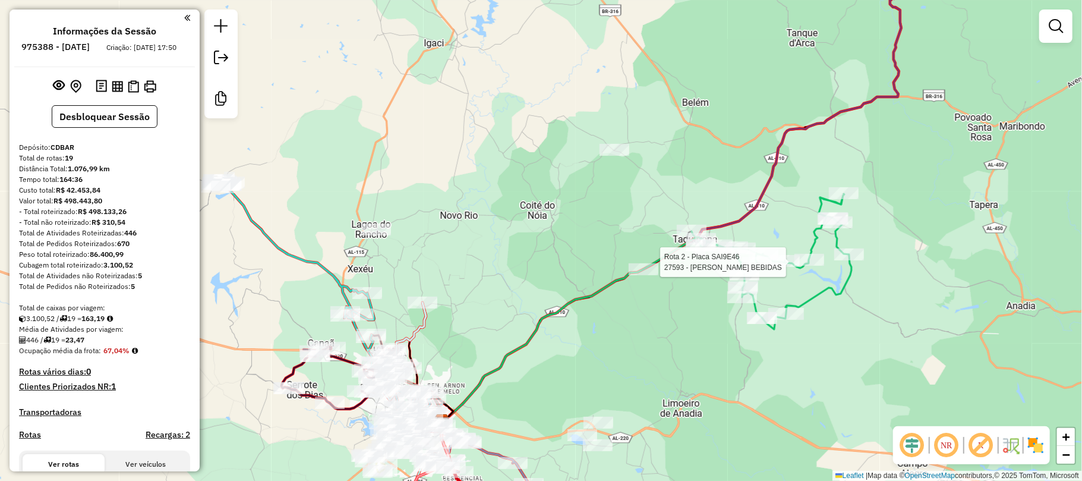
select select "**********"
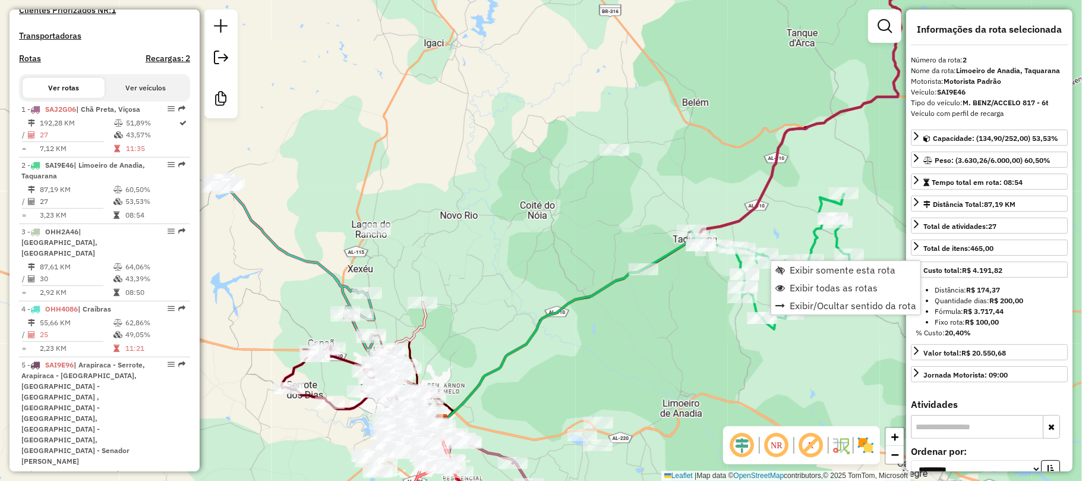
scroll to position [535, 0]
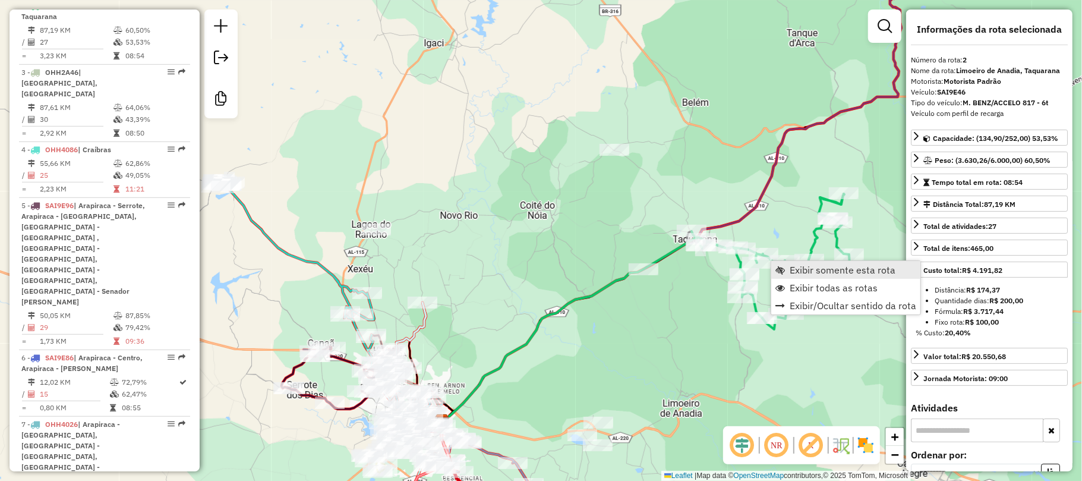
click at [824, 272] on span "Exibir somente esta rota" at bounding box center [842, 270] width 106 height 10
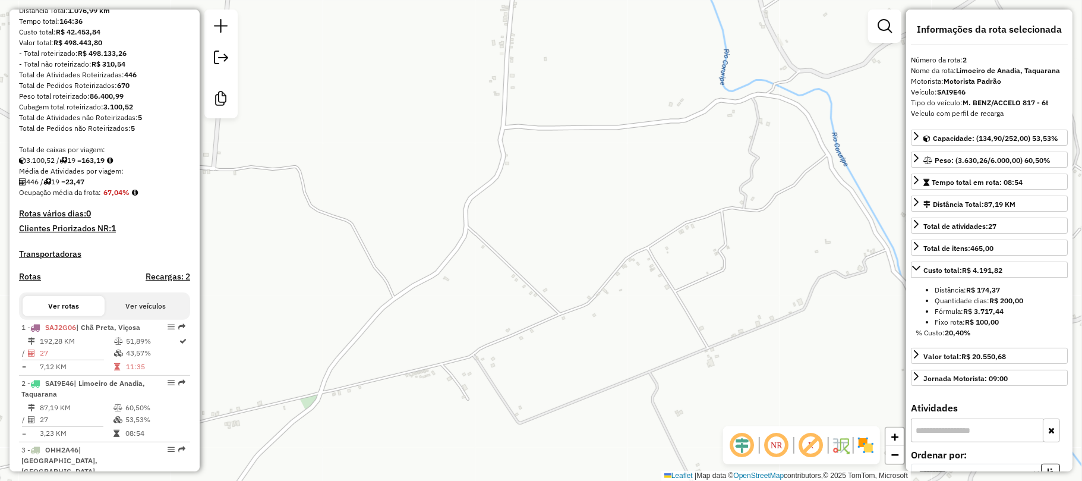
scroll to position [238, 0]
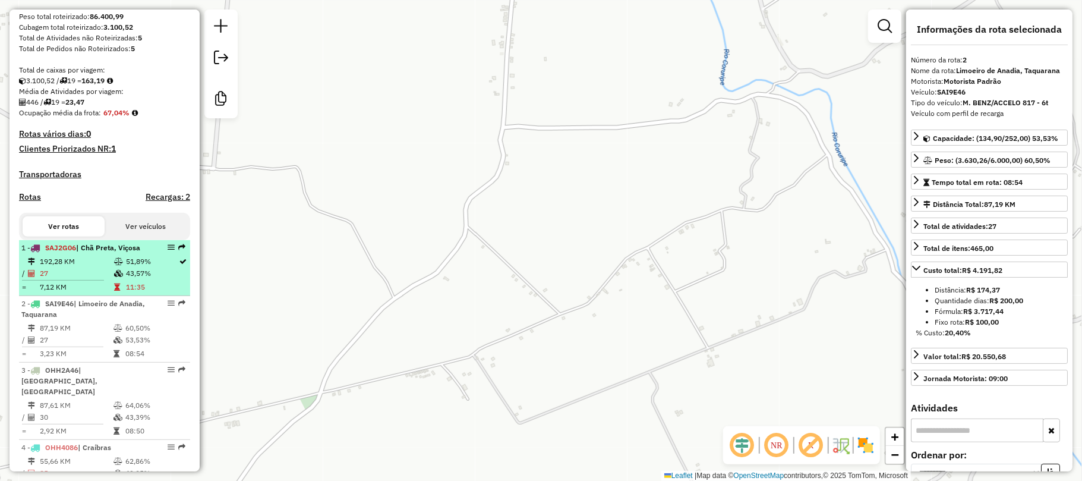
click at [122, 267] on td at bounding box center [119, 261] width 12 height 12
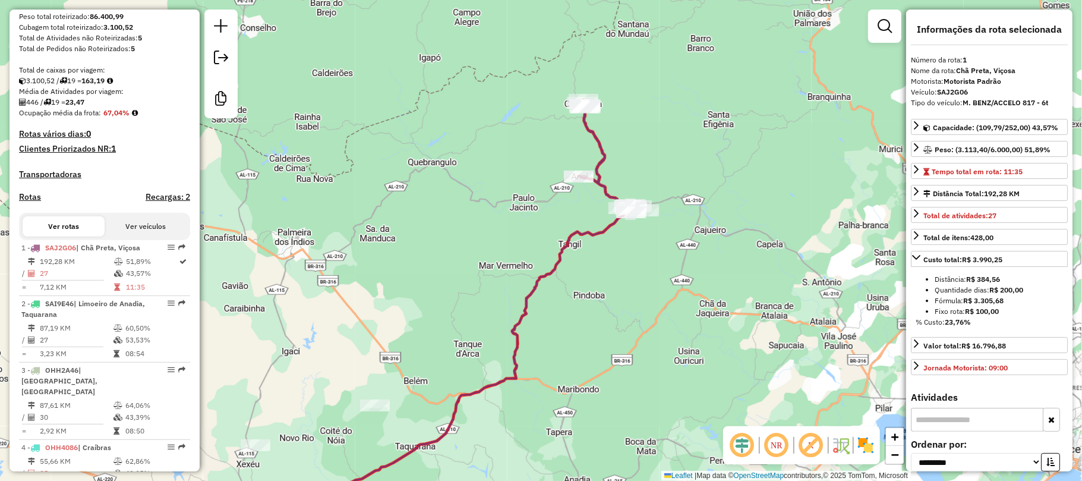
drag, startPoint x: 569, startPoint y: 177, endPoint x: 545, endPoint y: 211, distance: 41.8
click at [538, 215] on div "Janela de atendimento Grade de atendimento Capacidade Transportadoras Veículos …" at bounding box center [541, 240] width 1082 height 481
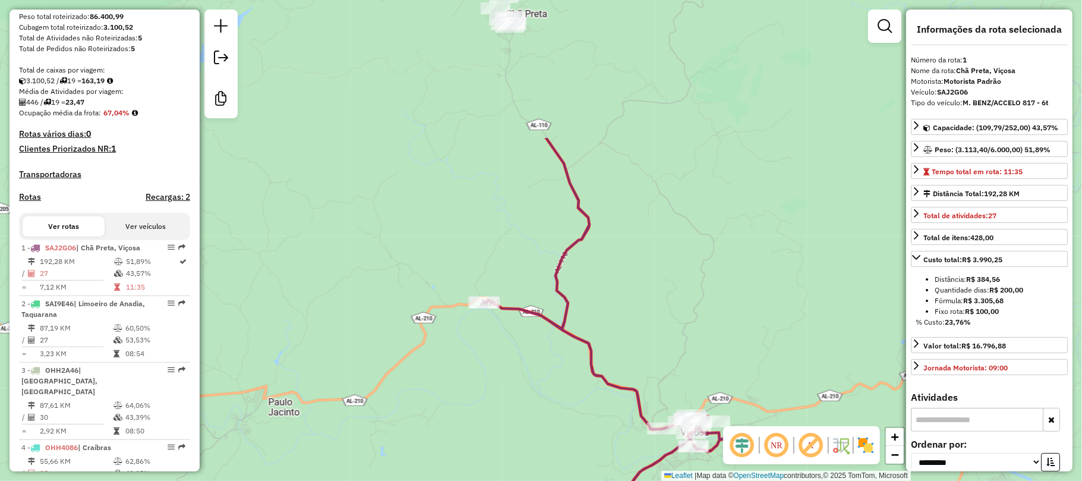
drag, startPoint x: 664, startPoint y: 215, endPoint x: 673, endPoint y: 359, distance: 144.6
click at [673, 359] on div "Janela de atendimento Grade de atendimento Capacidade Transportadoras Veículos …" at bounding box center [541, 240] width 1082 height 481
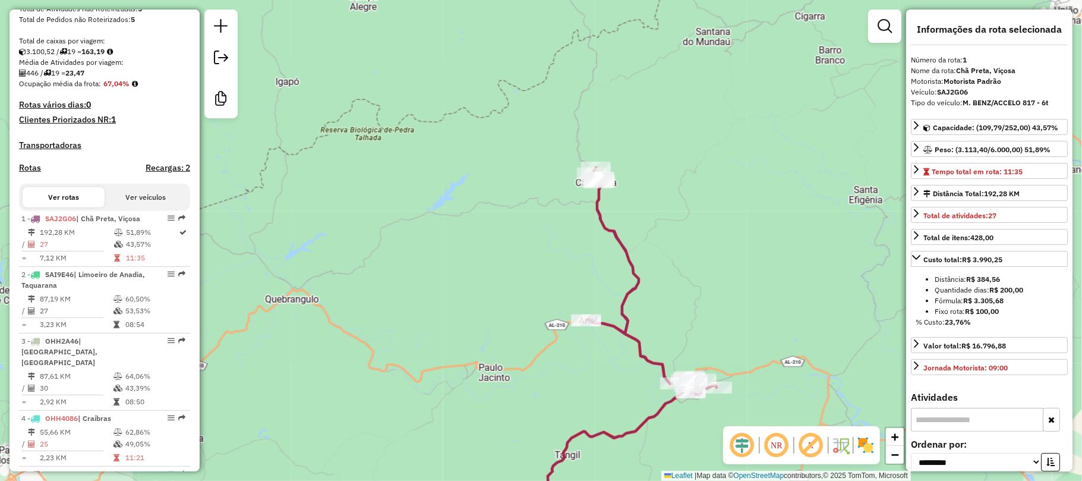
scroll to position [396, 0]
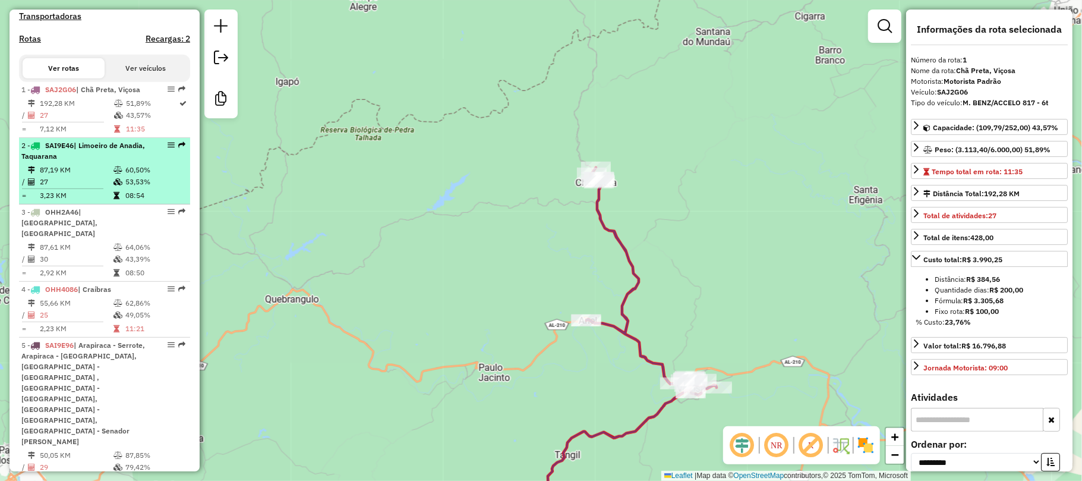
click at [105, 162] on div "2 - SAI9E46 | Limoeiro de Anadia, Taquarana" at bounding box center [84, 150] width 126 height 21
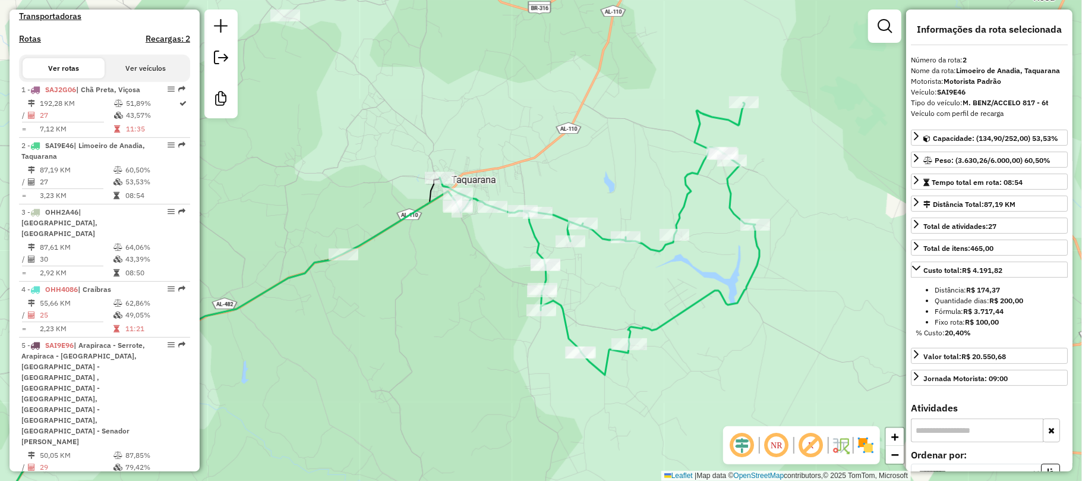
drag, startPoint x: 532, startPoint y: 198, endPoint x: 409, endPoint y: 298, distance: 158.4
click at [409, 298] on div "Janela de atendimento Grade de atendimento Capacidade Transportadoras Veículos …" at bounding box center [541, 240] width 1082 height 481
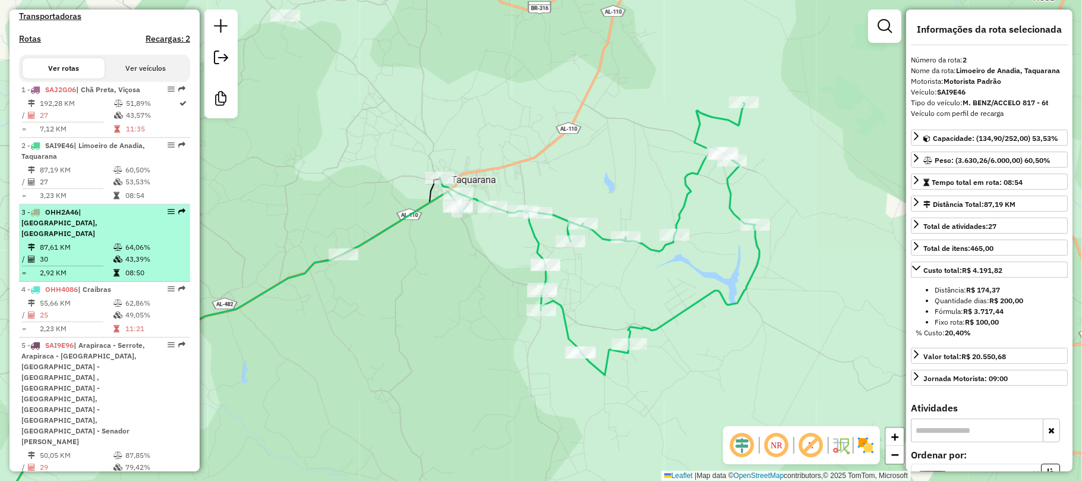
click at [106, 235] on div "3 - OHH2A46 | [GEOGRAPHIC_DATA], [GEOGRAPHIC_DATA]" at bounding box center [84, 223] width 126 height 32
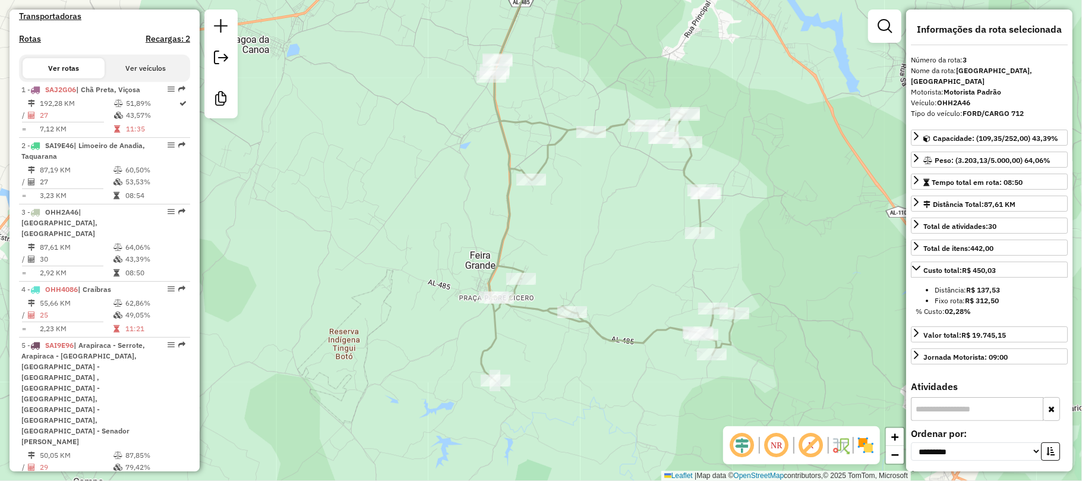
drag, startPoint x: 664, startPoint y: 302, endPoint x: 609, endPoint y: 214, distance: 103.0
click at [609, 214] on div "Janela de atendimento Grade de atendimento Capacidade Transportadoras Veículos …" at bounding box center [541, 240] width 1082 height 481
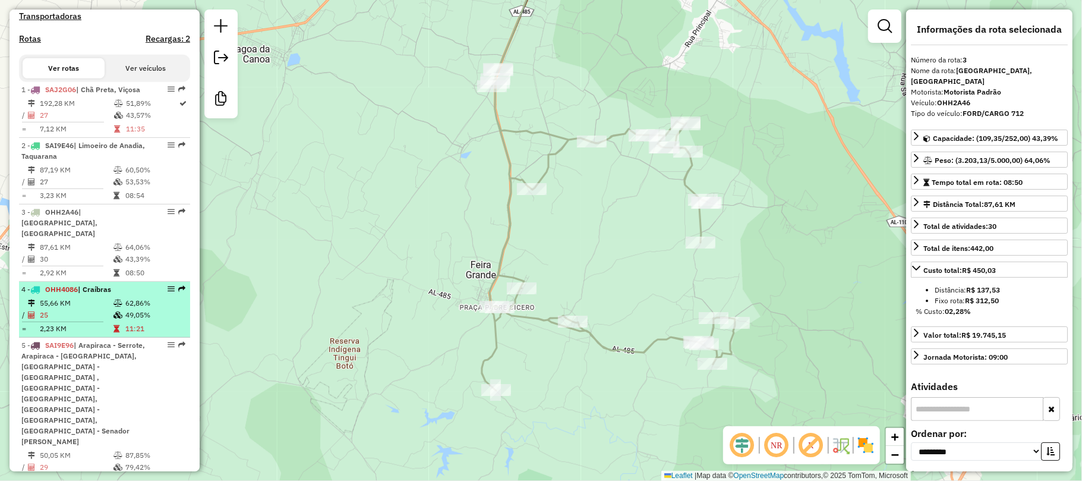
click at [109, 300] on td "55,66 KM" at bounding box center [76, 303] width 74 height 12
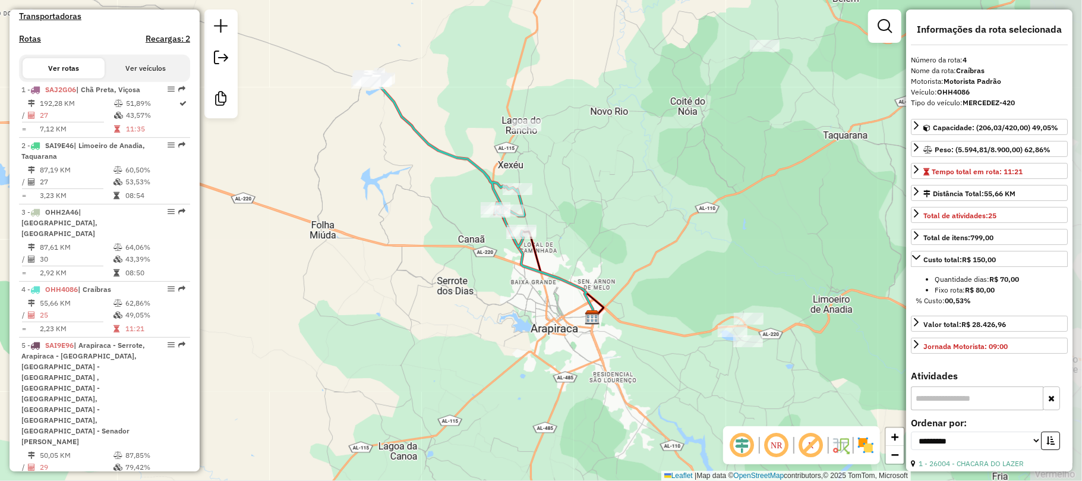
drag, startPoint x: 447, startPoint y: 260, endPoint x: 391, endPoint y: 216, distance: 71.5
click at [391, 216] on div "Janela de atendimento Grade de atendimento Capacidade Transportadoras Veículos …" at bounding box center [541, 240] width 1082 height 481
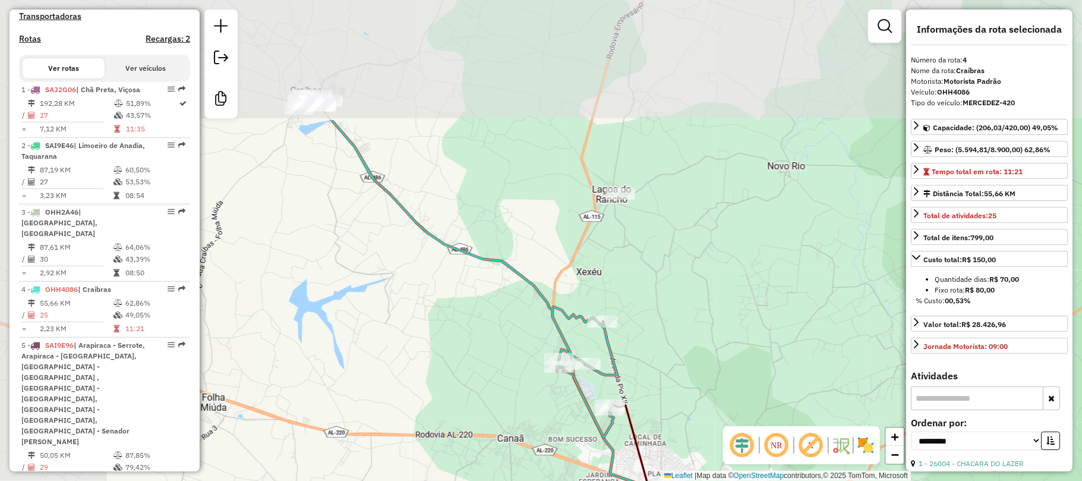
drag, startPoint x: 402, startPoint y: 144, endPoint x: 516, endPoint y: 336, distance: 223.2
click at [516, 336] on div "Janela de atendimento Grade de atendimento Capacidade Transportadoras Veículos …" at bounding box center [541, 240] width 1082 height 481
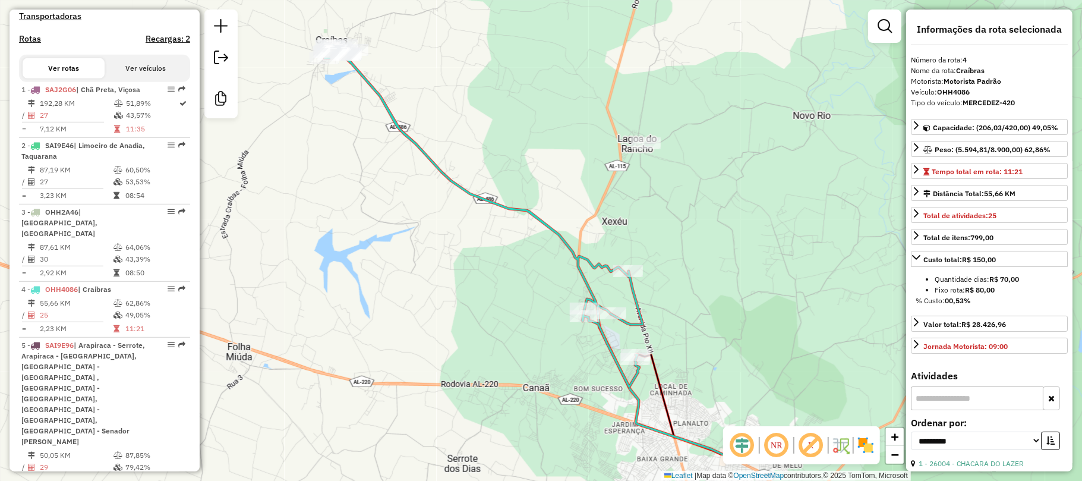
drag, startPoint x: 518, startPoint y: 188, endPoint x: 541, endPoint y: 151, distance: 43.7
click at [541, 151] on div "Janela de atendimento Grade de atendimento Capacidade Transportadoras Veículos …" at bounding box center [541, 240] width 1082 height 481
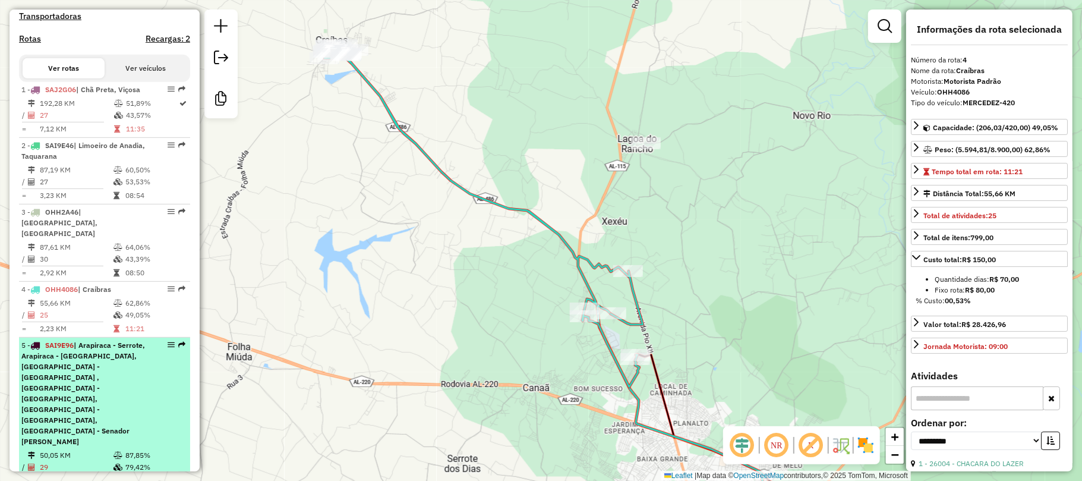
click at [89, 369] on span "| Arapiraca - Serrote, Arapiraca - [GEOGRAPHIC_DATA], [GEOGRAPHIC_DATA] - [GEOG…" at bounding box center [83, 392] width 124 height 105
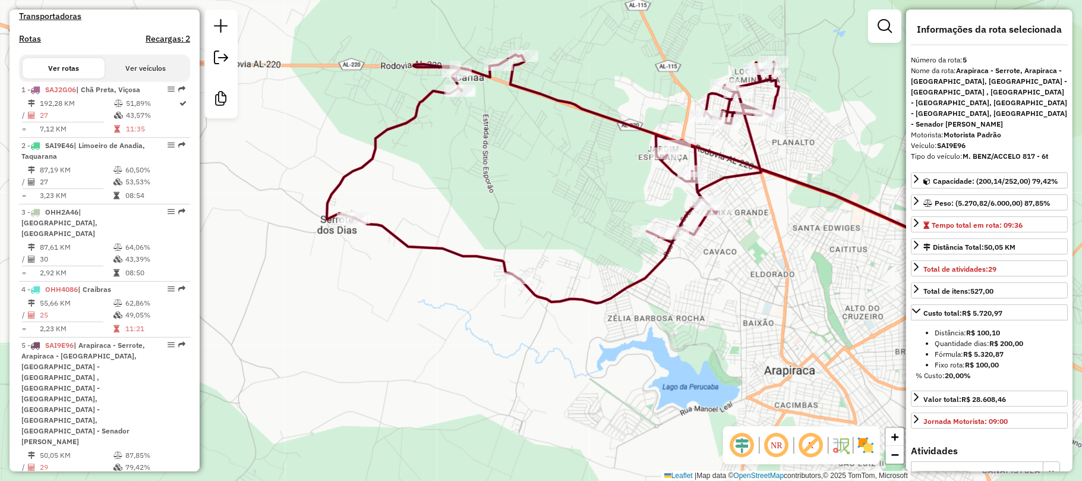
drag, startPoint x: 412, startPoint y: 207, endPoint x: 538, endPoint y: 171, distance: 130.9
click at [538, 171] on div "Janela de atendimento Grade de atendimento Capacidade Transportadoras Veículos …" at bounding box center [541, 240] width 1082 height 481
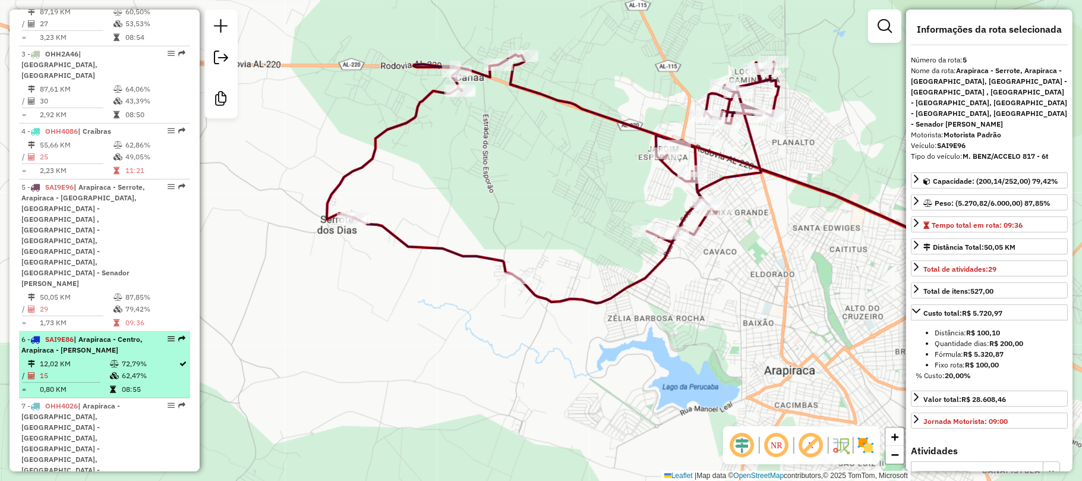
scroll to position [554, 0]
click at [74, 334] on span "| Arapiraca - Centro, Arapiraca - [PERSON_NAME]" at bounding box center [81, 344] width 121 height 20
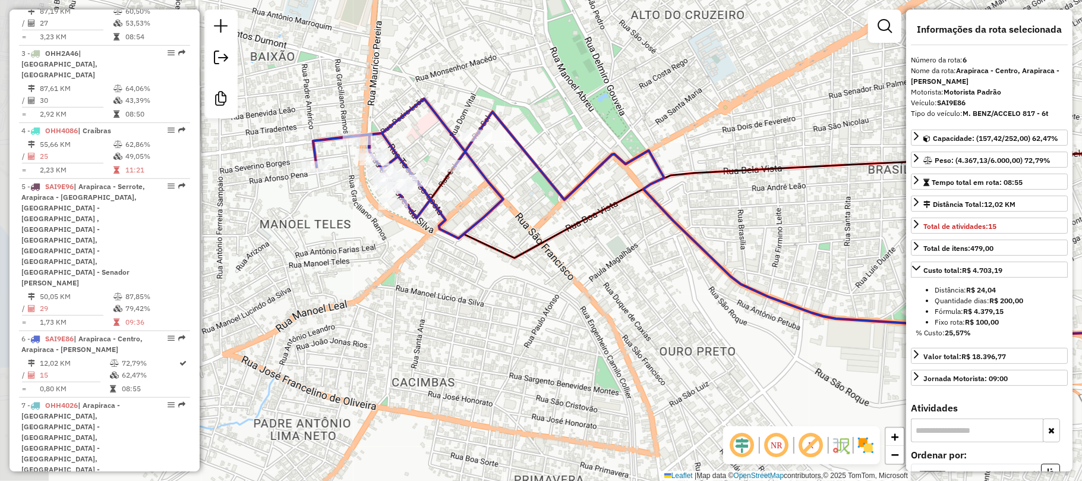
drag, startPoint x: 331, startPoint y: 208, endPoint x: 538, endPoint y: 184, distance: 208.7
click at [538, 184] on div "Janela de atendimento Grade de atendimento Capacidade Transportadoras Veículos …" at bounding box center [541, 240] width 1082 height 481
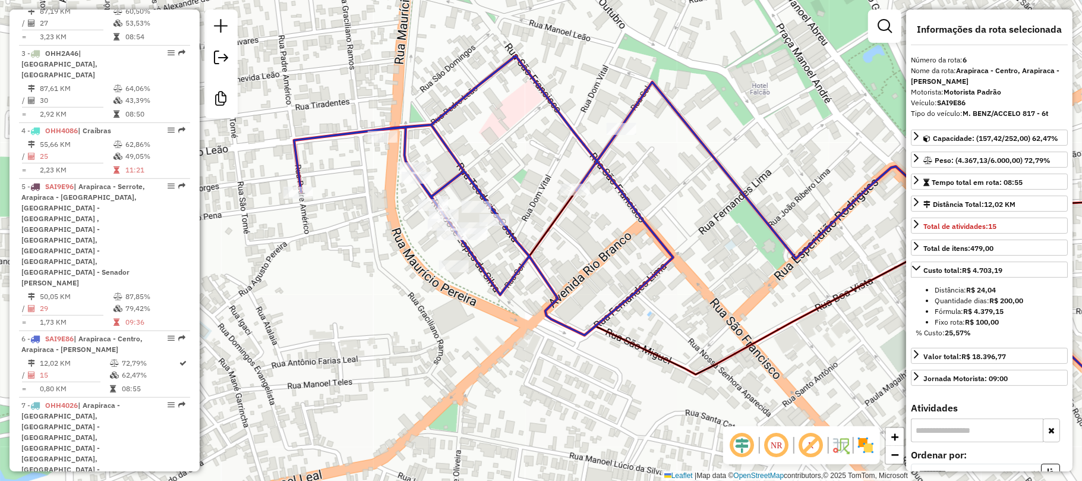
drag, startPoint x: 416, startPoint y: 133, endPoint x: 514, endPoint y: 181, distance: 108.6
click at [514, 181] on div "Janela de atendimento Grade de atendimento Capacidade Transportadoras Veículos …" at bounding box center [541, 240] width 1082 height 481
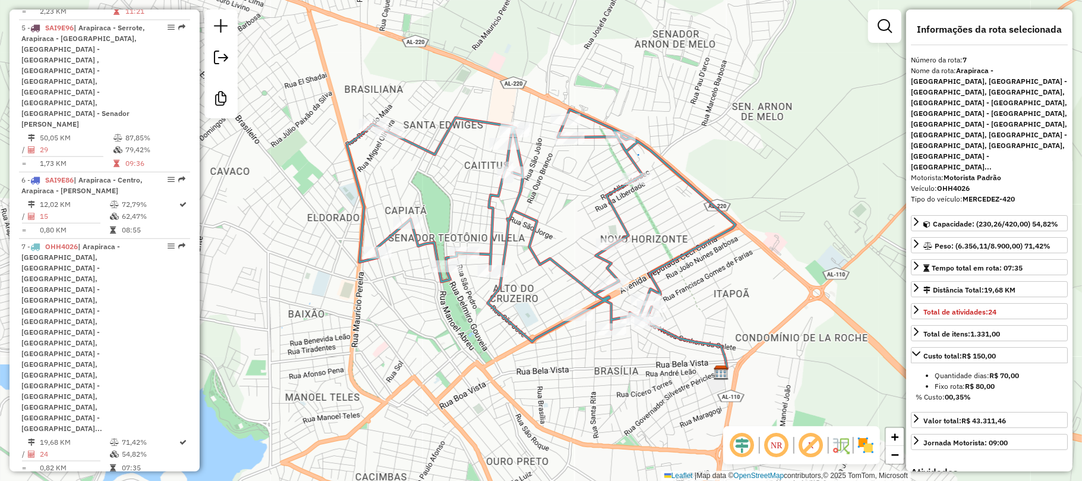
scroll to position [792, 0]
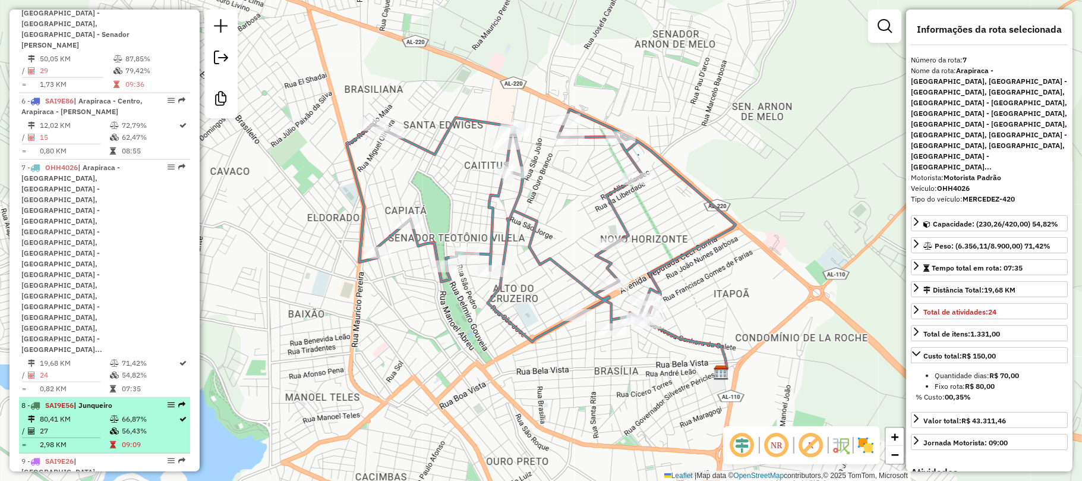
click at [121, 413] on td "66,87%" at bounding box center [150, 419] width 58 height 12
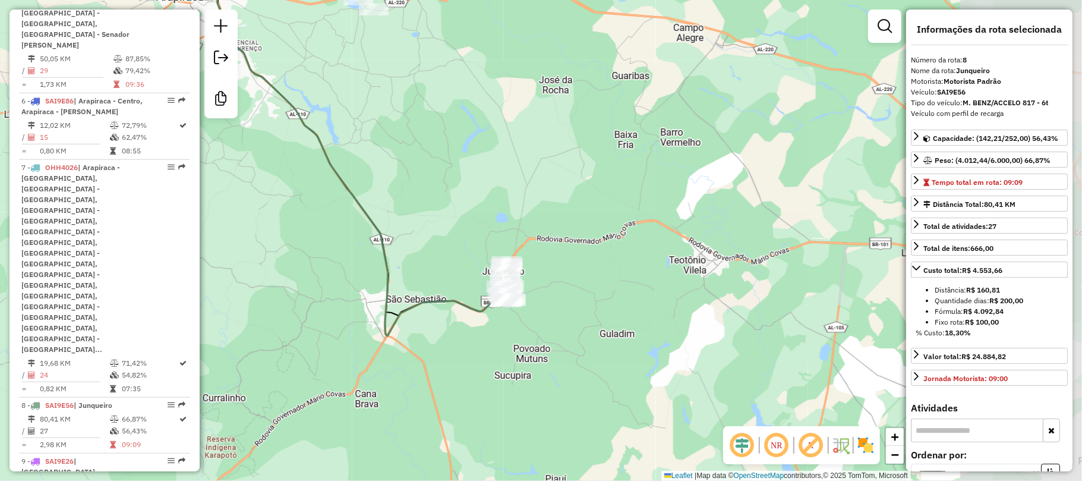
drag, startPoint x: 674, startPoint y: 267, endPoint x: 494, endPoint y: 187, distance: 196.5
click at [494, 187] on div "Janela de atendimento Grade de atendimento Capacidade Transportadoras Veículos …" at bounding box center [541, 240] width 1082 height 481
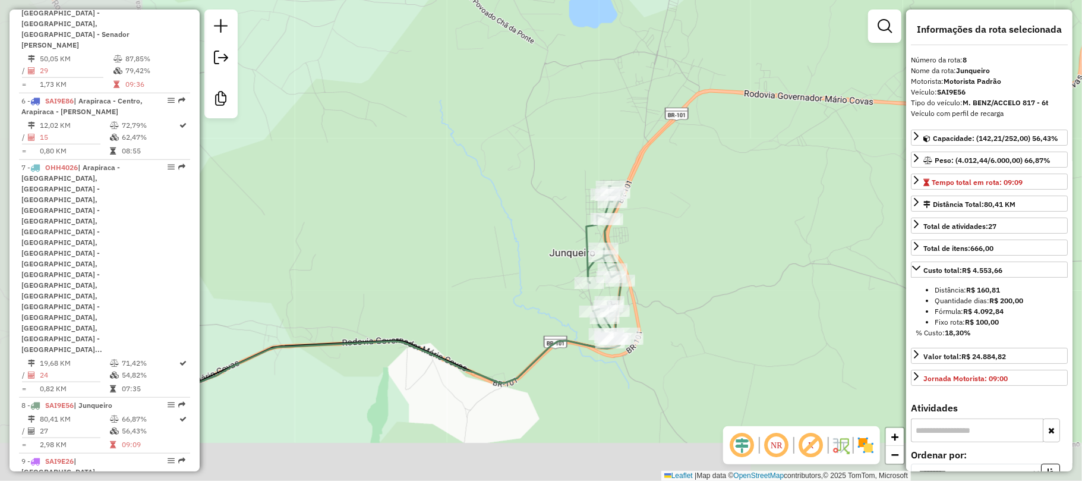
drag, startPoint x: 539, startPoint y: 279, endPoint x: 771, endPoint y: 220, distance: 239.1
click at [771, 220] on div "Janela de atendimento Grade de atendimento Capacidade Transportadoras Veículos …" at bounding box center [541, 240] width 1082 height 481
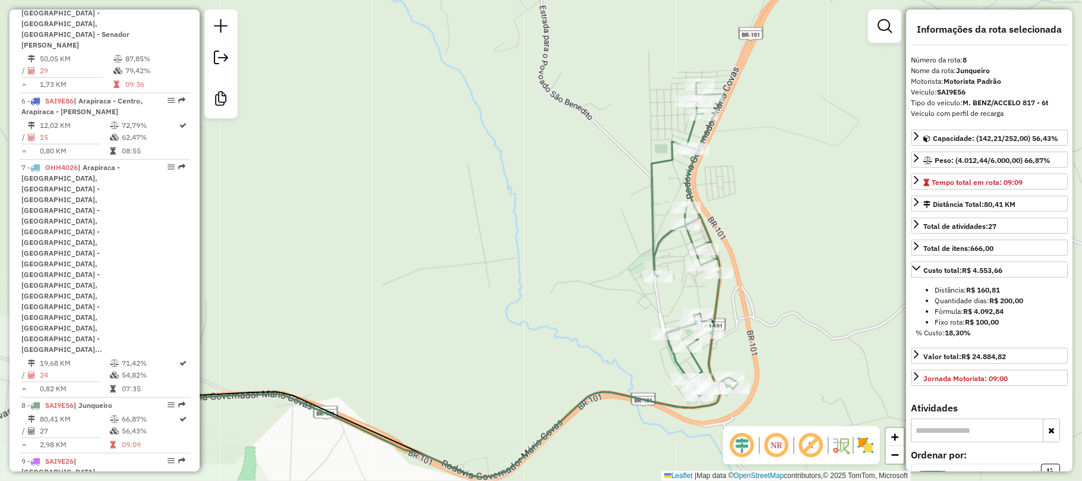
drag, startPoint x: 633, startPoint y: 221, endPoint x: 789, endPoint y: 185, distance: 159.6
click at [789, 185] on div "Janela de atendimento Grade de atendimento Capacidade Transportadoras Veículos …" at bounding box center [541, 240] width 1082 height 481
click at [100, 479] on td "99,00 KM" at bounding box center [76, 485] width 74 height 12
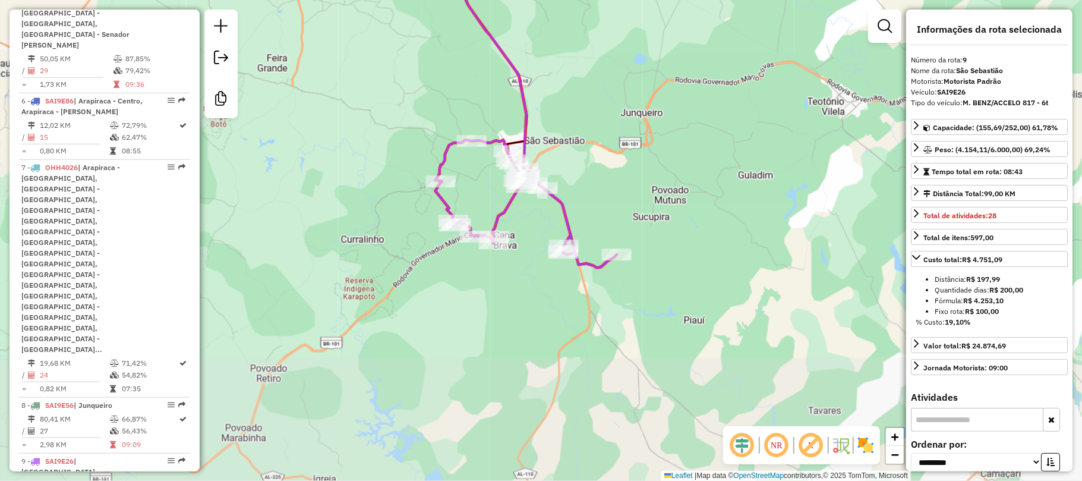
drag, startPoint x: 410, startPoint y: 147, endPoint x: 390, endPoint y: 60, distance: 89.6
click at [390, 60] on div "Janela de atendimento Grade de atendimento Capacidade Transportadoras Veículos …" at bounding box center [541, 240] width 1082 height 481
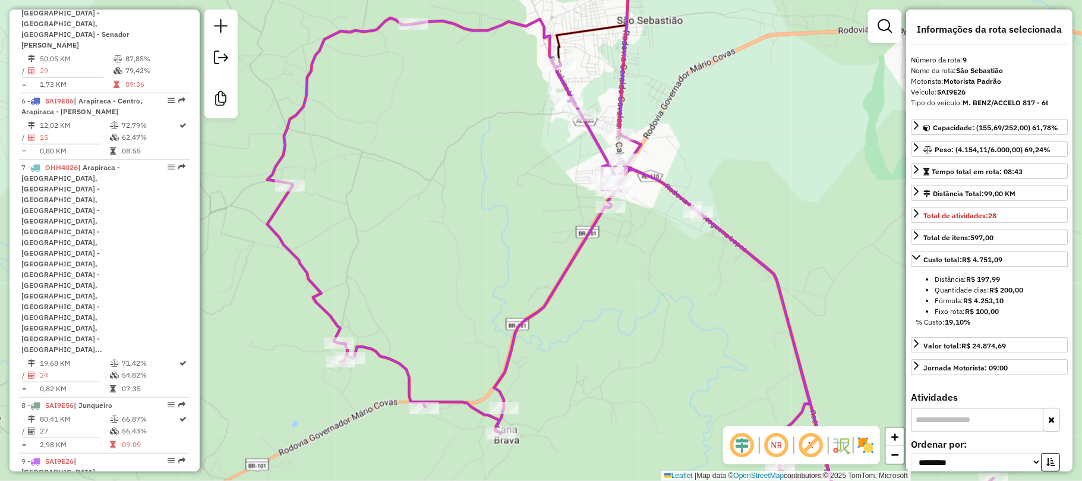
drag, startPoint x: 519, startPoint y: 200, endPoint x: 513, endPoint y: 178, distance: 22.0
click at [508, 187] on div "Janela de atendimento Grade de atendimento Capacidade Transportadoras Veículos …" at bounding box center [541, 240] width 1082 height 481
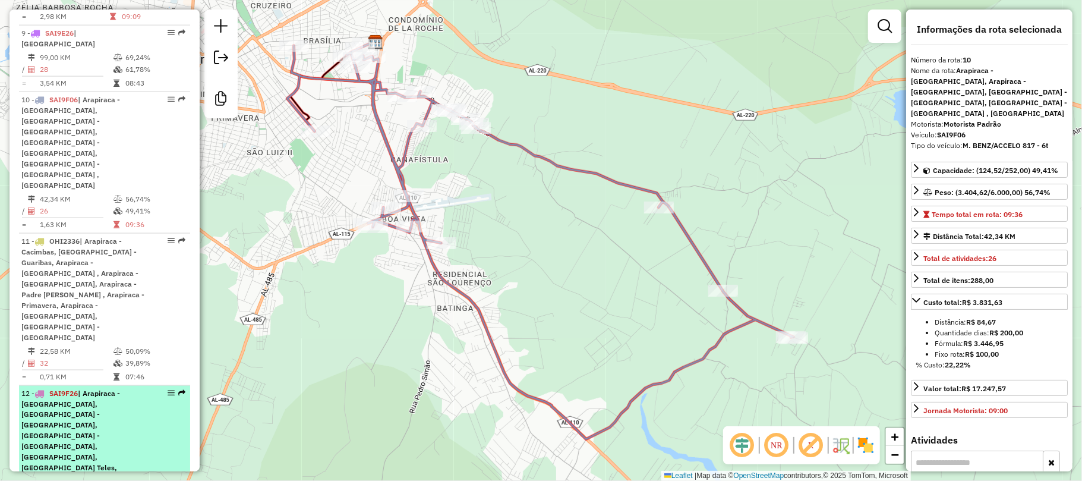
scroll to position [1267, 0]
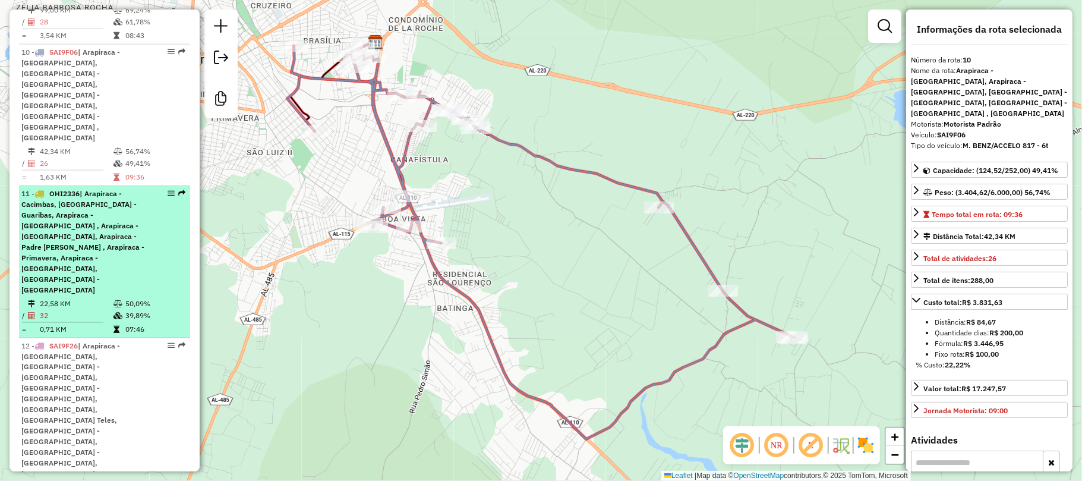
click at [95, 188] on div "11 - OHI2336 | Arapiraca - [GEOGRAPHIC_DATA], [GEOGRAPHIC_DATA] - Guaribas, Ara…" at bounding box center [84, 241] width 126 height 107
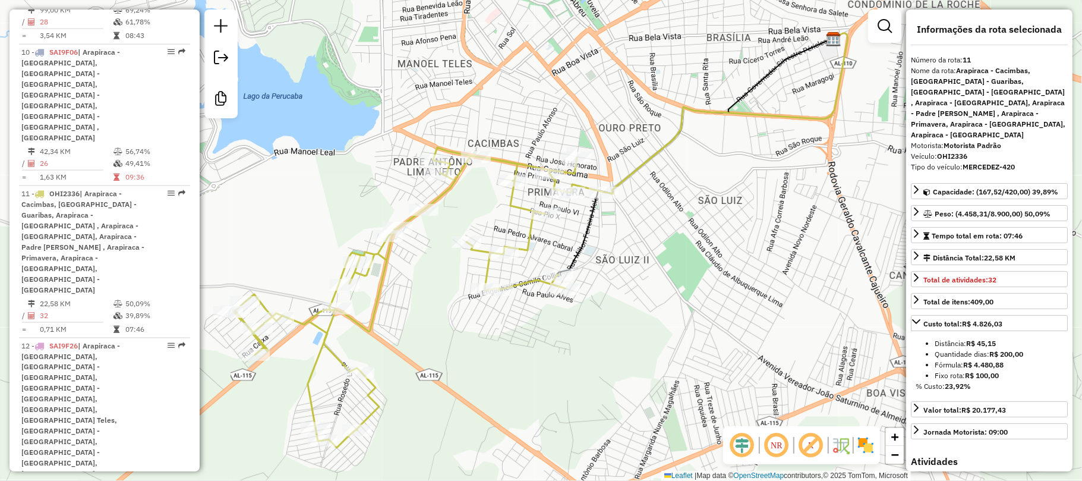
click at [321, 177] on div "Janela de atendimento Grade de atendimento Capacidade Transportadoras Veículos …" at bounding box center [541, 240] width 1082 height 481
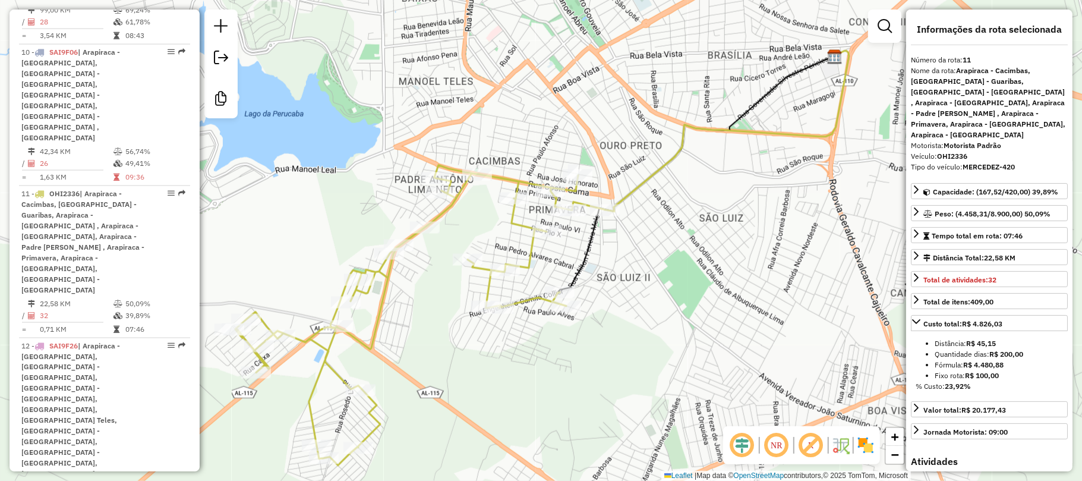
click at [324, 183] on div "Janela de atendimento Grade de atendimento Capacidade Transportadoras Veículos …" at bounding box center [541, 240] width 1082 height 481
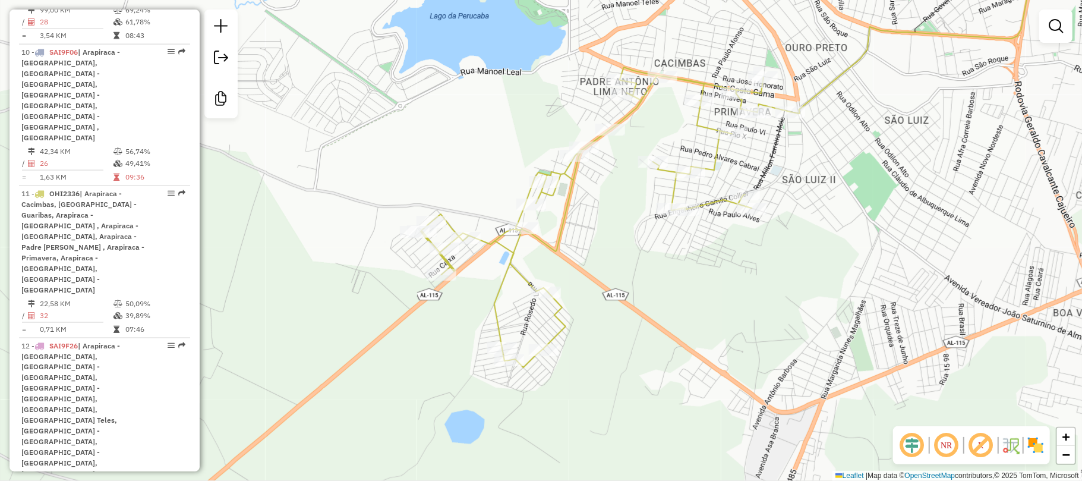
drag, startPoint x: 347, startPoint y: 184, endPoint x: 511, endPoint y: 93, distance: 187.2
click at [511, 93] on div "Janela de atendimento Grade de atendimento Capacidade Transportadoras Veículos …" at bounding box center [541, 240] width 1082 height 481
click at [495, 105] on div "Janela de atendimento Grade de atendimento Capacidade Transportadoras Veículos …" at bounding box center [541, 240] width 1082 height 481
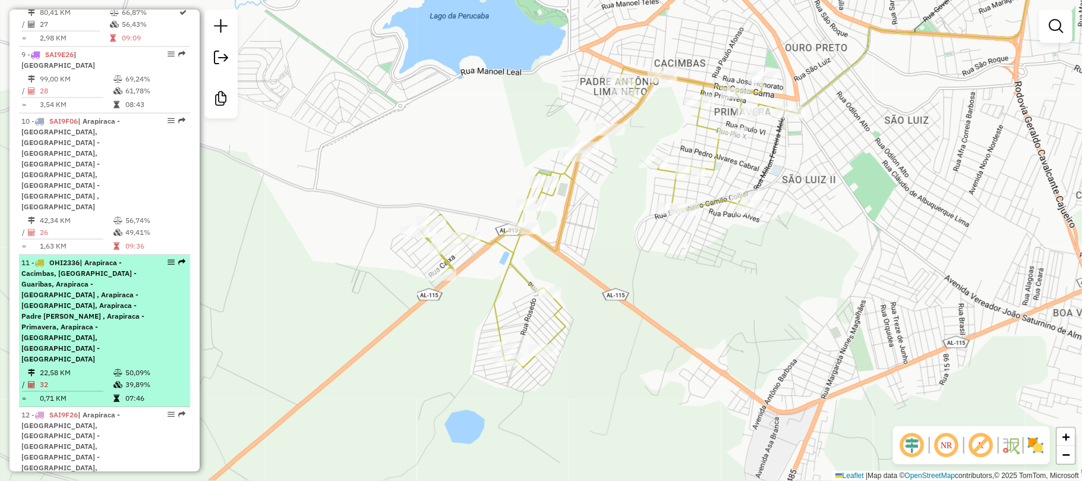
scroll to position [1188, 0]
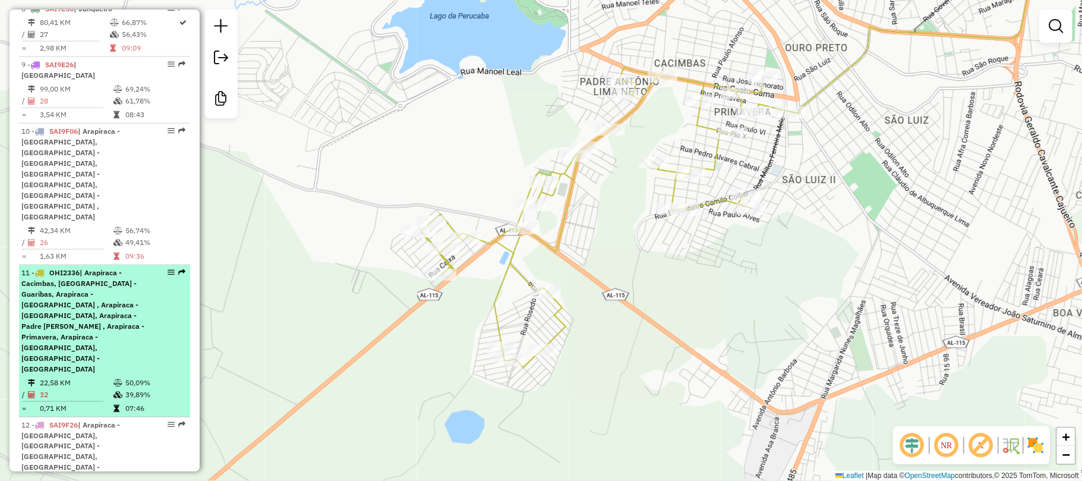
click at [98, 267] on div "11 - OHI2336 | Arapiraca - [GEOGRAPHIC_DATA], [GEOGRAPHIC_DATA] - Guaribas, Ara…" at bounding box center [84, 320] width 126 height 107
select select "**********"
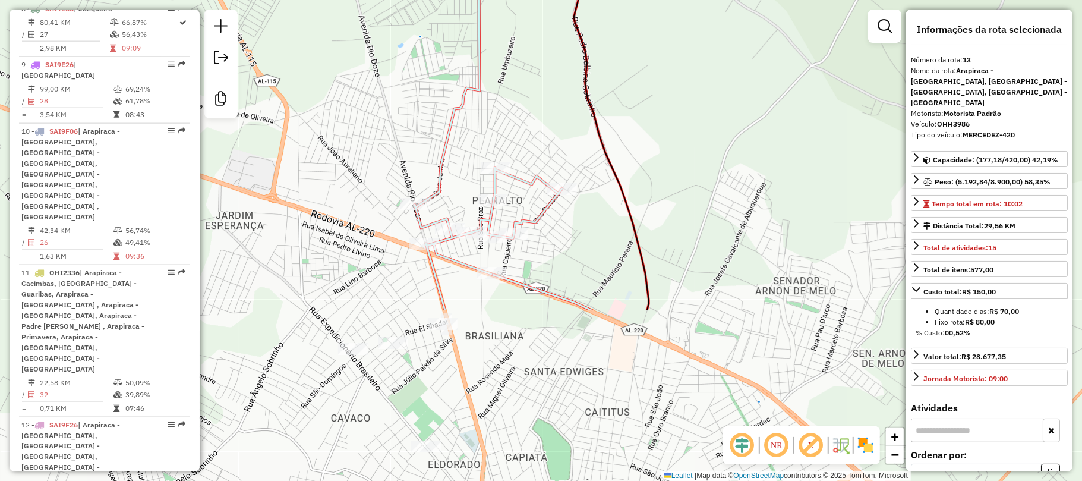
drag, startPoint x: 490, startPoint y: 219, endPoint x: 561, endPoint y: 11, distance: 219.6
click at [561, 11] on div "Janela de atendimento Grade de atendimento Capacidade Transportadoras Veículos …" at bounding box center [541, 240] width 1082 height 481
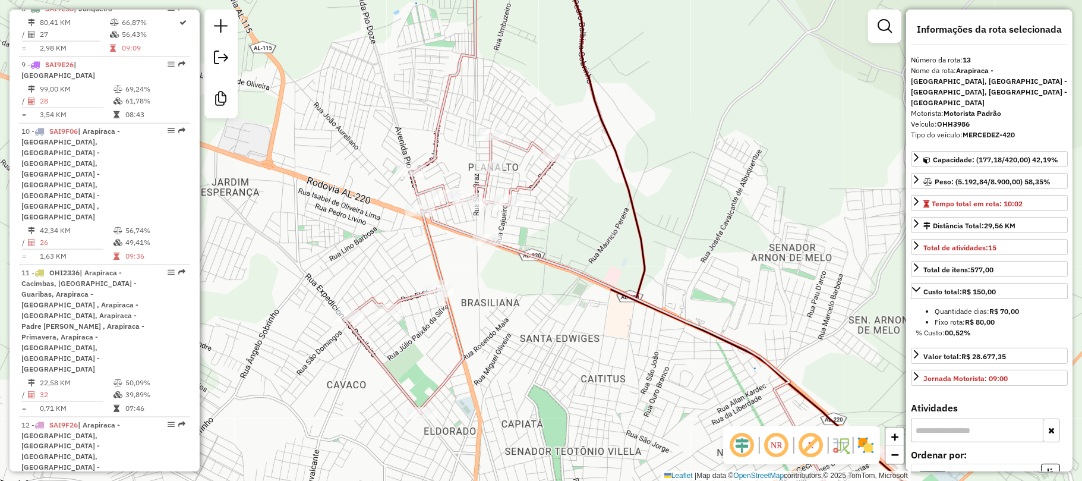
drag, startPoint x: 545, startPoint y: 122, endPoint x: 541, endPoint y: 89, distance: 33.5
click at [541, 89] on div "Janela de atendimento Grade de atendimento Capacidade Transportadoras Veículos …" at bounding box center [541, 240] width 1082 height 481
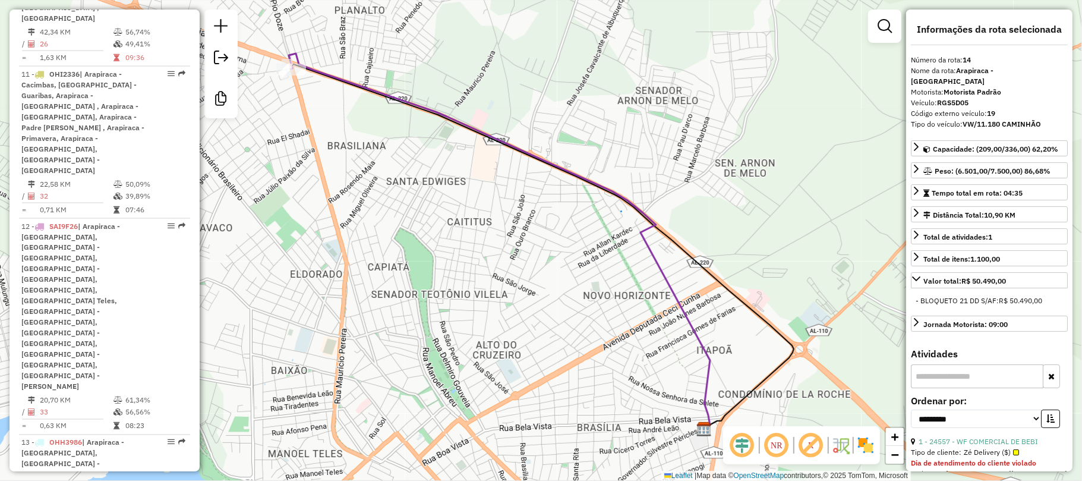
scroll to position [1426, 0]
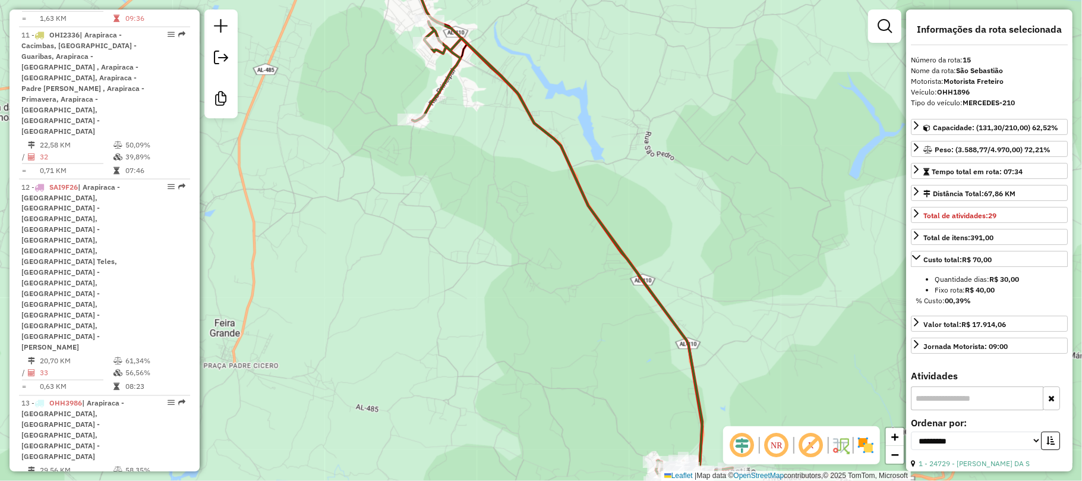
drag, startPoint x: 479, startPoint y: 268, endPoint x: 372, endPoint y: 222, distance: 116.8
click at [371, 222] on div "Janela de atendimento Grade de atendimento Capacidade Transportadoras Veículos …" at bounding box center [541, 240] width 1082 height 481
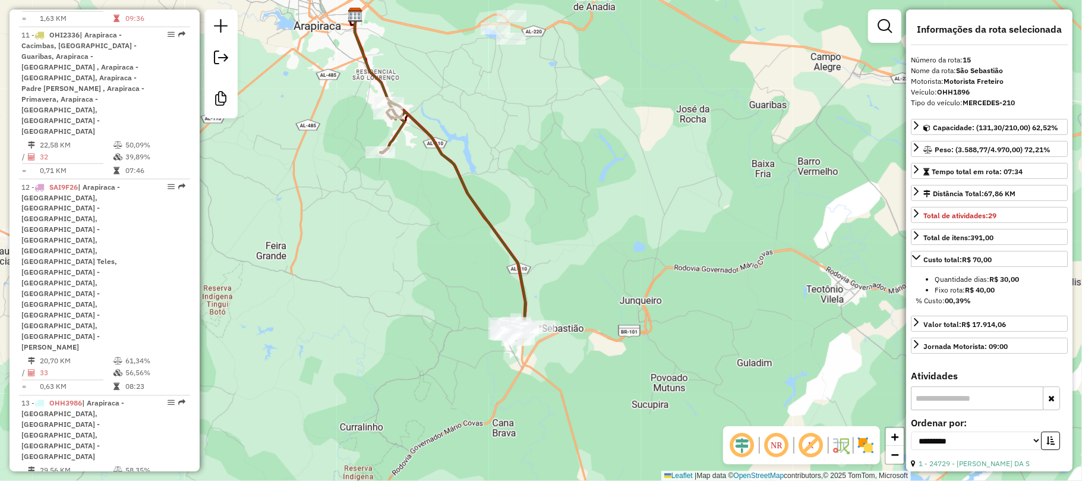
drag, startPoint x: 399, startPoint y: 238, endPoint x: 388, endPoint y: 221, distance: 20.6
click at [388, 221] on div "Janela de atendimento Grade de atendimento Capacidade Transportadoras Veículos …" at bounding box center [541, 240] width 1082 height 481
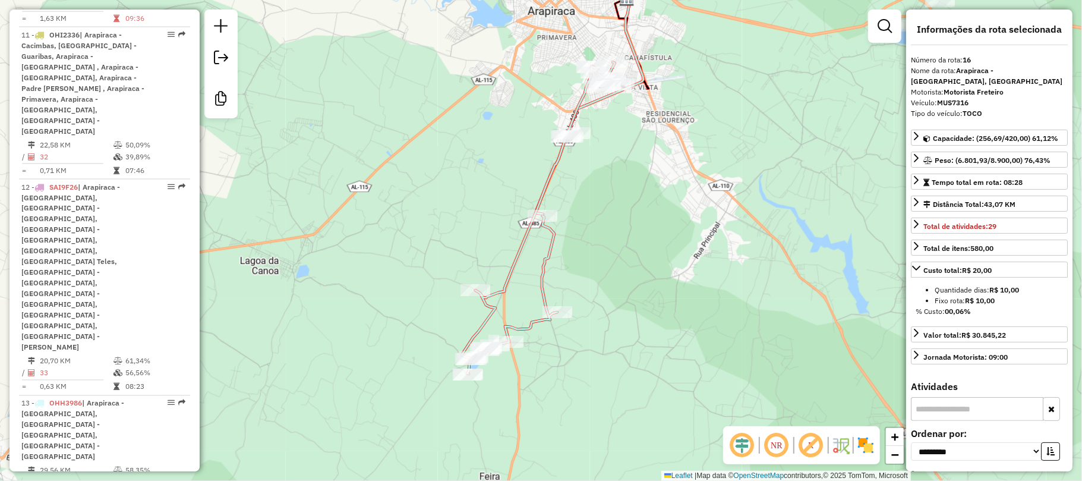
drag, startPoint x: 510, startPoint y: 177, endPoint x: 510, endPoint y: 155, distance: 22.0
click at [510, 155] on div "Janela de atendimento Grade de atendimento Capacidade Transportadoras Veículos …" at bounding box center [541, 240] width 1082 height 481
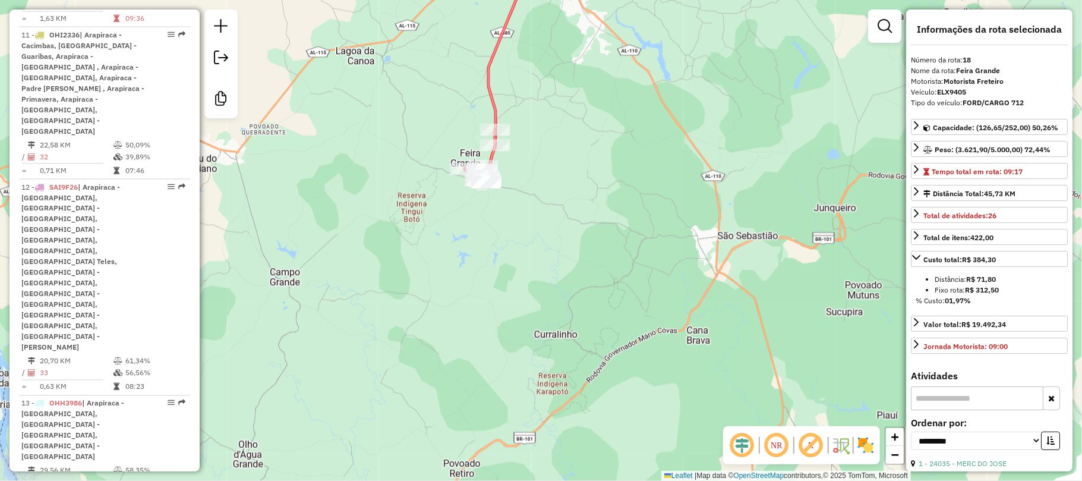
drag, startPoint x: 462, startPoint y: 305, endPoint x: 433, endPoint y: 124, distance: 184.0
click at [433, 124] on div "Janela de atendimento Grade de atendimento Capacidade Transportadoras Veículos …" at bounding box center [541, 240] width 1082 height 481
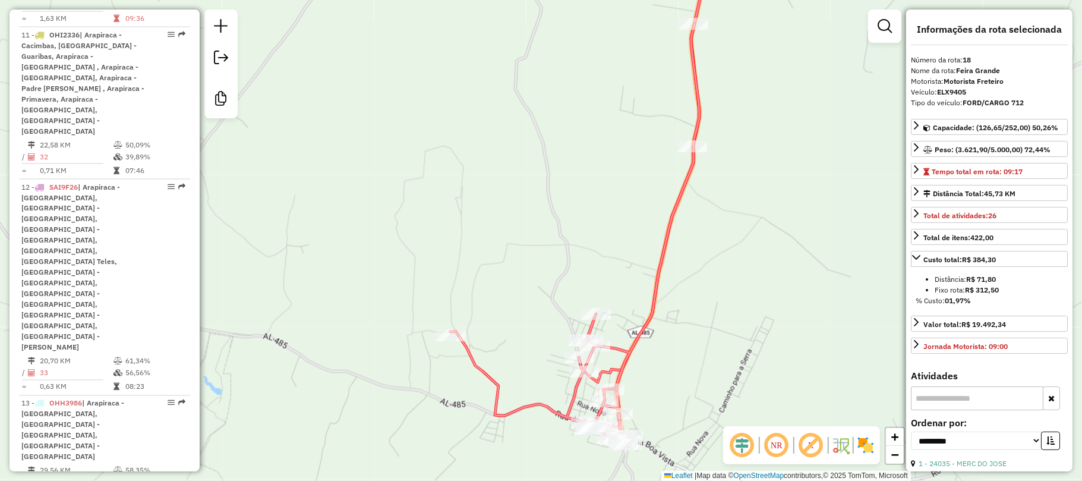
drag, startPoint x: 561, startPoint y: 177, endPoint x: 445, endPoint y: 141, distance: 121.2
click at [445, 141] on div "Janela de atendimento Grade de atendimento Capacidade Transportadoras Veículos …" at bounding box center [541, 240] width 1082 height 481
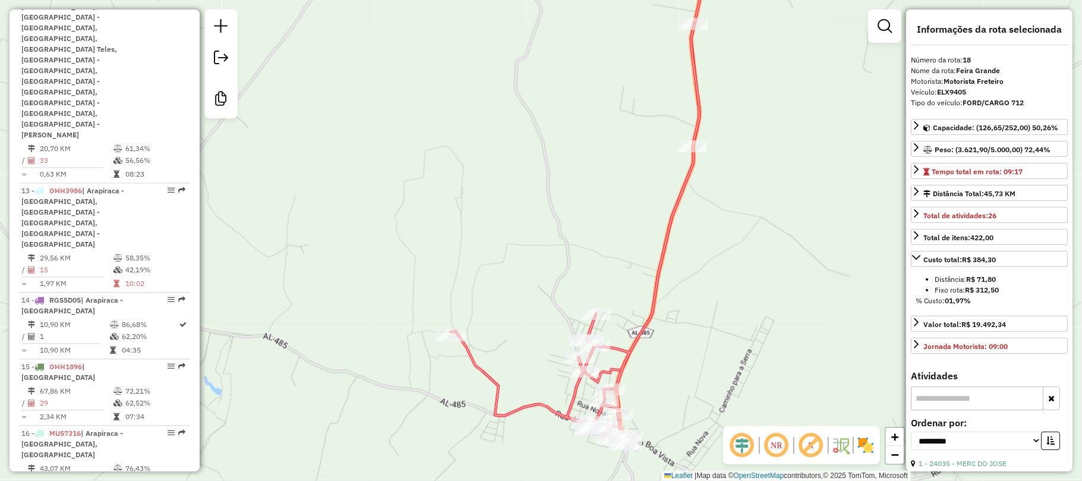
scroll to position [1663, 0]
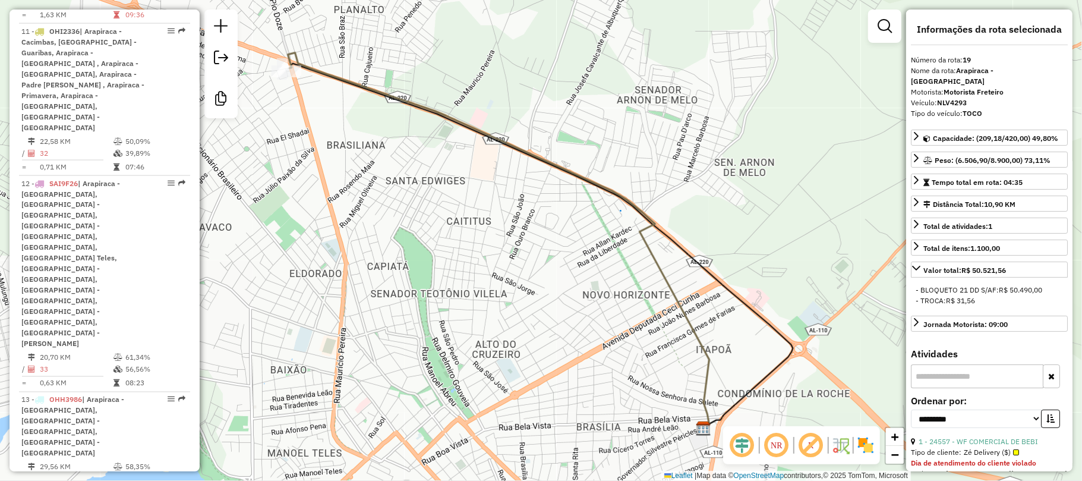
scroll to position [1426, 0]
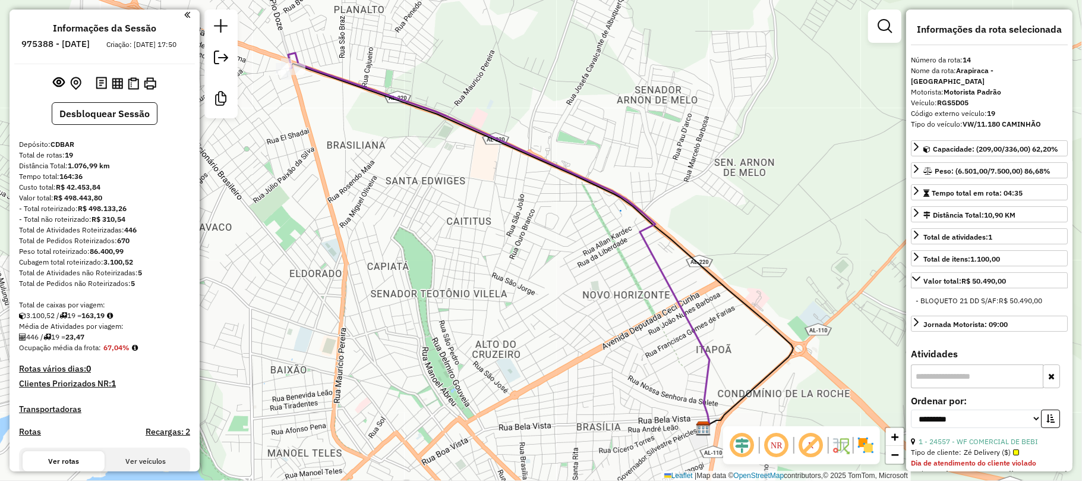
scroll to position [0, 0]
